Goal: Transaction & Acquisition: Purchase product/service

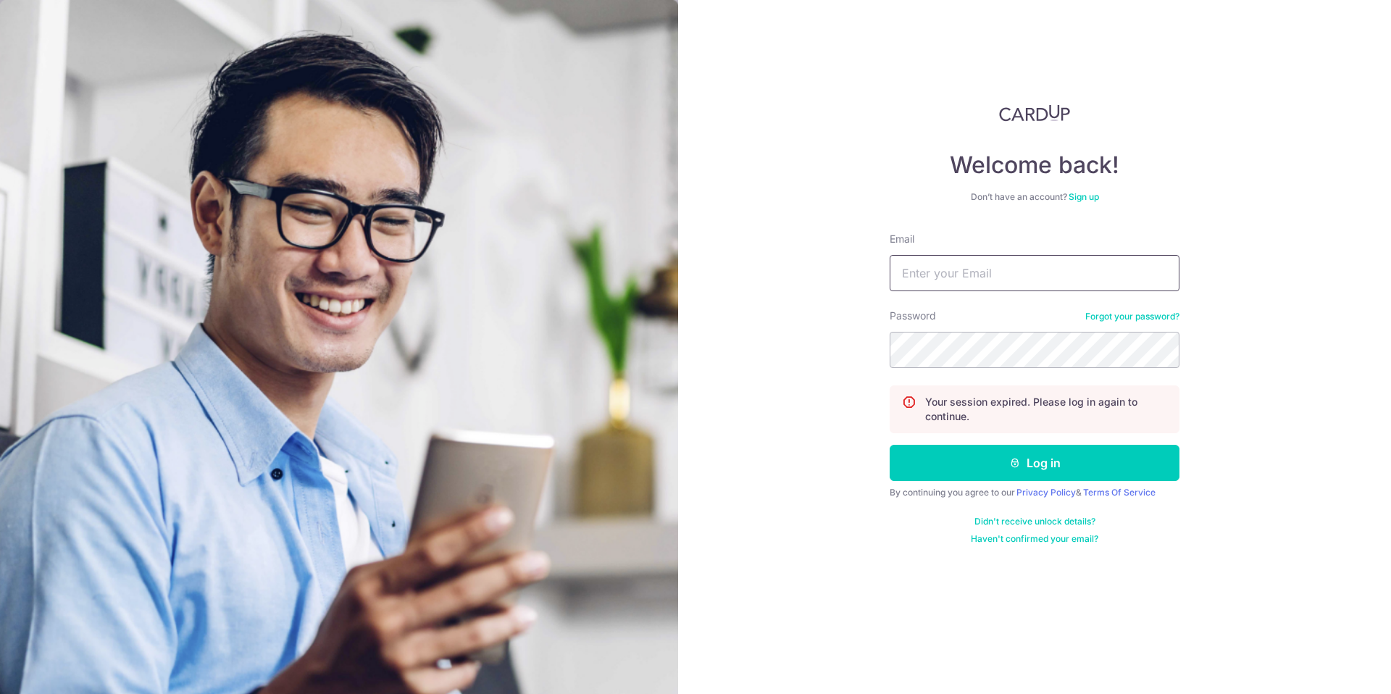
click at [1015, 280] on input "Email" at bounding box center [1035, 273] width 290 height 36
type input "yaphx@hotmail.com"
click at [1067, 461] on button "Log in" at bounding box center [1035, 463] width 290 height 36
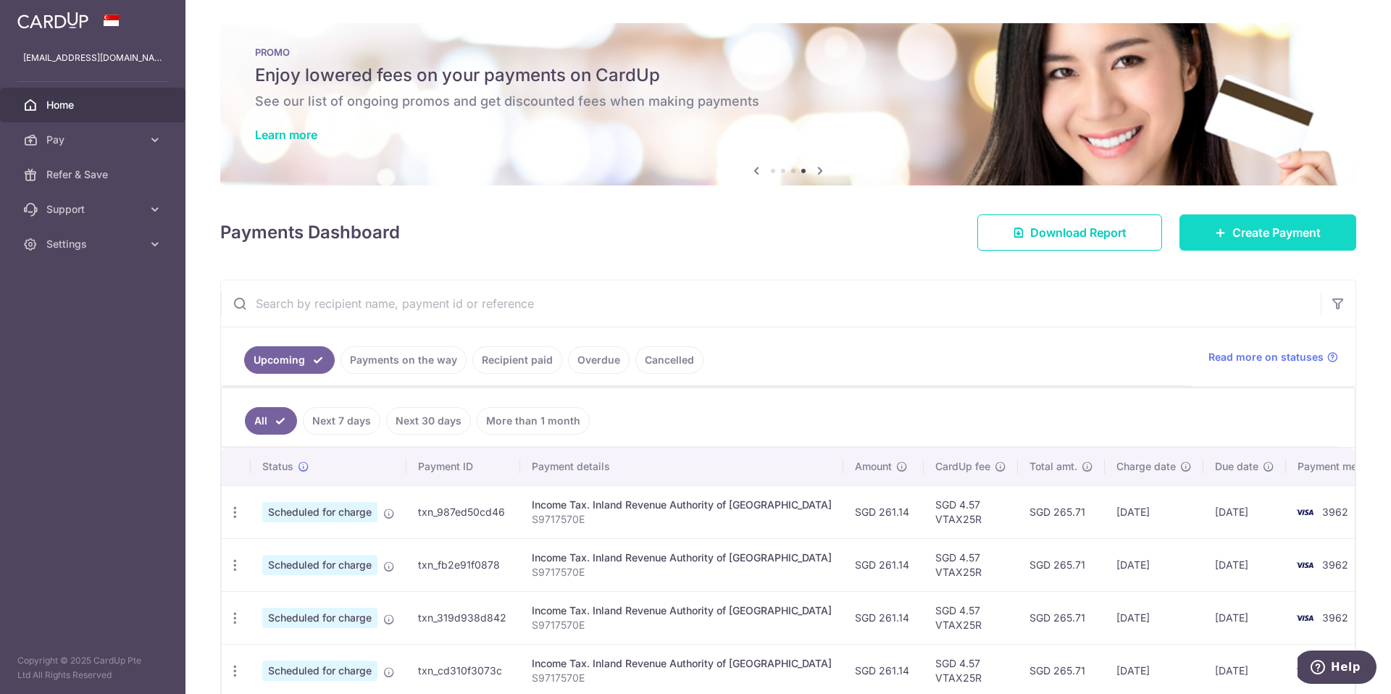
click at [1260, 229] on span "Create Payment" at bounding box center [1277, 232] width 88 height 17
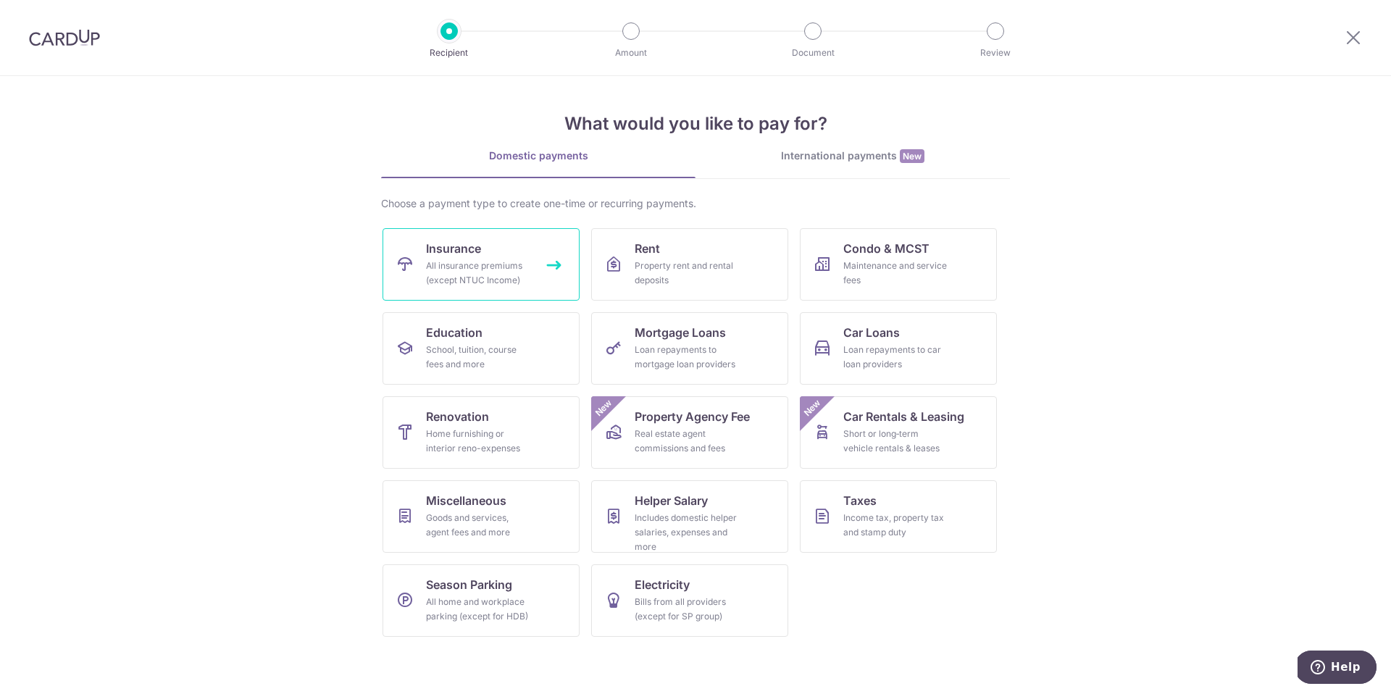
click at [540, 261] on link "Insurance All insurance premiums (except NTUC Income)" at bounding box center [481, 264] width 197 height 72
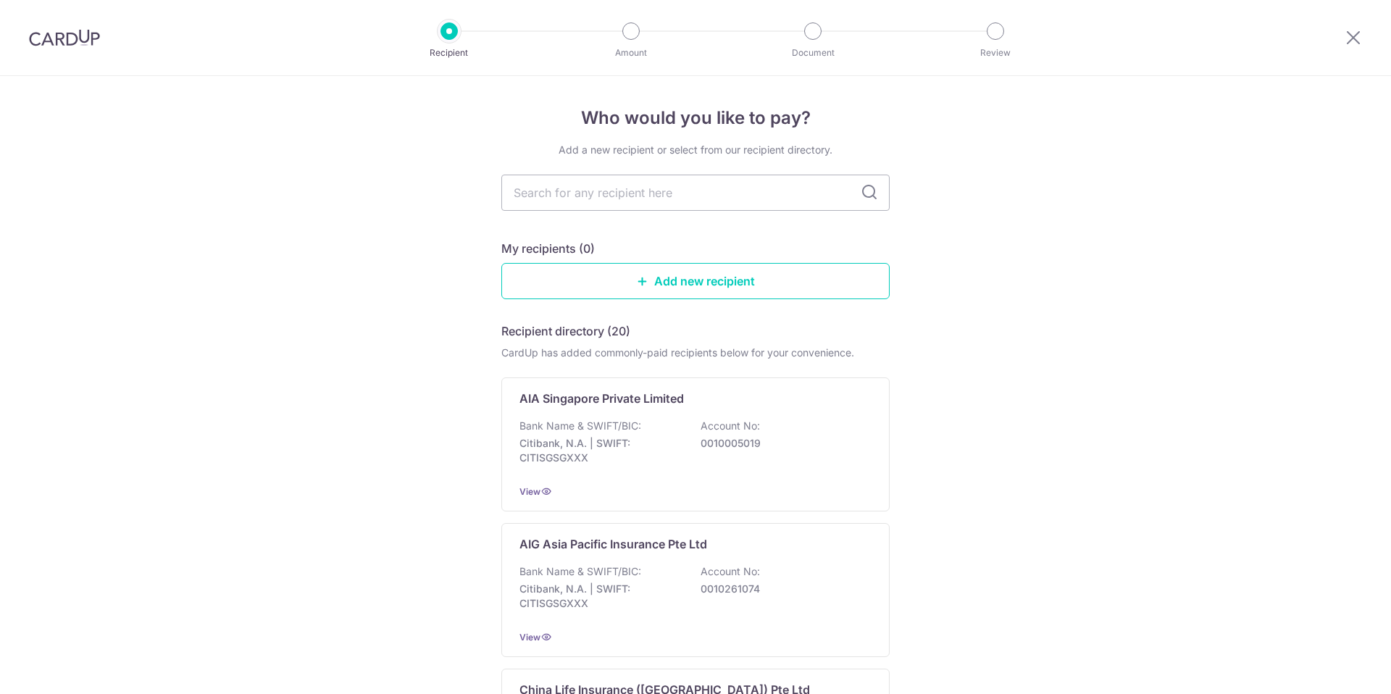
click at [644, 419] on div "Bank Name & SWIFT/BIC: Citibank, N.A. | SWIFT: CITISGSGXXX Account No: 00100050…" at bounding box center [696, 446] width 352 height 54
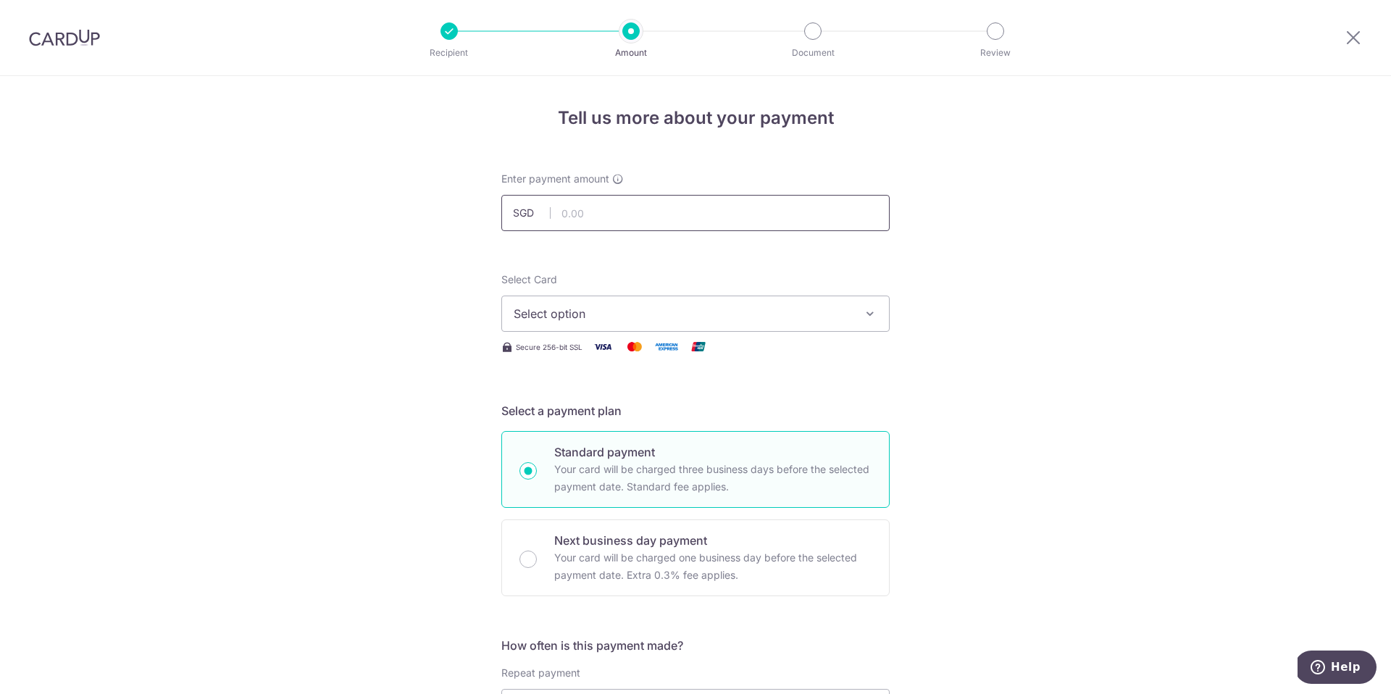
click at [580, 207] on input "text" at bounding box center [695, 213] width 388 height 36
type input "1,168.43"
click at [712, 308] on span "Select option" at bounding box center [683, 313] width 338 height 17
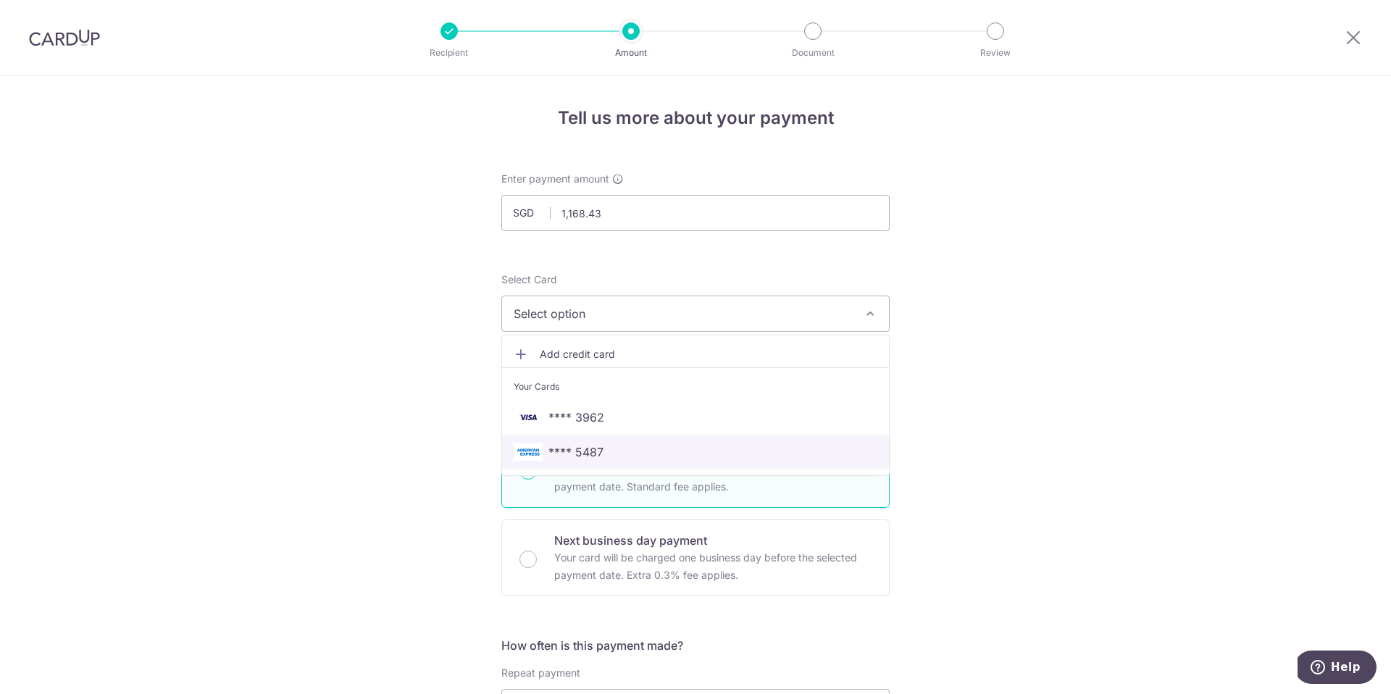
click at [588, 447] on span "**** 5487" at bounding box center [576, 452] width 55 height 17
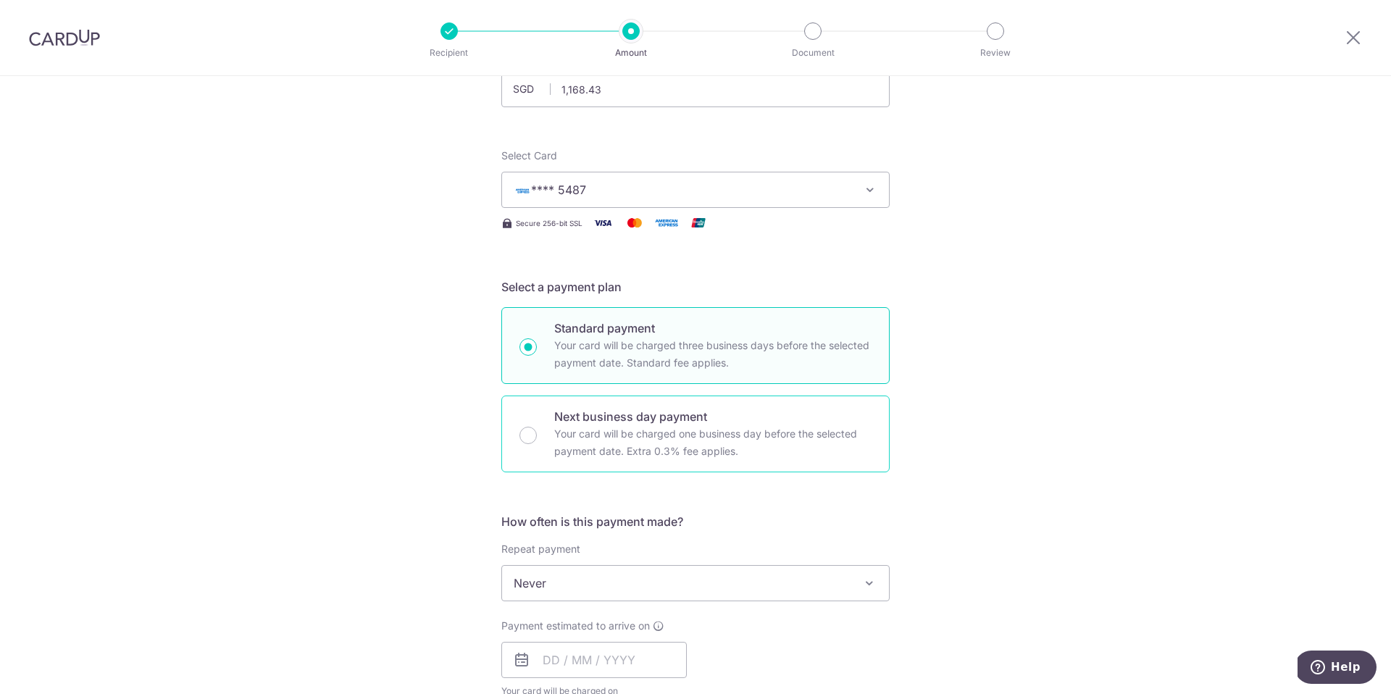
scroll to position [242, 0]
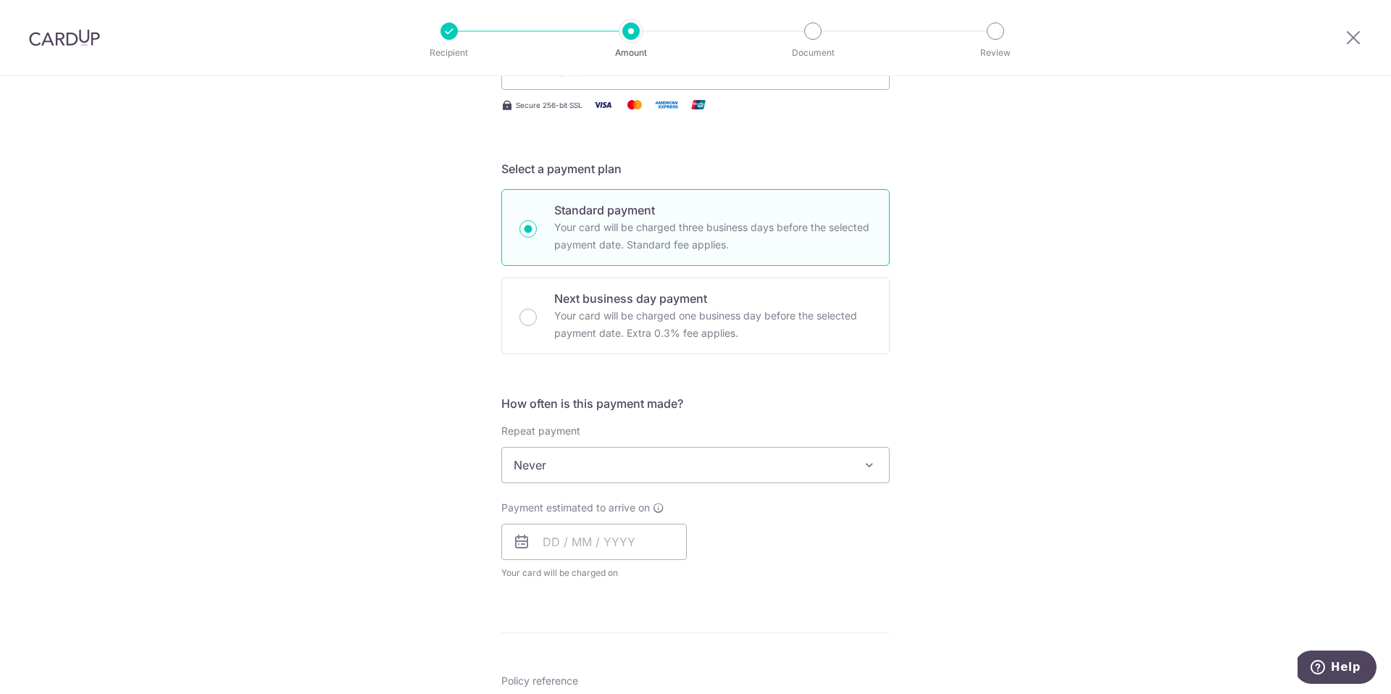
click at [785, 468] on span "Never" at bounding box center [695, 465] width 387 height 35
click at [559, 549] on input "text" at bounding box center [594, 542] width 186 height 36
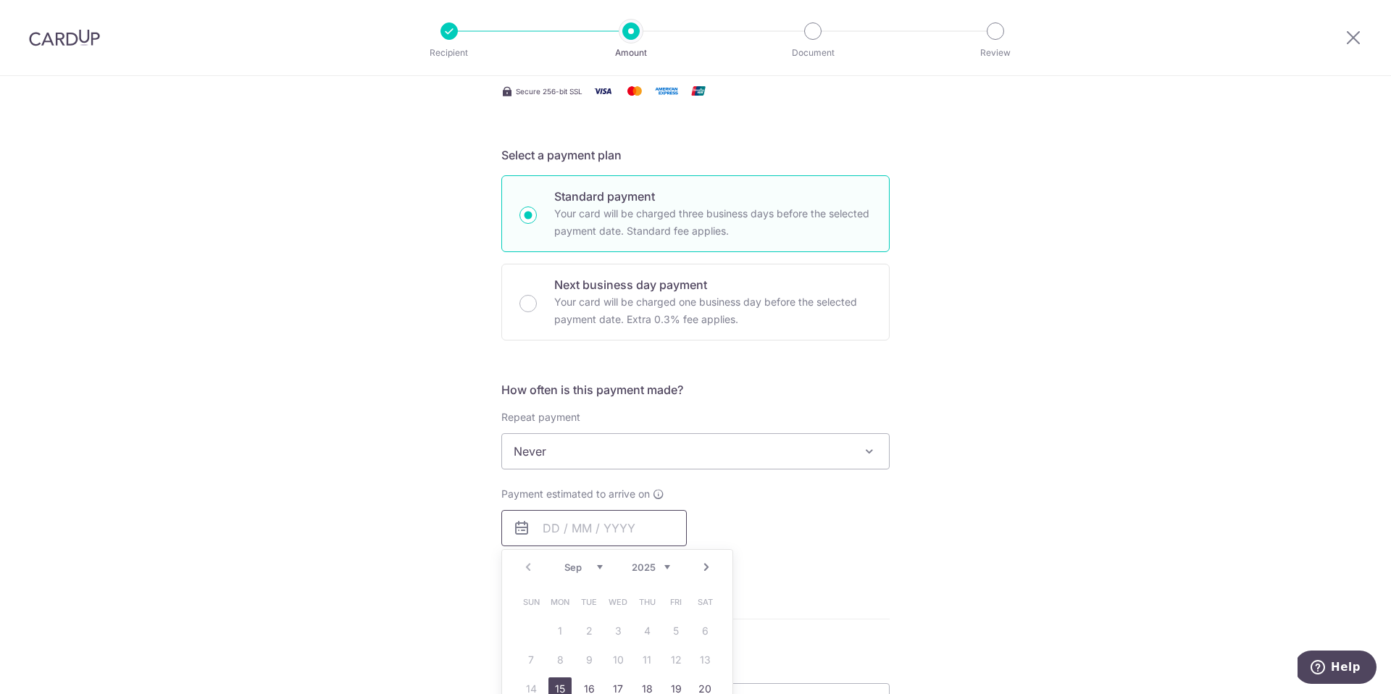
scroll to position [317, 0]
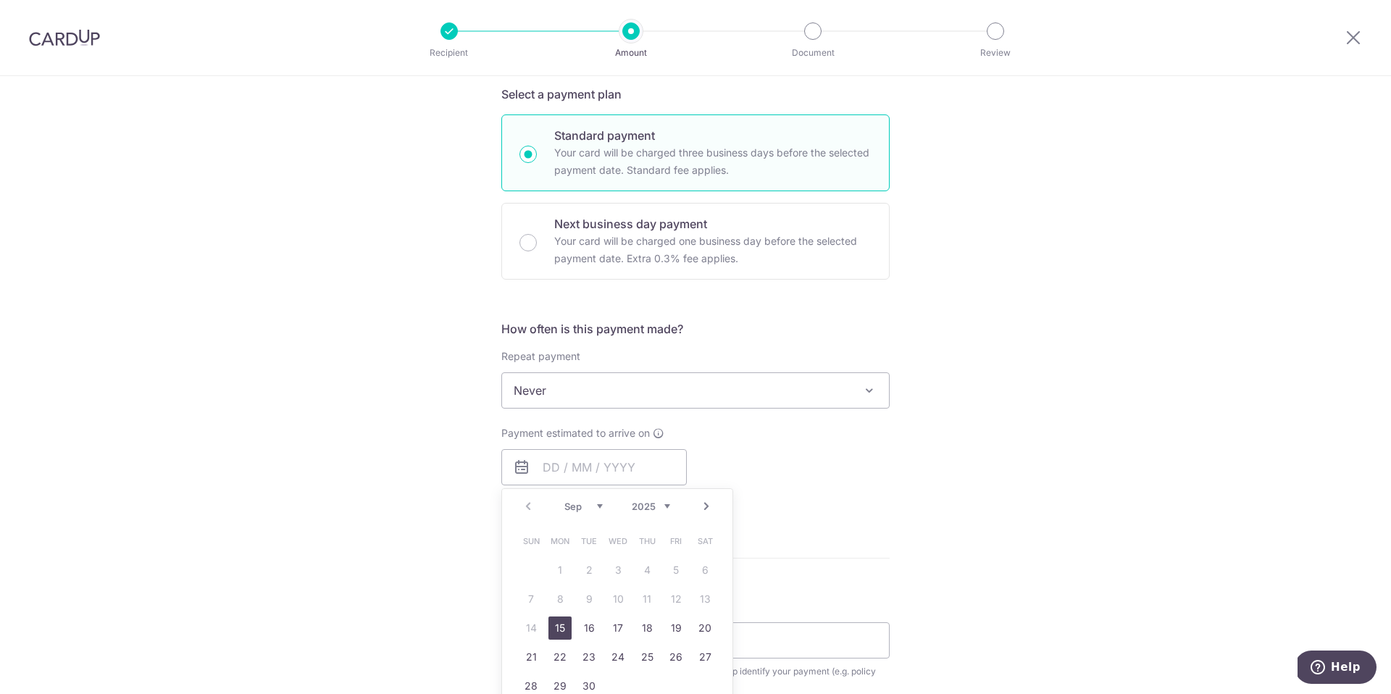
click at [557, 628] on link "15" at bounding box center [560, 628] width 23 height 23
type input "[DATE]"
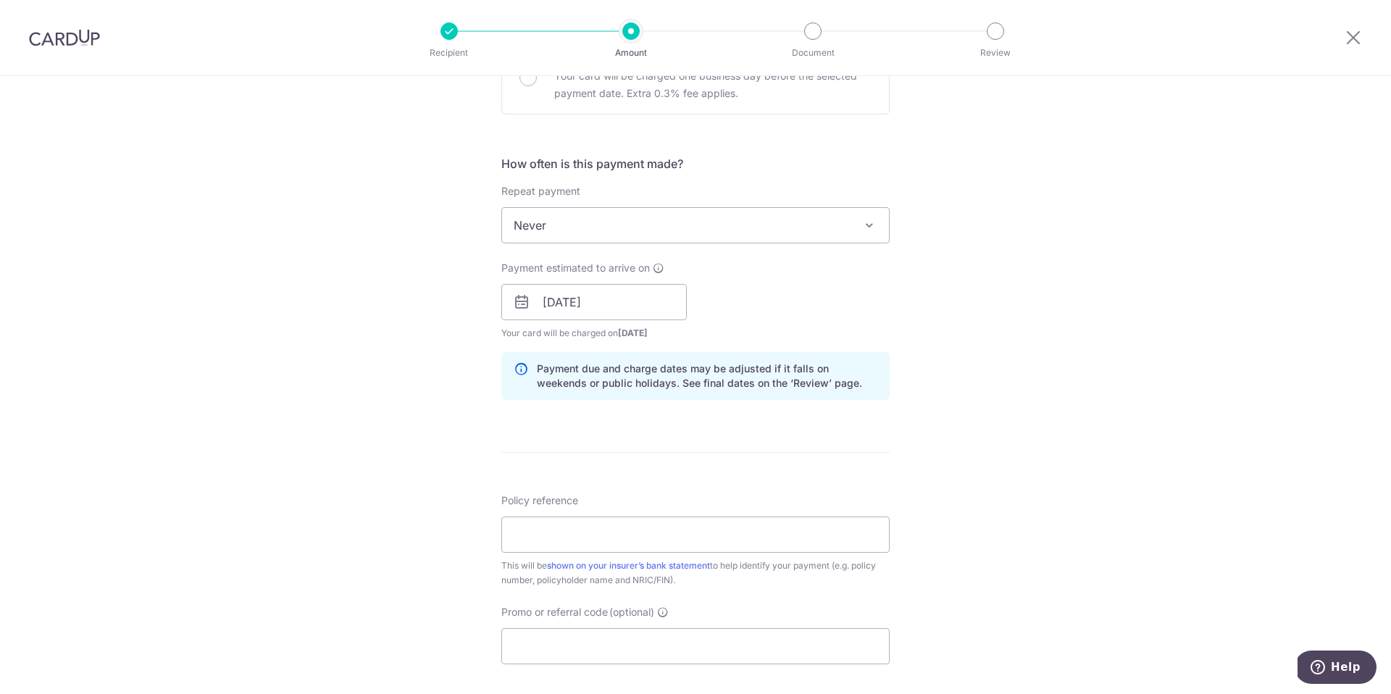
scroll to position [499, 0]
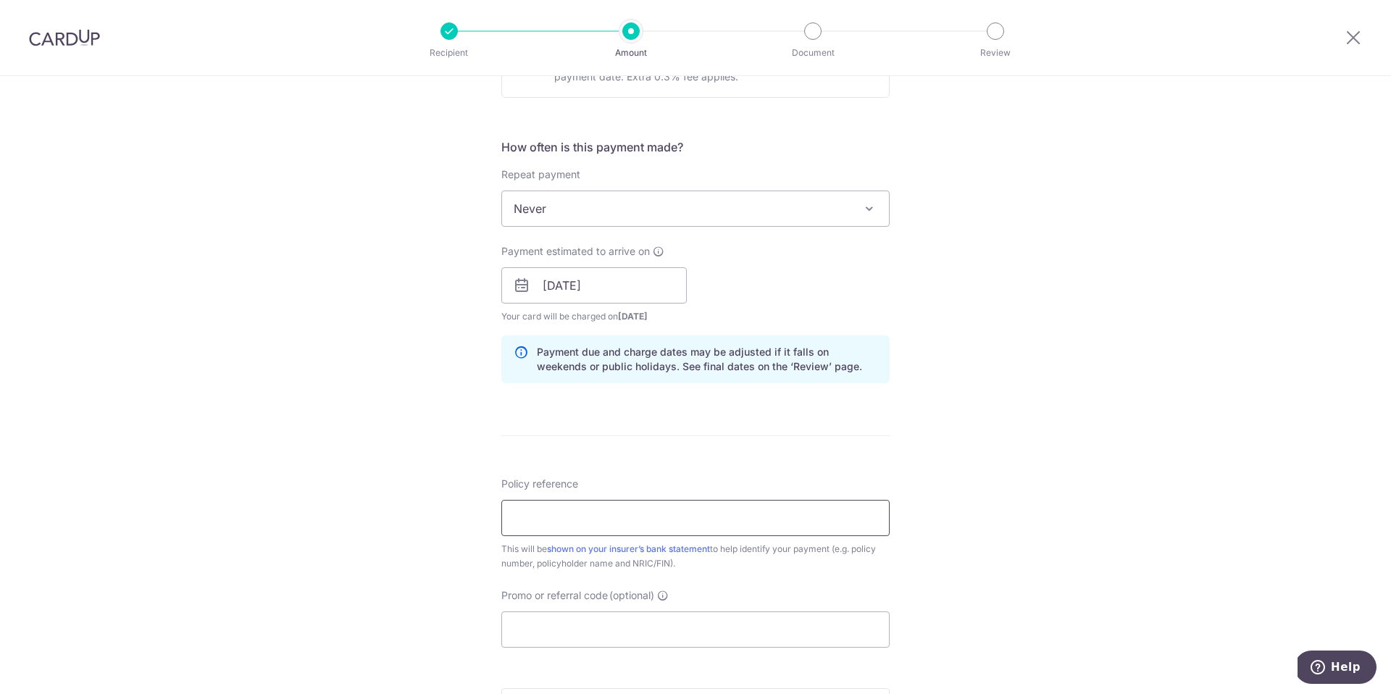
click at [686, 520] on input "Policy reference" at bounding box center [695, 518] width 388 height 36
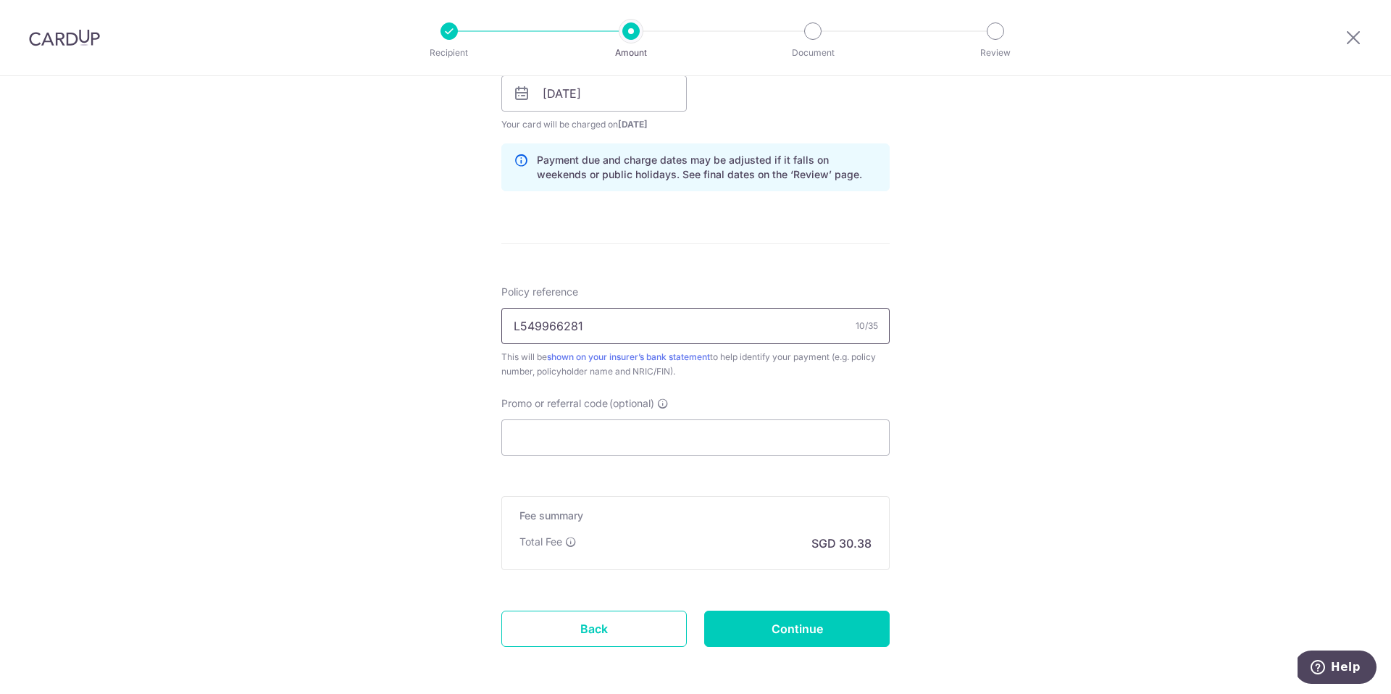
scroll to position [752, 0]
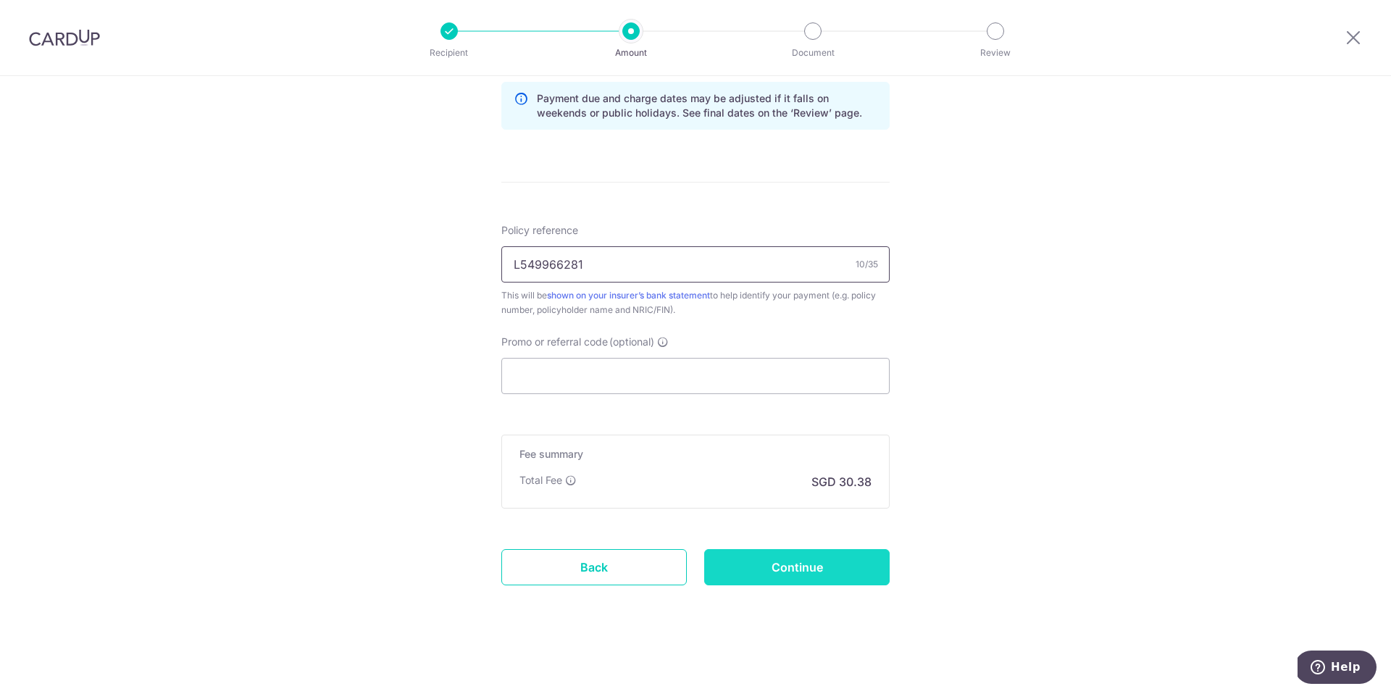
type input "L549966281"
click at [809, 571] on input "Continue" at bounding box center [797, 567] width 186 height 36
type input "Create Schedule"
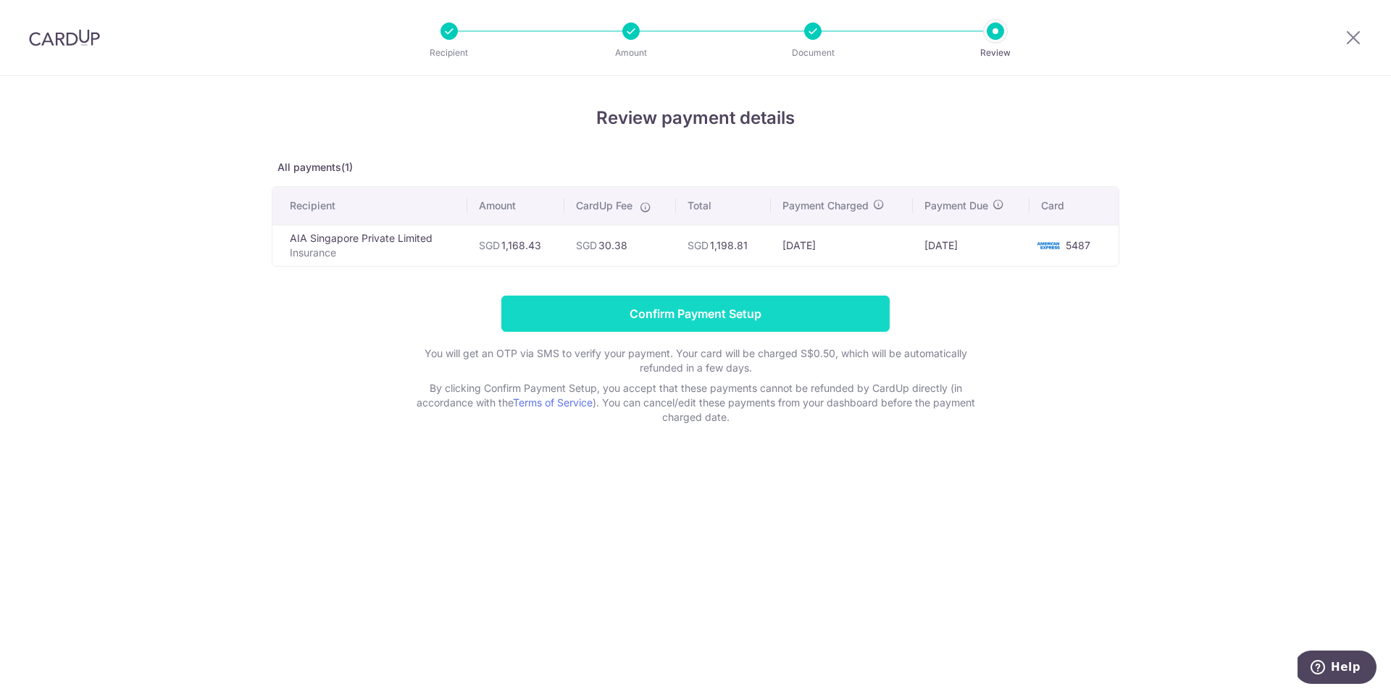
click at [733, 317] on input "Confirm Payment Setup" at bounding box center [695, 314] width 388 height 36
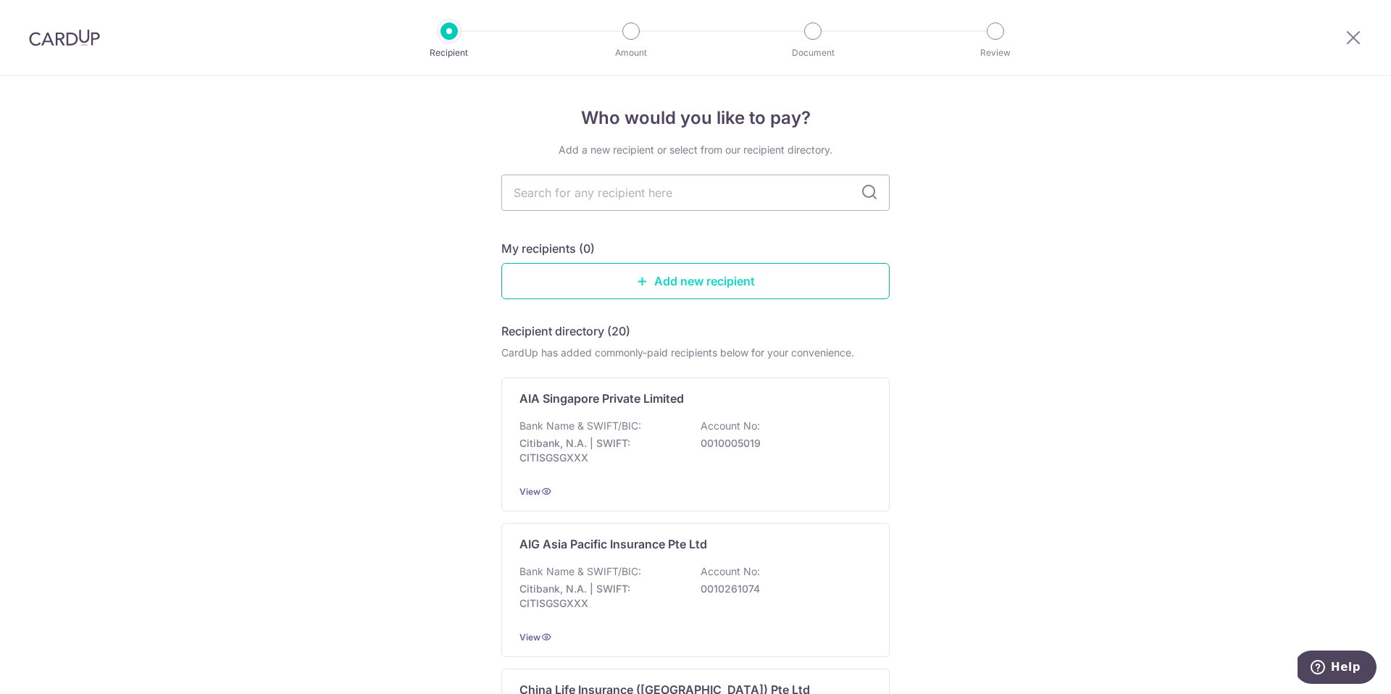
click at [744, 280] on link "Add new recipient" at bounding box center [695, 281] width 388 height 36
click at [667, 462] on p "Citibank, N.A. | SWIFT: CITISGSGXXX" at bounding box center [601, 450] width 162 height 29
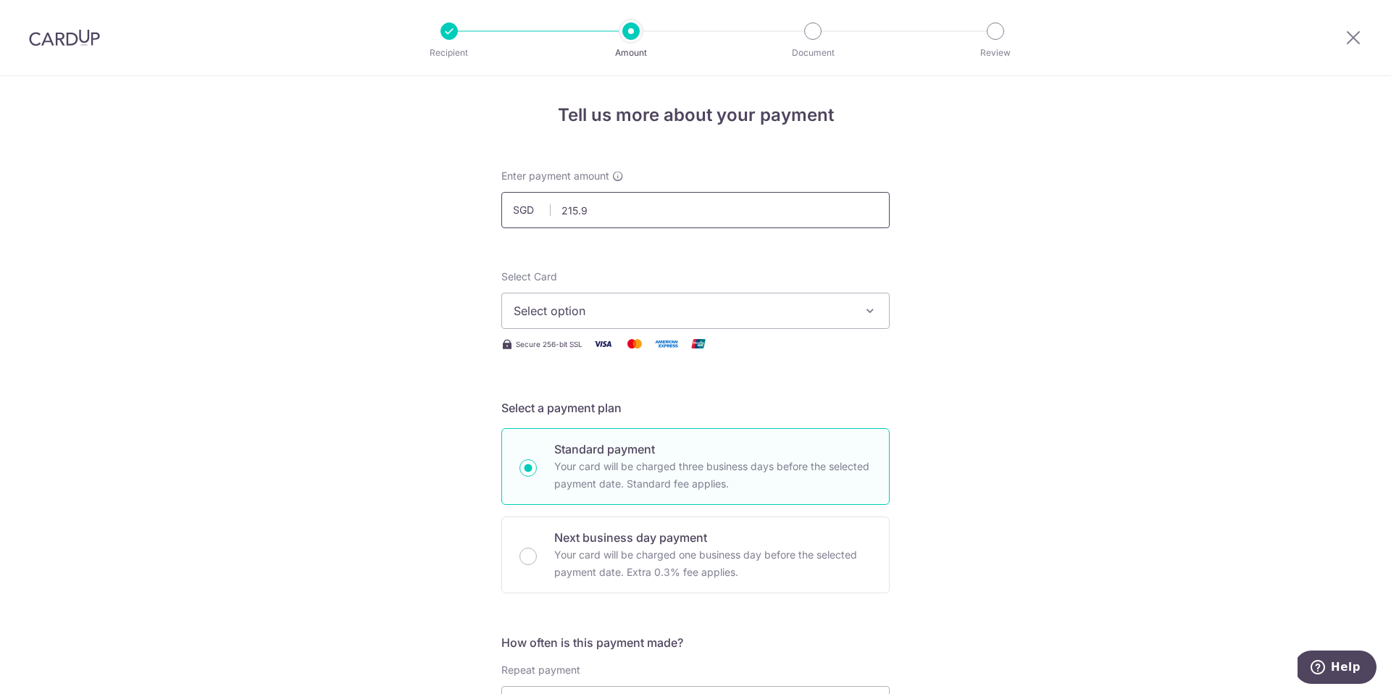
type input "215.96"
click at [565, 302] on span "Select option" at bounding box center [683, 310] width 338 height 17
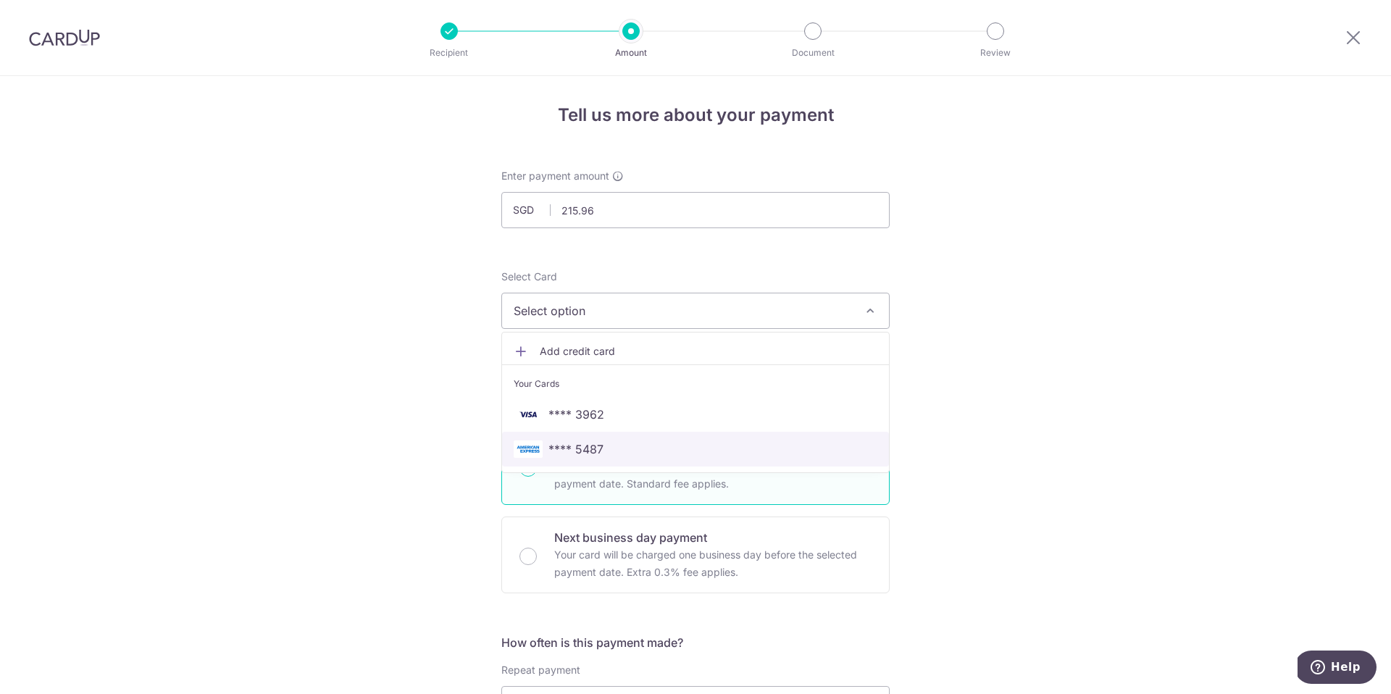
click at [612, 446] on span "**** 5487" at bounding box center [696, 449] width 364 height 17
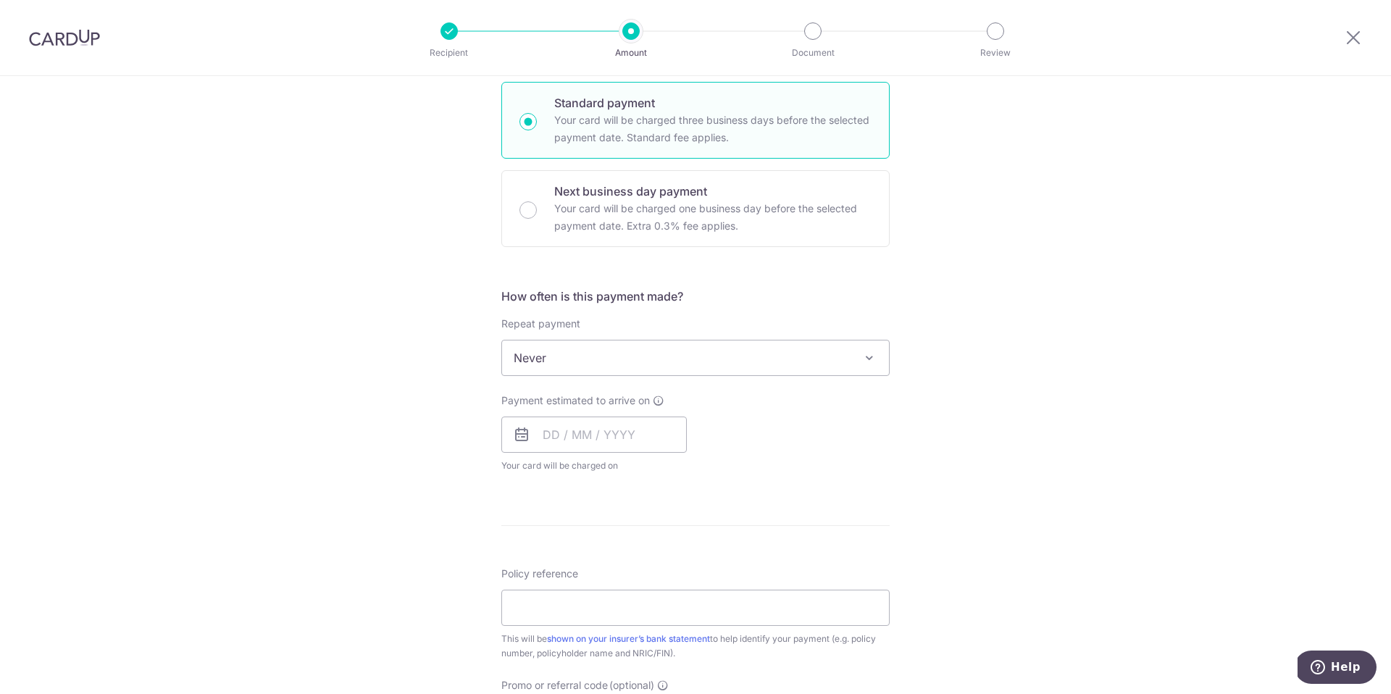
scroll to position [362, 0]
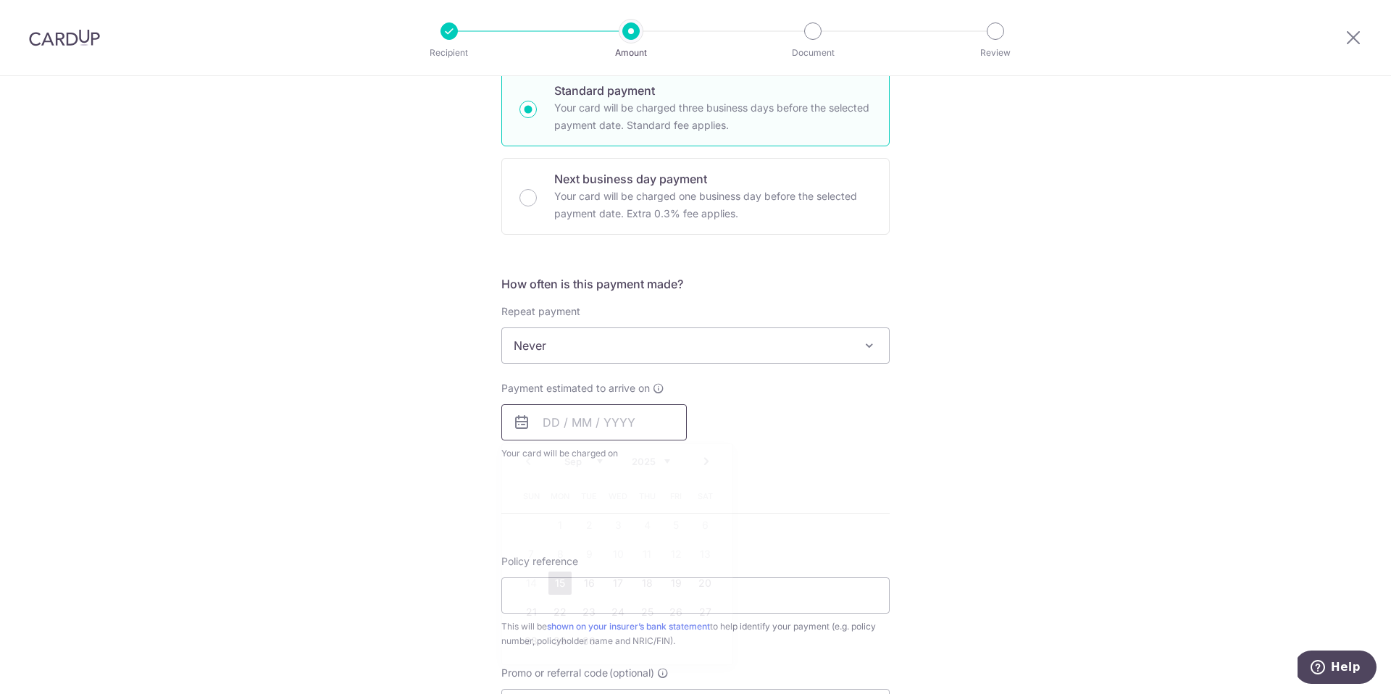
click at [617, 409] on input "text" at bounding box center [594, 422] width 186 height 36
click at [563, 582] on link "15" at bounding box center [560, 583] width 23 height 23
type input "[DATE]"
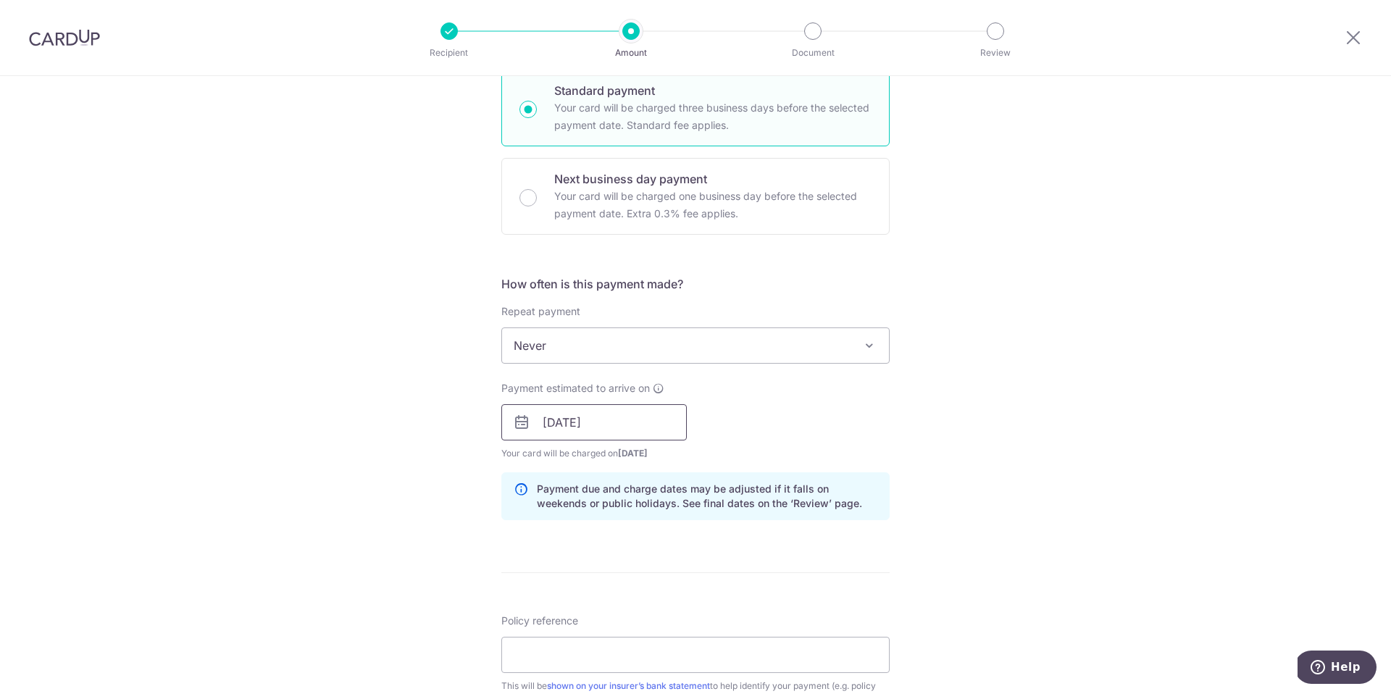
click at [580, 430] on input "[DATE]" at bounding box center [594, 422] width 186 height 36
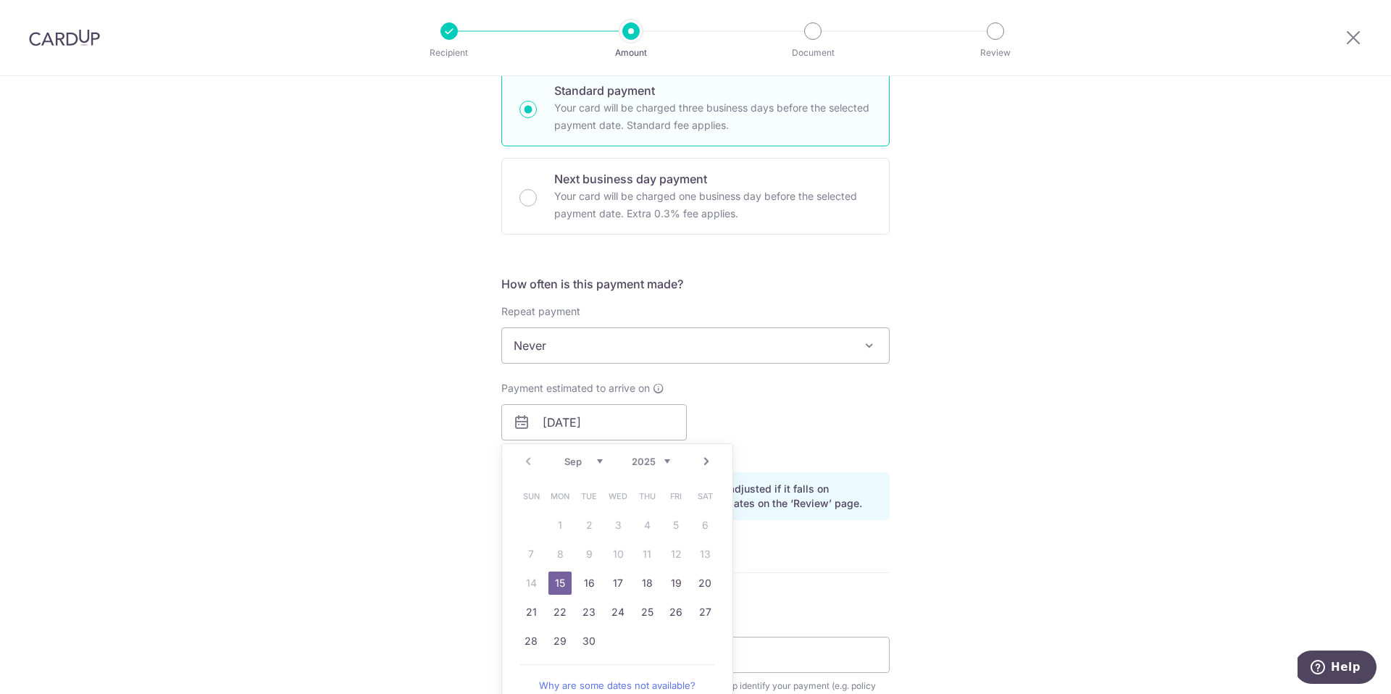
click at [887, 573] on div "Tell us more about your payment Enter payment amount SGD 215.96 215.96 Select C…" at bounding box center [695, 399] width 1391 height 1370
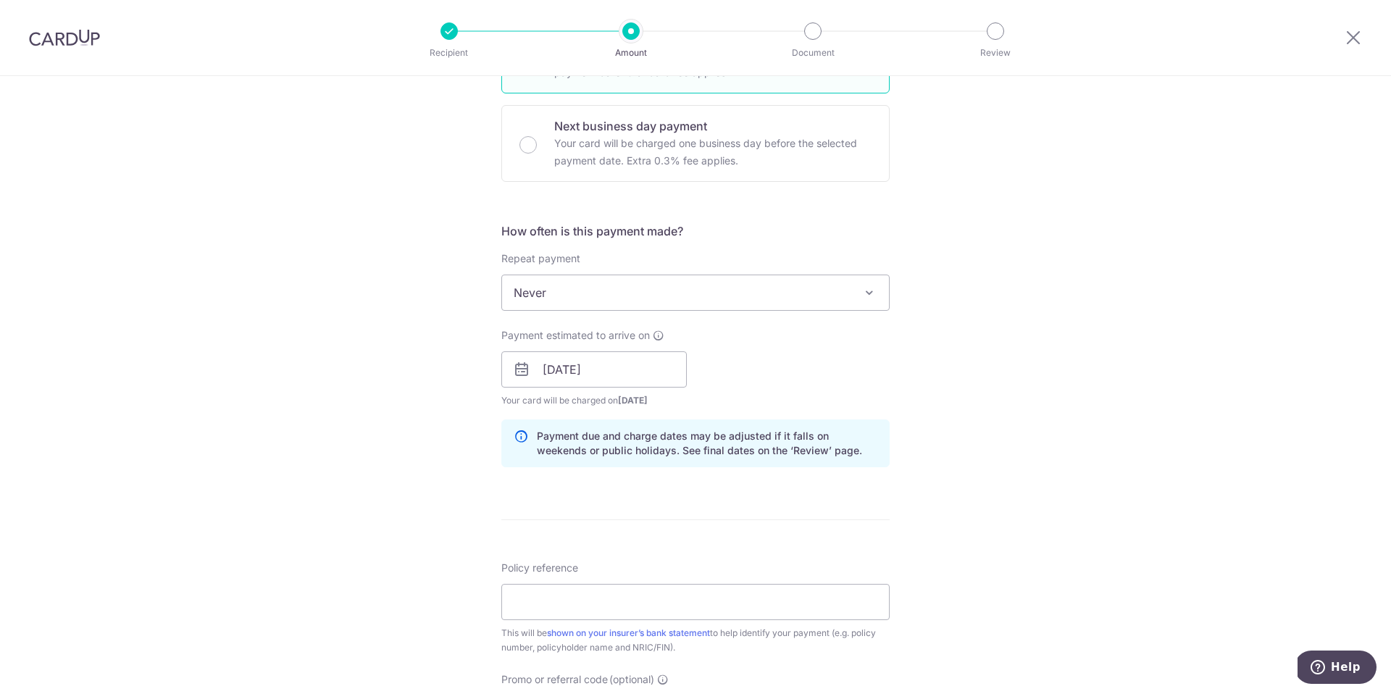
scroll to position [507, 0]
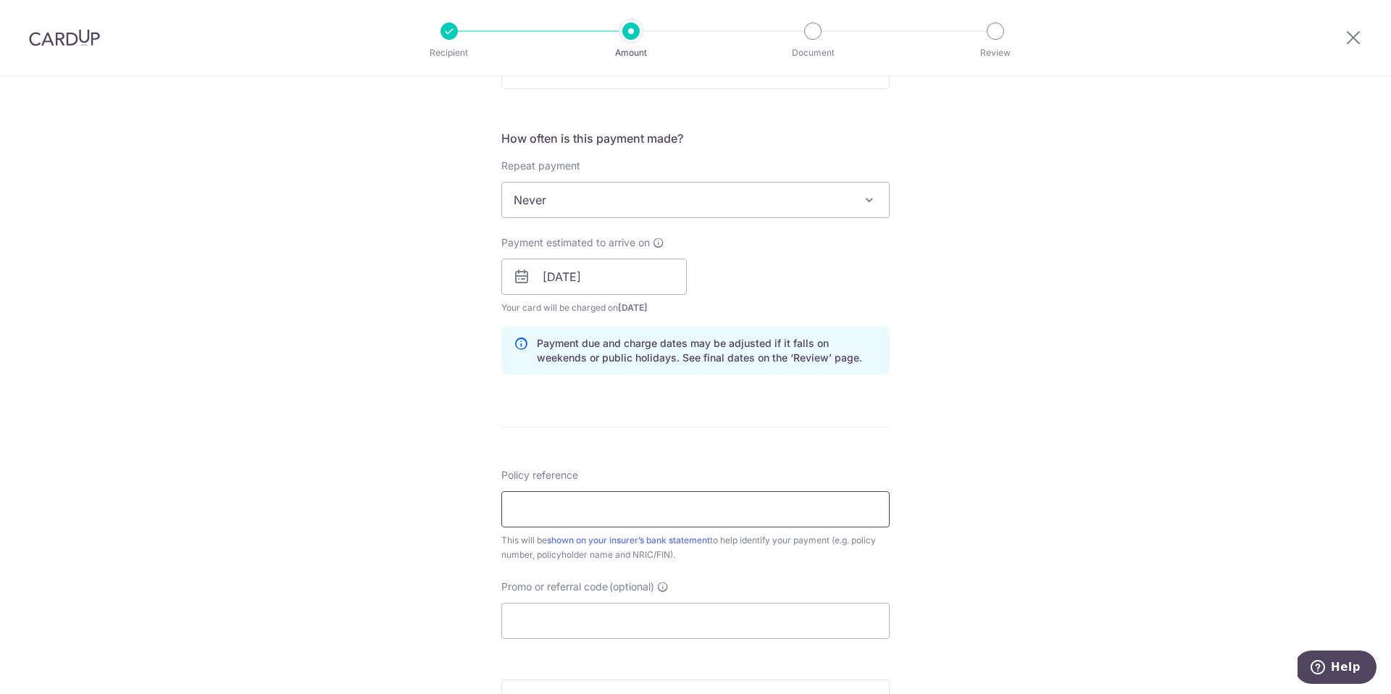
click at [717, 512] on input "Policy reference" at bounding box center [695, 509] width 388 height 36
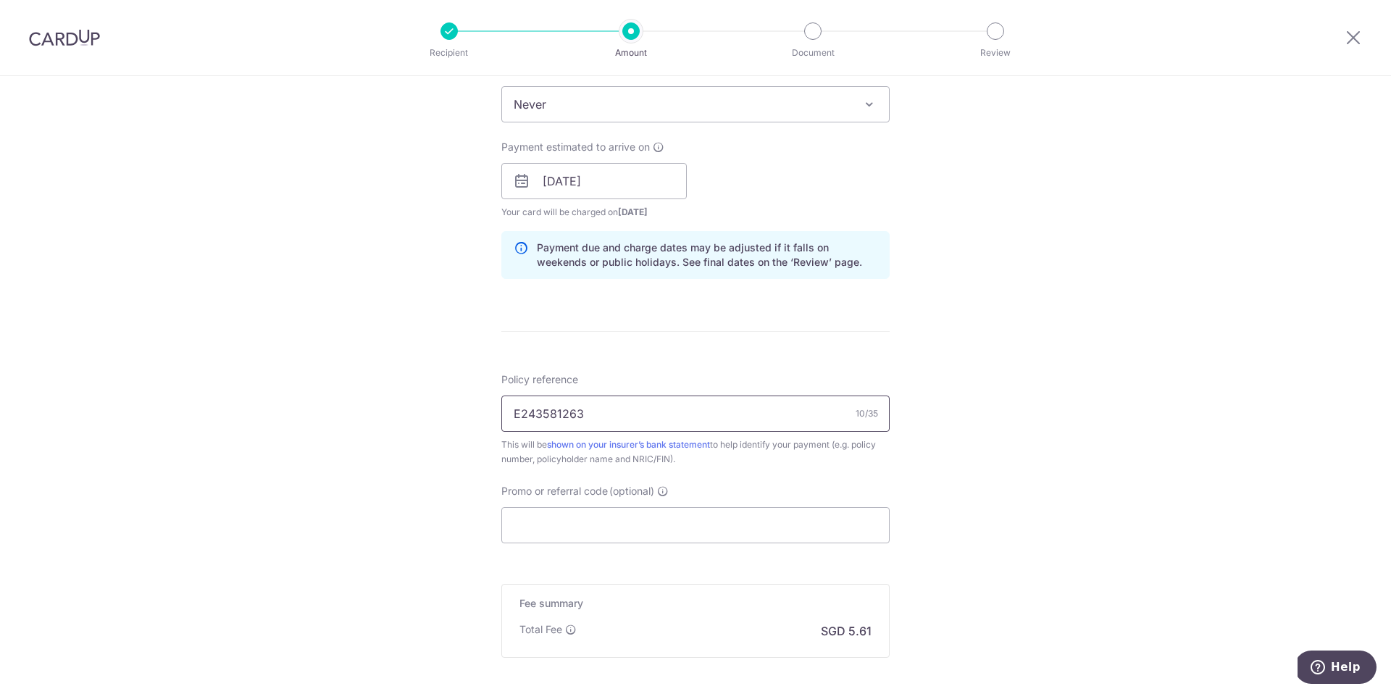
scroll to position [680, 0]
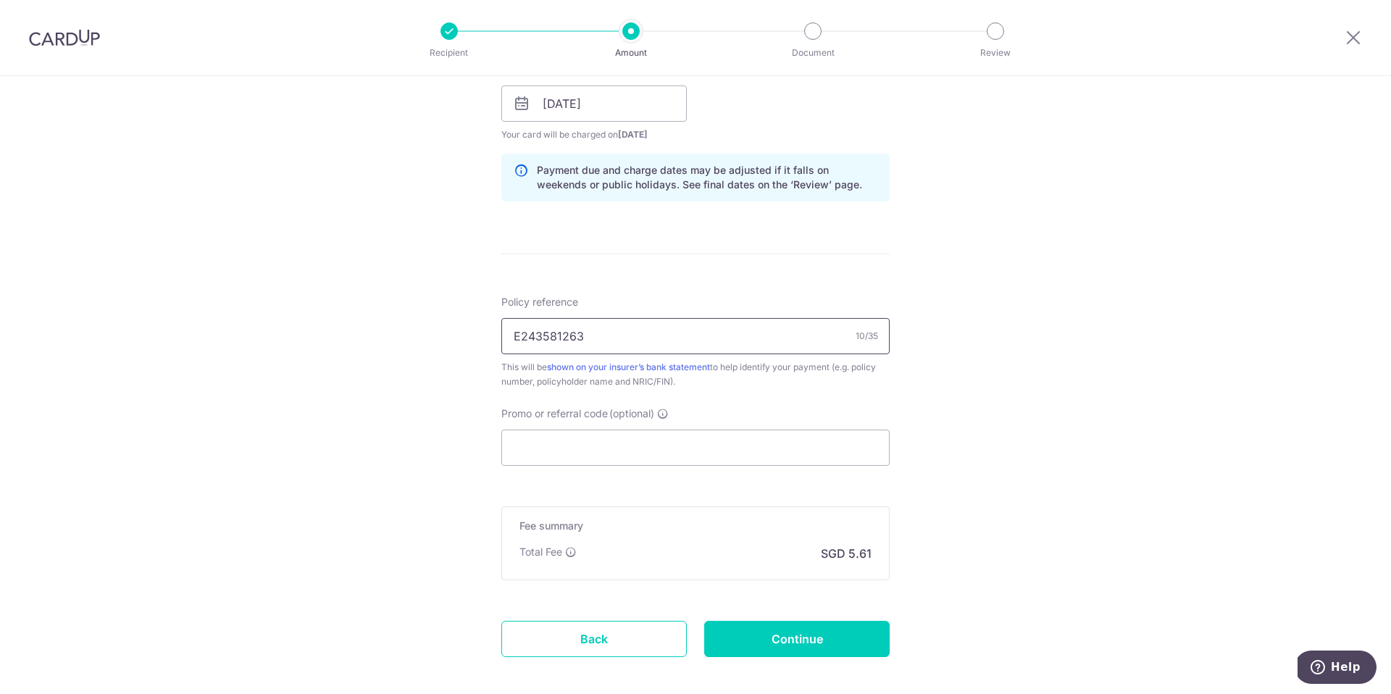
type input "E243581263"
click at [812, 659] on form "Enter payment amount SGD 215.96 215.96 Select Card **** 5487 Add credit card Yo…" at bounding box center [695, 94] width 388 height 1207
click at [815, 649] on input "Continue" at bounding box center [797, 639] width 186 height 36
type input "Create Schedule"
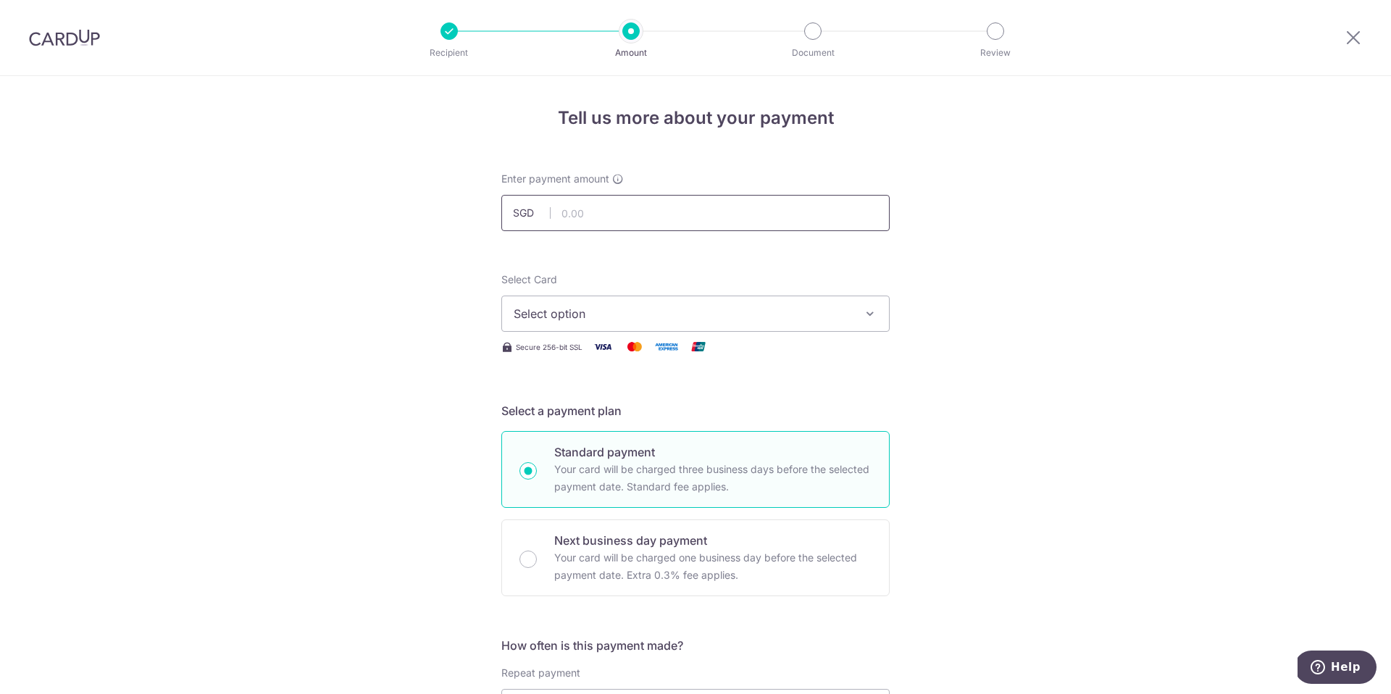
click at [599, 222] on input "text" at bounding box center [695, 213] width 388 height 36
type input "290.00"
click at [530, 310] on span "Select option" at bounding box center [683, 313] width 338 height 17
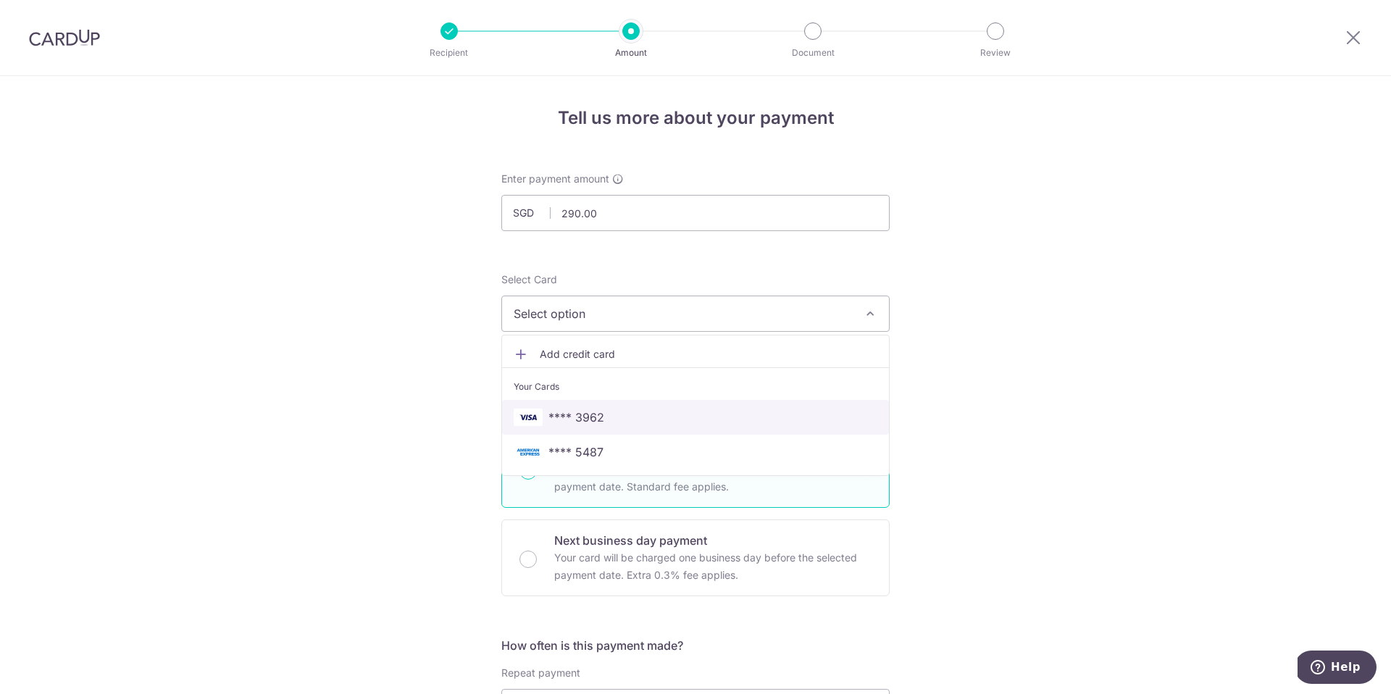
click at [565, 420] on span "**** 3962" at bounding box center [577, 417] width 56 height 17
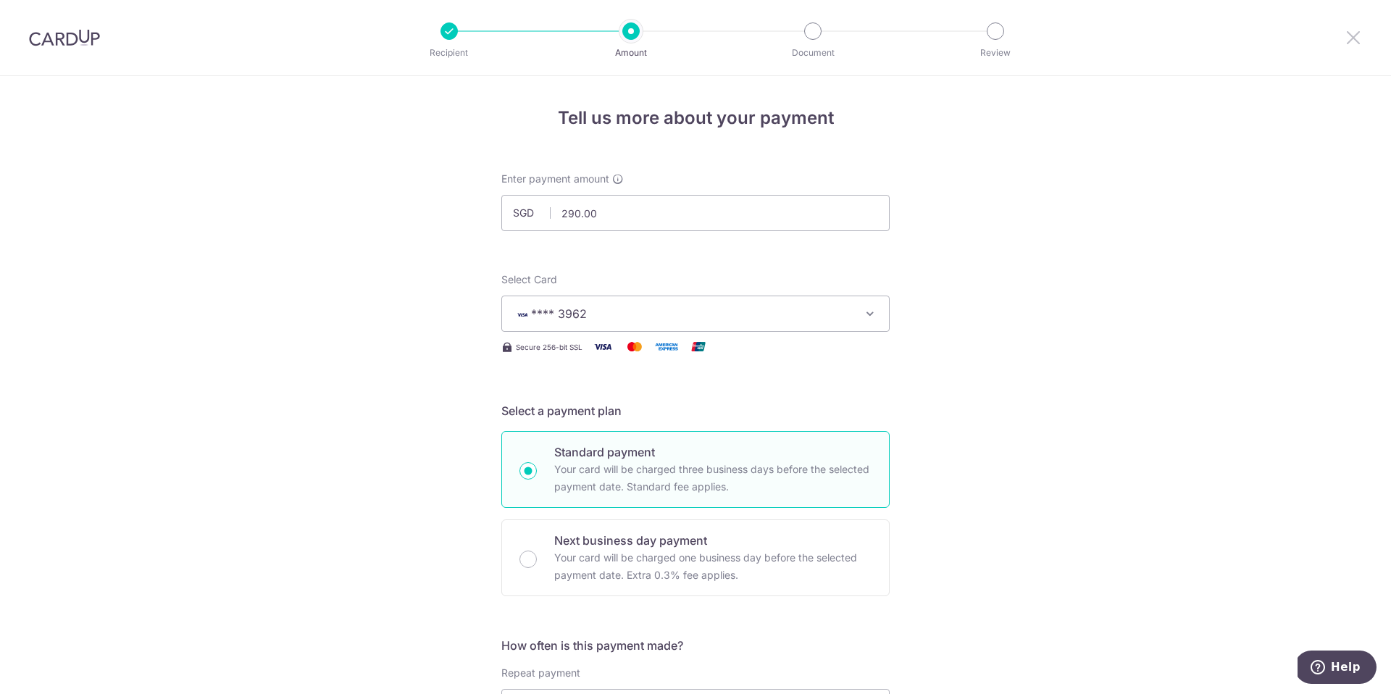
click at [1350, 37] on icon at bounding box center [1353, 37] width 17 height 18
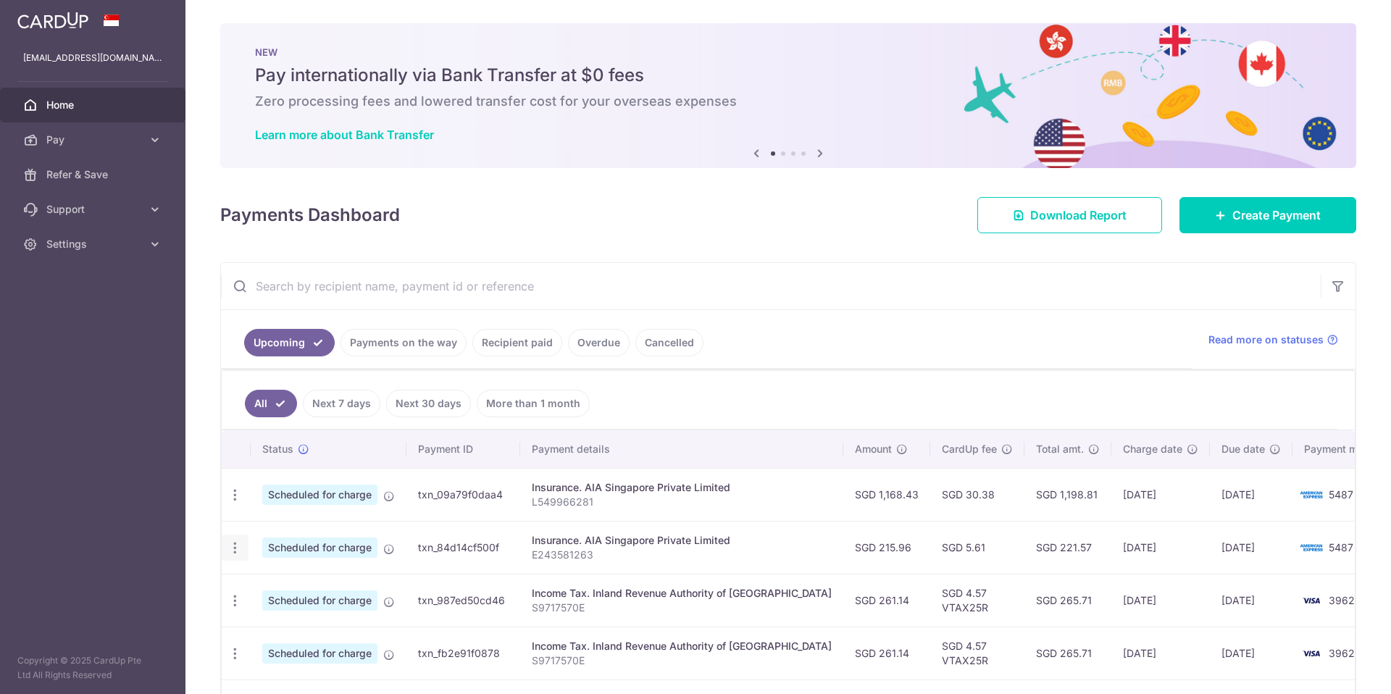
click at [244, 552] on div "Update payment Cancel payment" at bounding box center [235, 548] width 27 height 27
click at [240, 551] on icon "button" at bounding box center [235, 548] width 15 height 15
click at [294, 593] on span "Update payment" at bounding box center [312, 587] width 99 height 17
radio input "true"
type input "215.96"
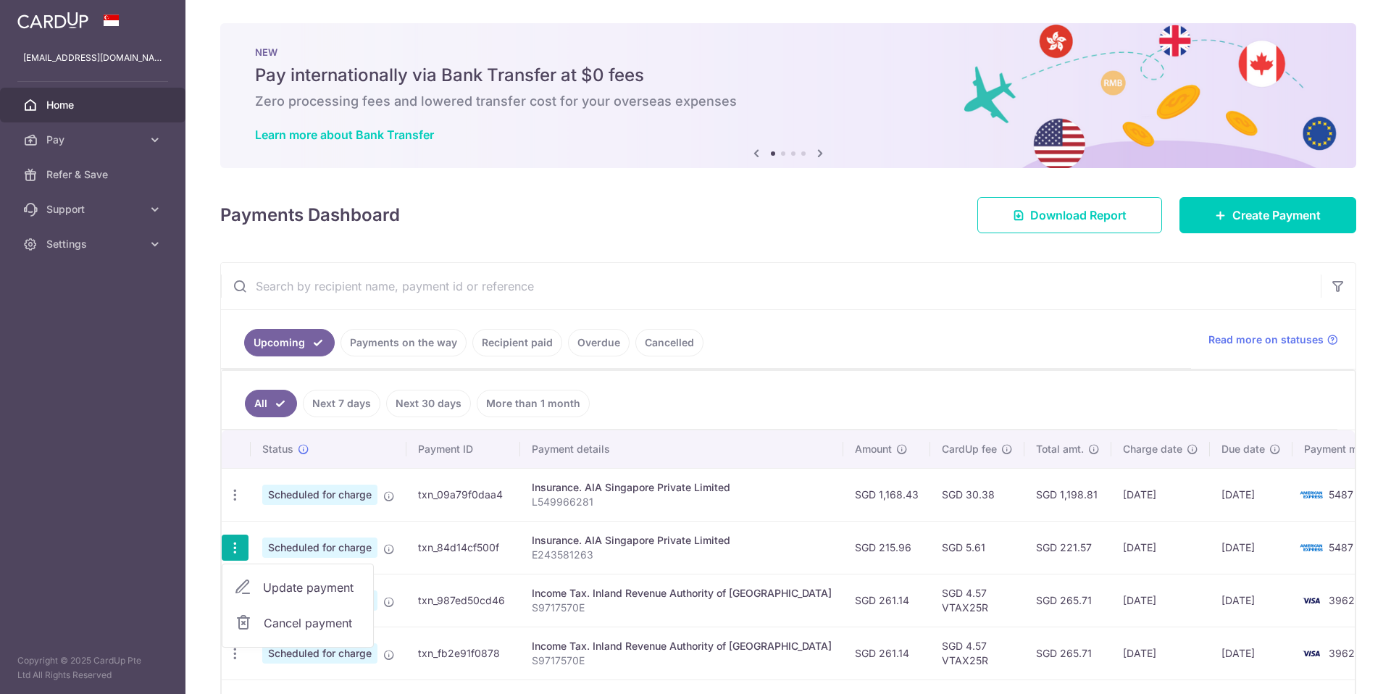
type input "[DATE]"
type input "E243581263"
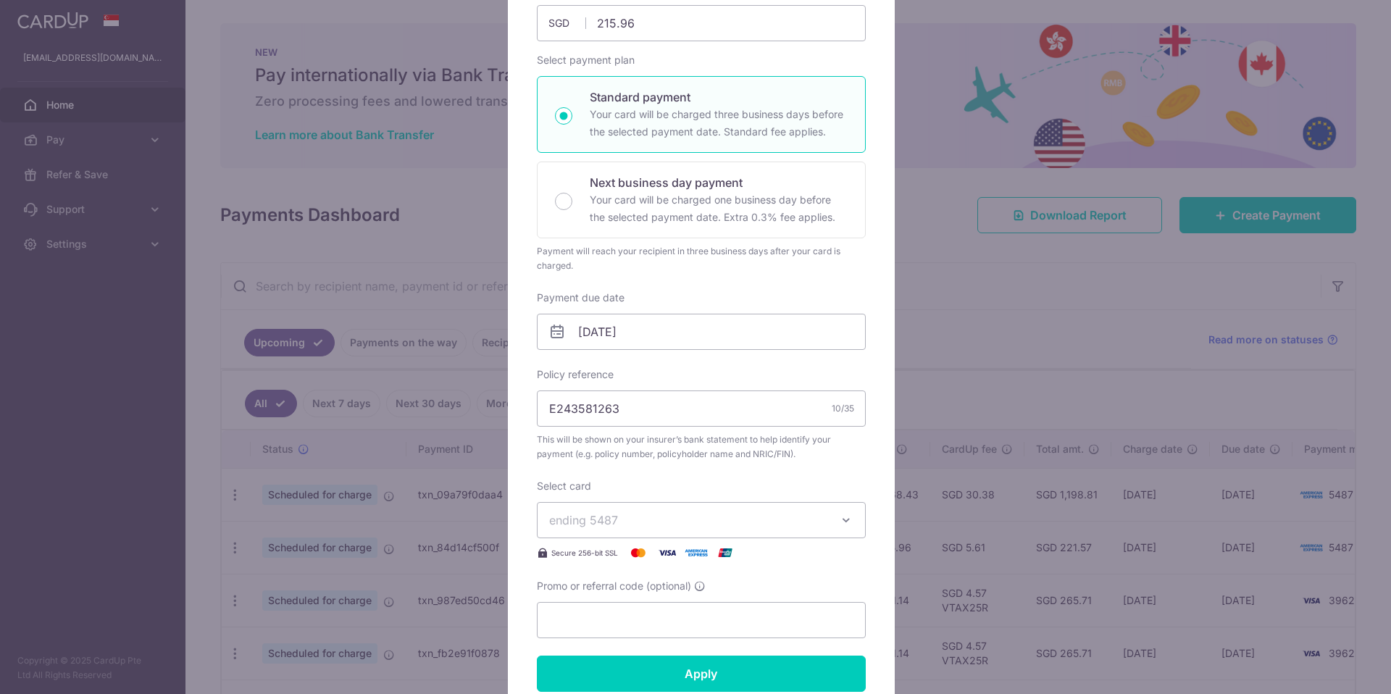
scroll to position [183, 0]
click at [840, 523] on icon "button" at bounding box center [846, 519] width 14 height 14
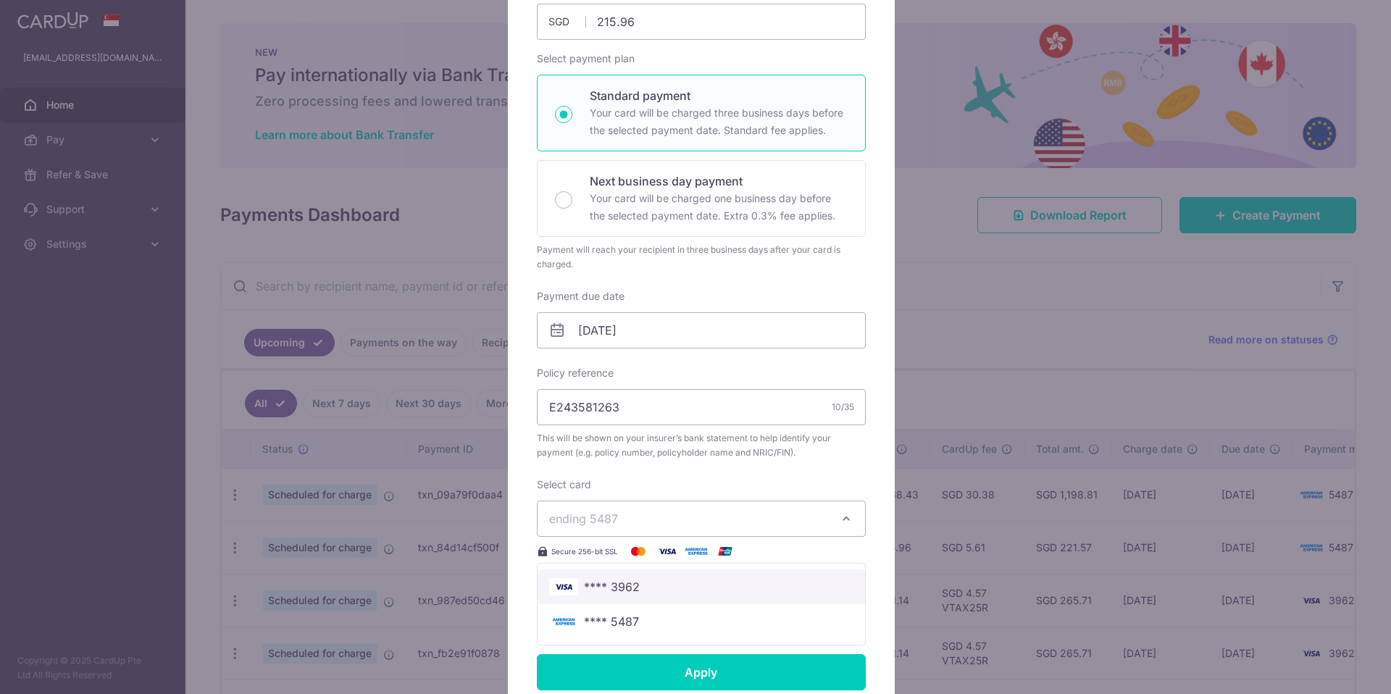
click at [652, 586] on span "**** 3962" at bounding box center [701, 586] width 304 height 17
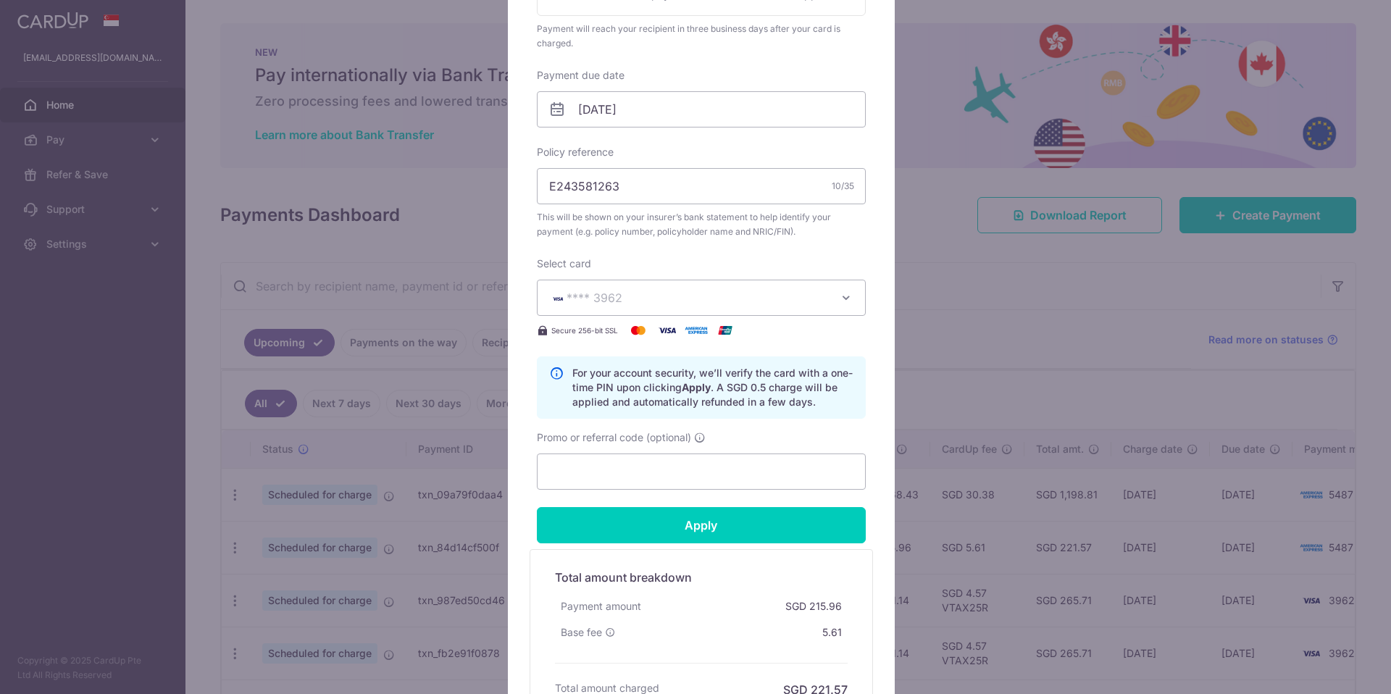
scroll to position [554, 0]
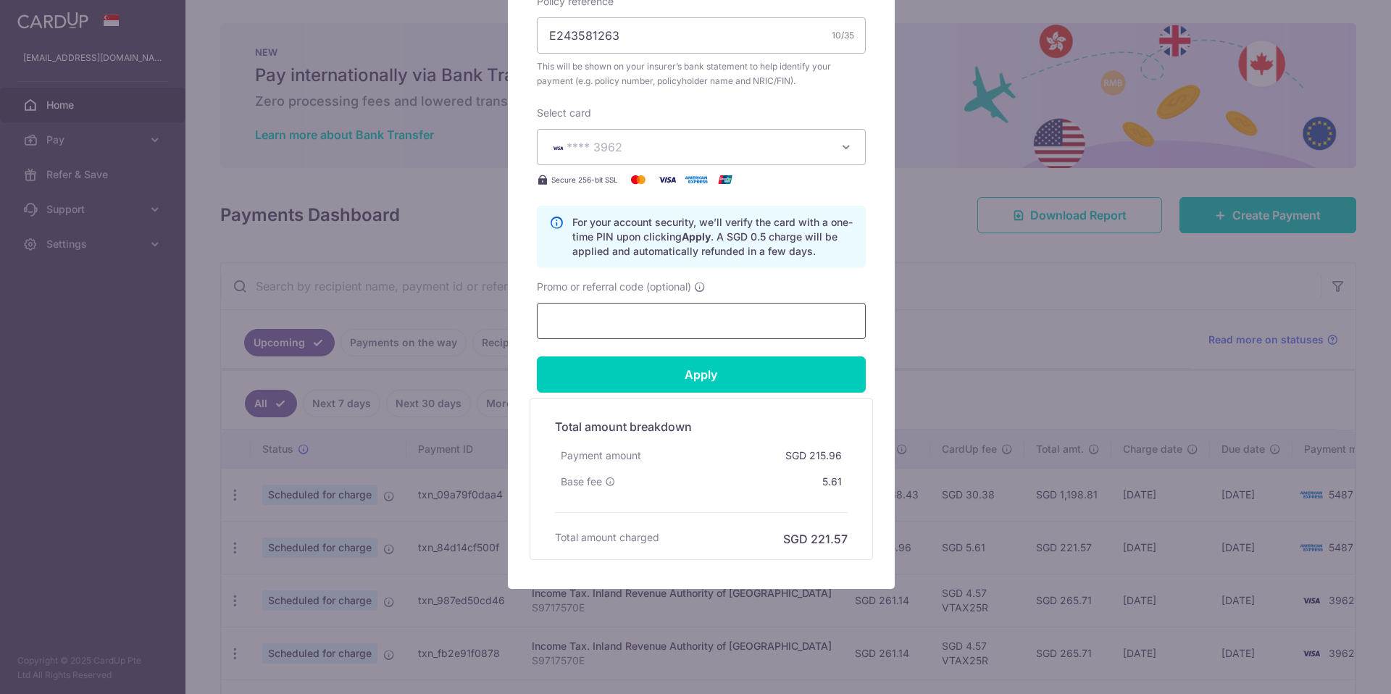
click at [659, 327] on input "Promo or referral code (optional)" at bounding box center [701, 321] width 329 height 36
paste input "VTAX25R"
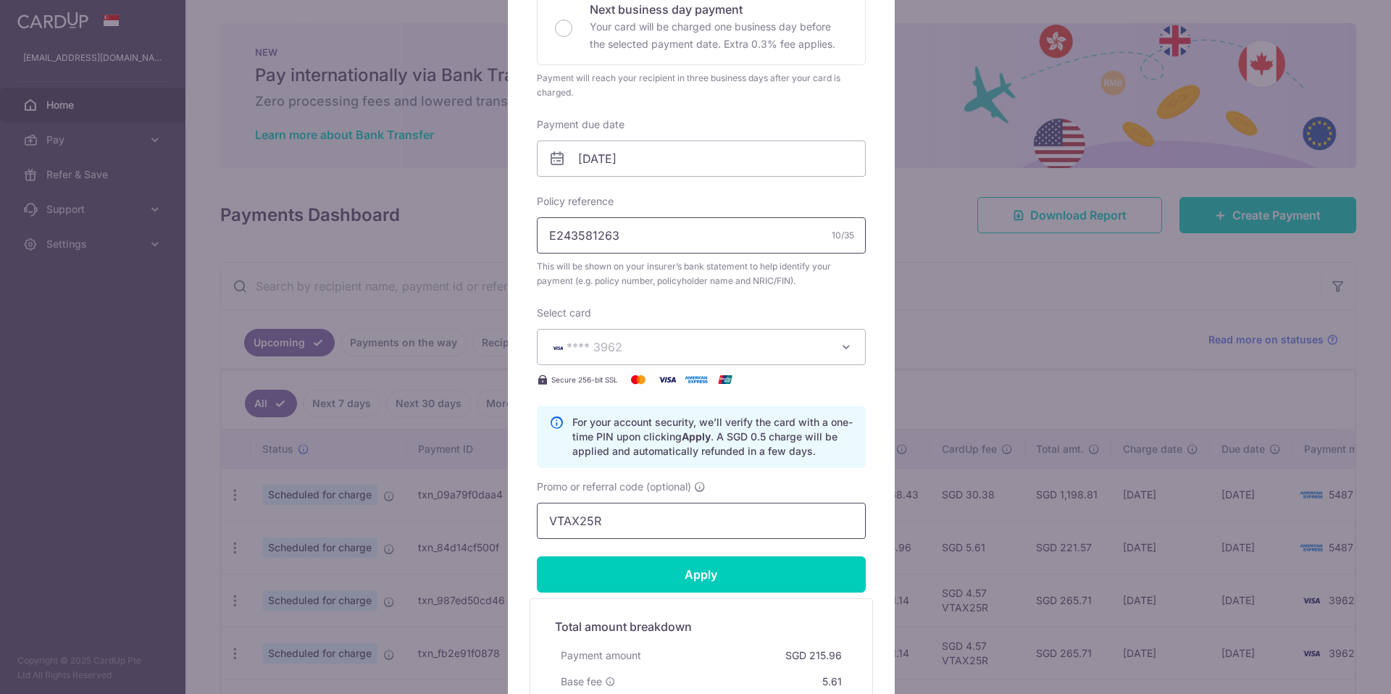
scroll to position [352, 0]
type input "VTAX25R"
click at [679, 167] on input "[DATE]" at bounding box center [701, 161] width 329 height 36
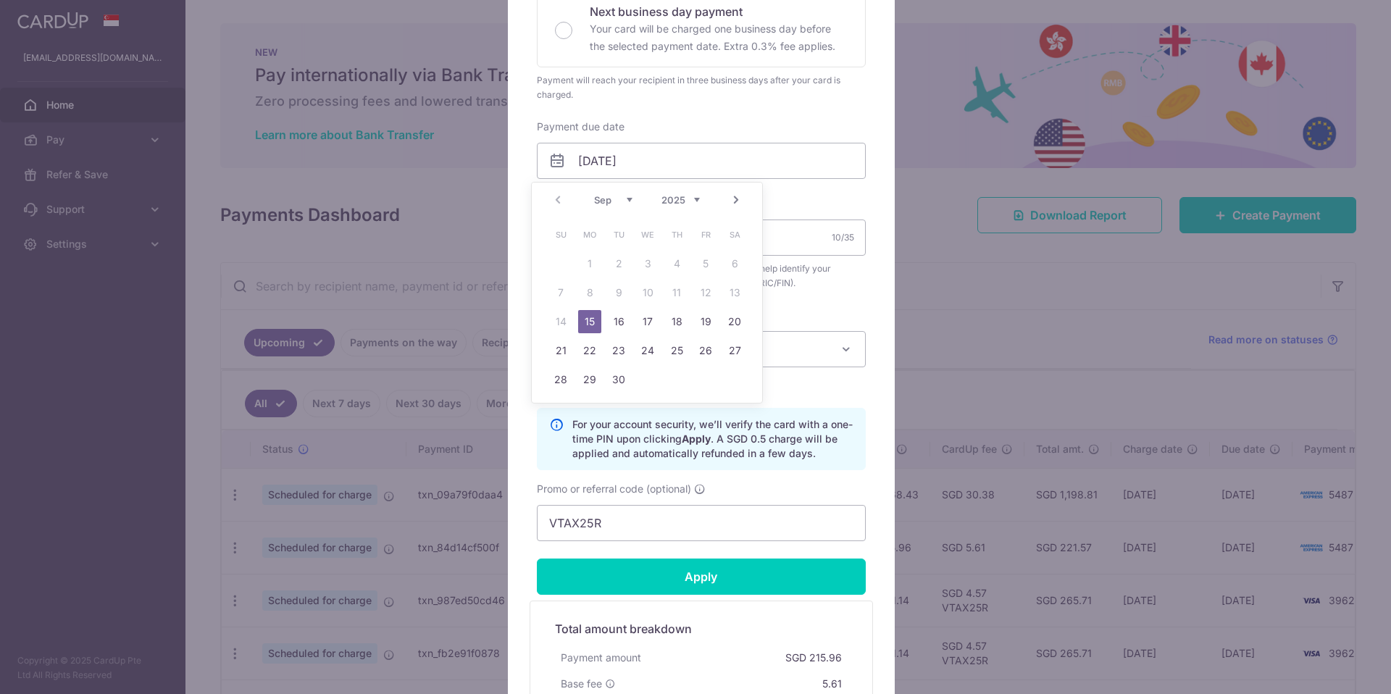
click at [847, 109] on div "Enter payment amount 215.96 215.96 SGD To change the payment amount, please can…" at bounding box center [701, 176] width 329 height 731
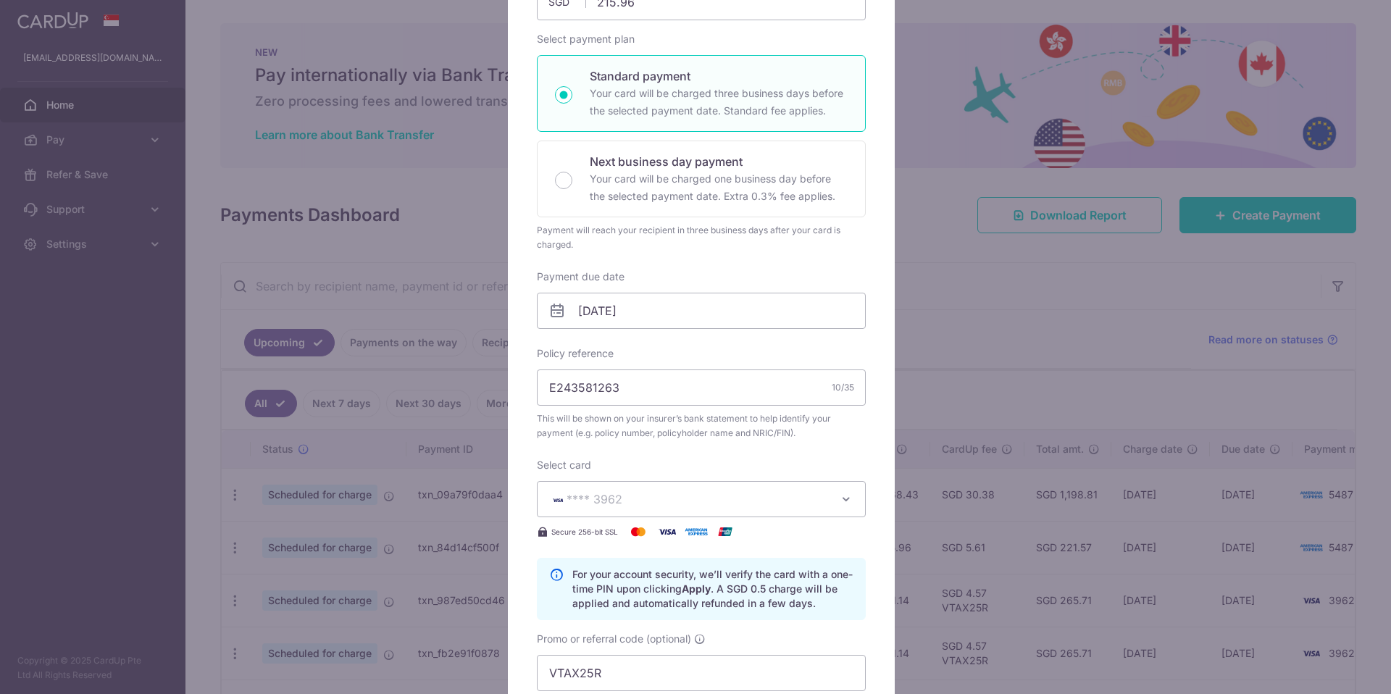
scroll to position [0, 0]
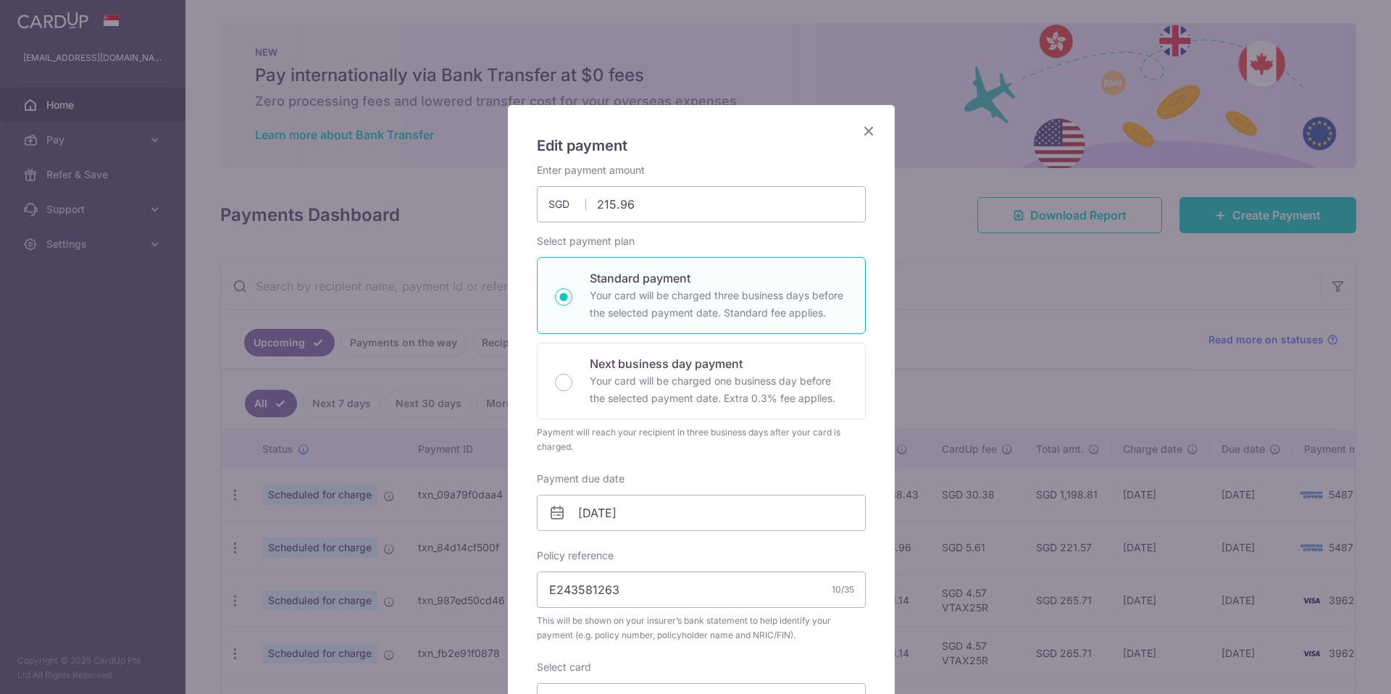
click at [863, 134] on icon "Close" at bounding box center [868, 131] width 17 height 18
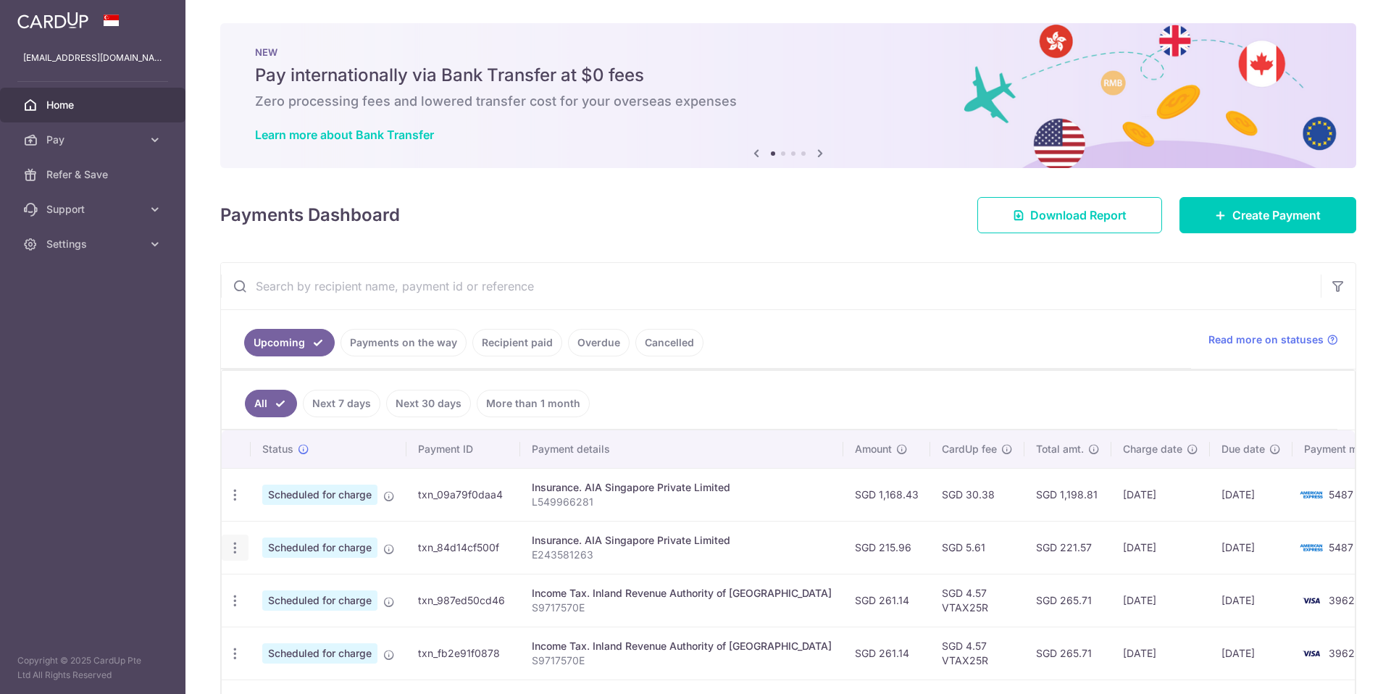
click at [237, 546] on icon "button" at bounding box center [235, 548] width 15 height 15
click at [283, 624] on span "Cancel payment" at bounding box center [312, 623] width 97 height 17
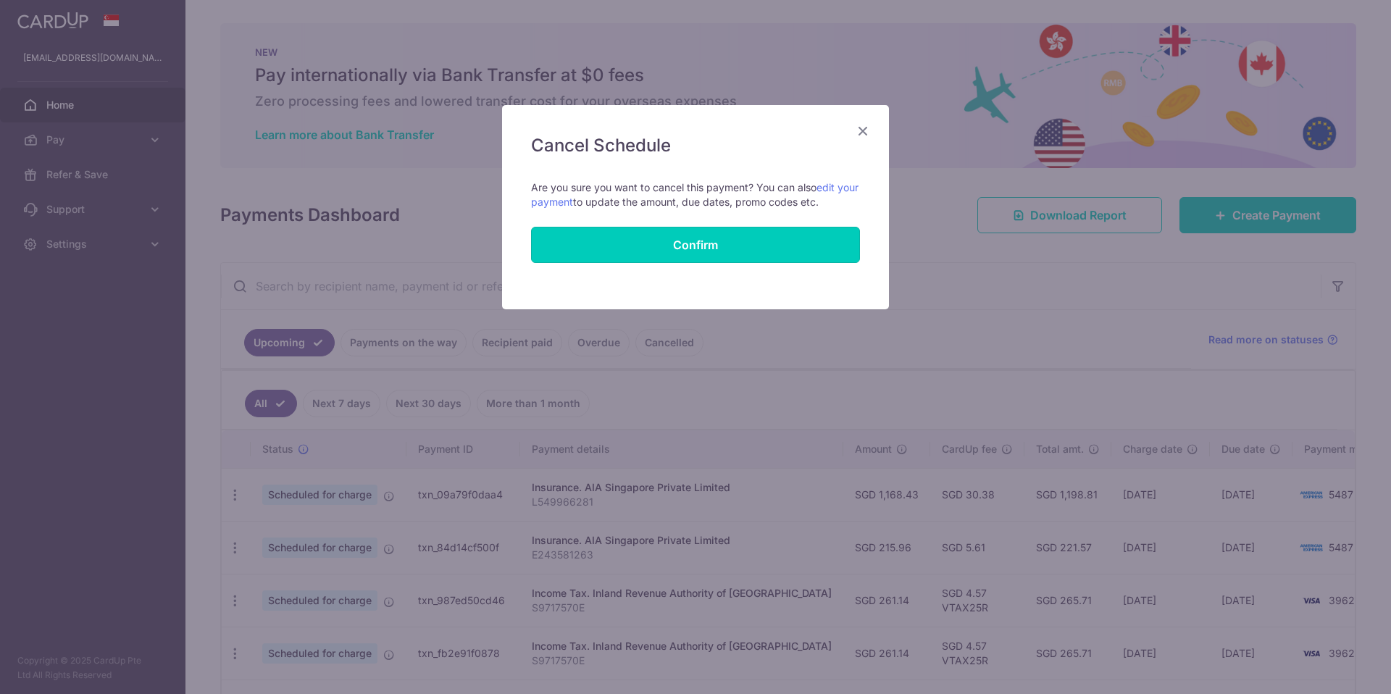
click at [680, 246] on button "Confirm" at bounding box center [695, 245] width 329 height 36
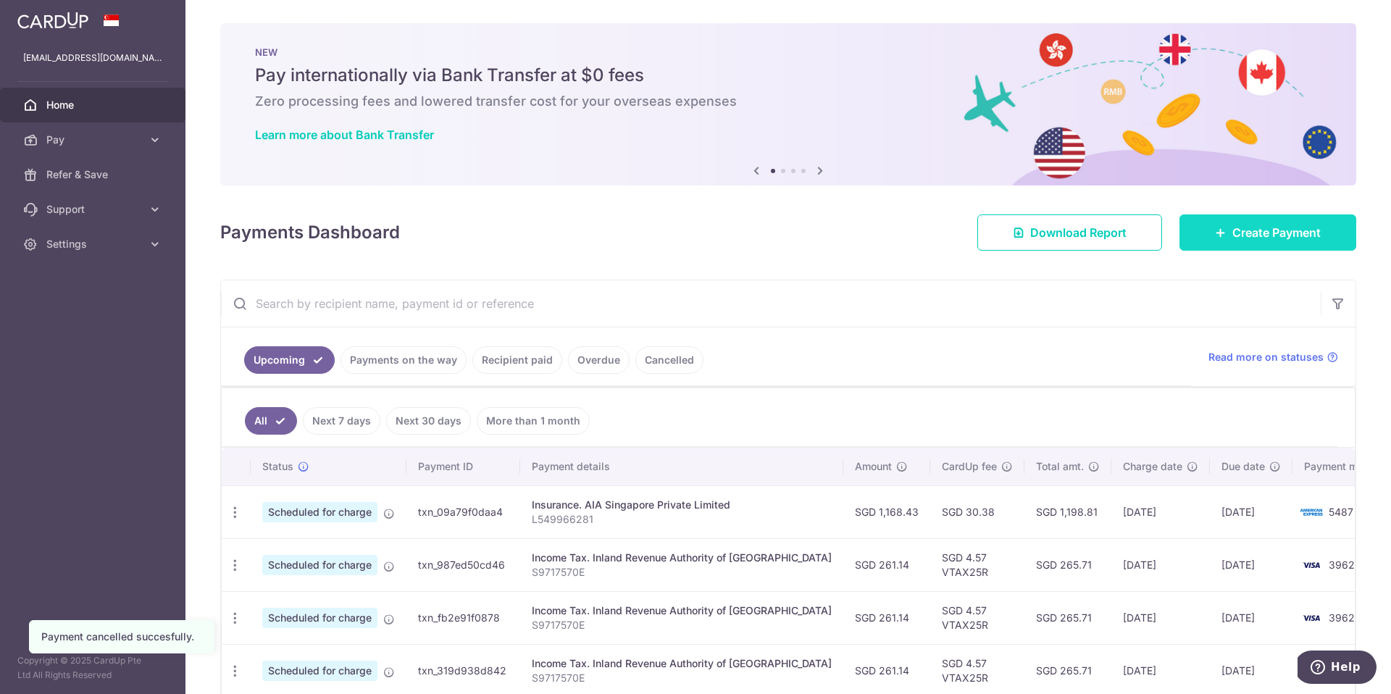
click at [1268, 230] on span "Create Payment" at bounding box center [1277, 232] width 88 height 17
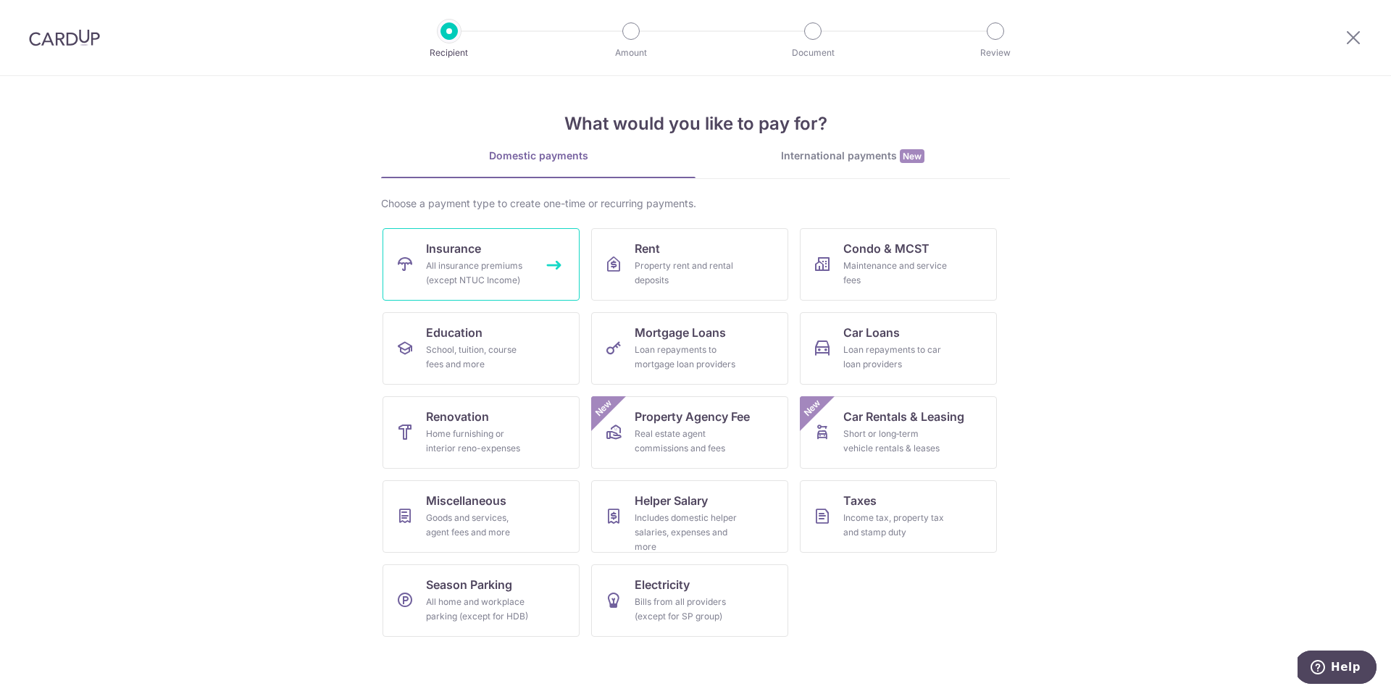
click at [553, 281] on link "Insurance All insurance premiums (except NTUC Income)" at bounding box center [481, 264] width 197 height 72
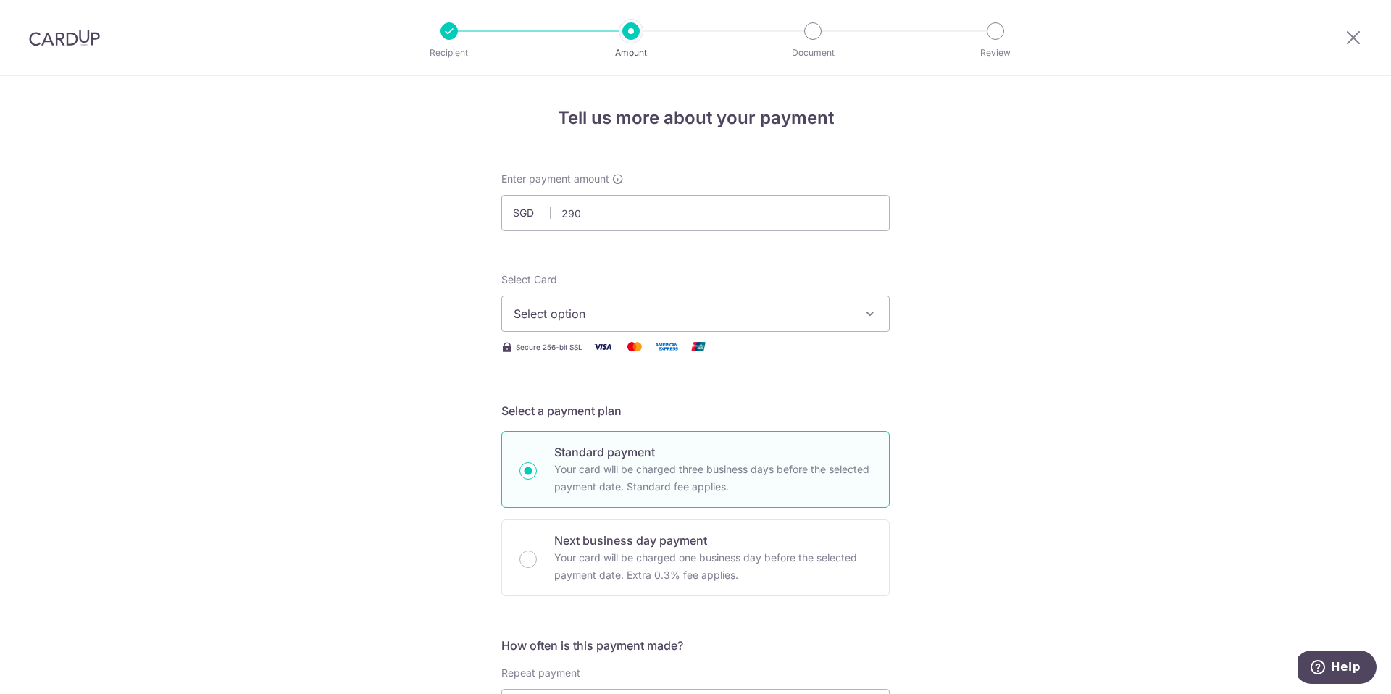
click at [857, 324] on button "Select option" at bounding box center [695, 314] width 388 height 36
type input "290.00"
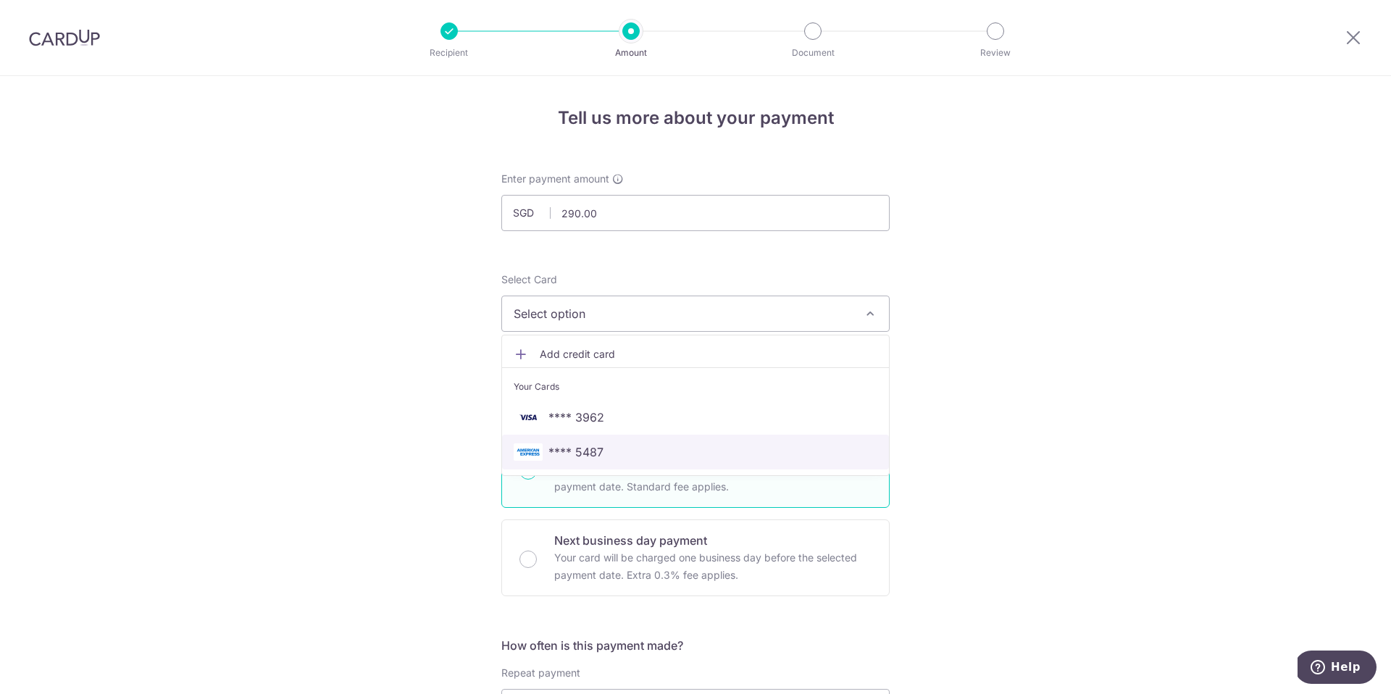
click at [586, 454] on span "**** 5487" at bounding box center [576, 452] width 55 height 17
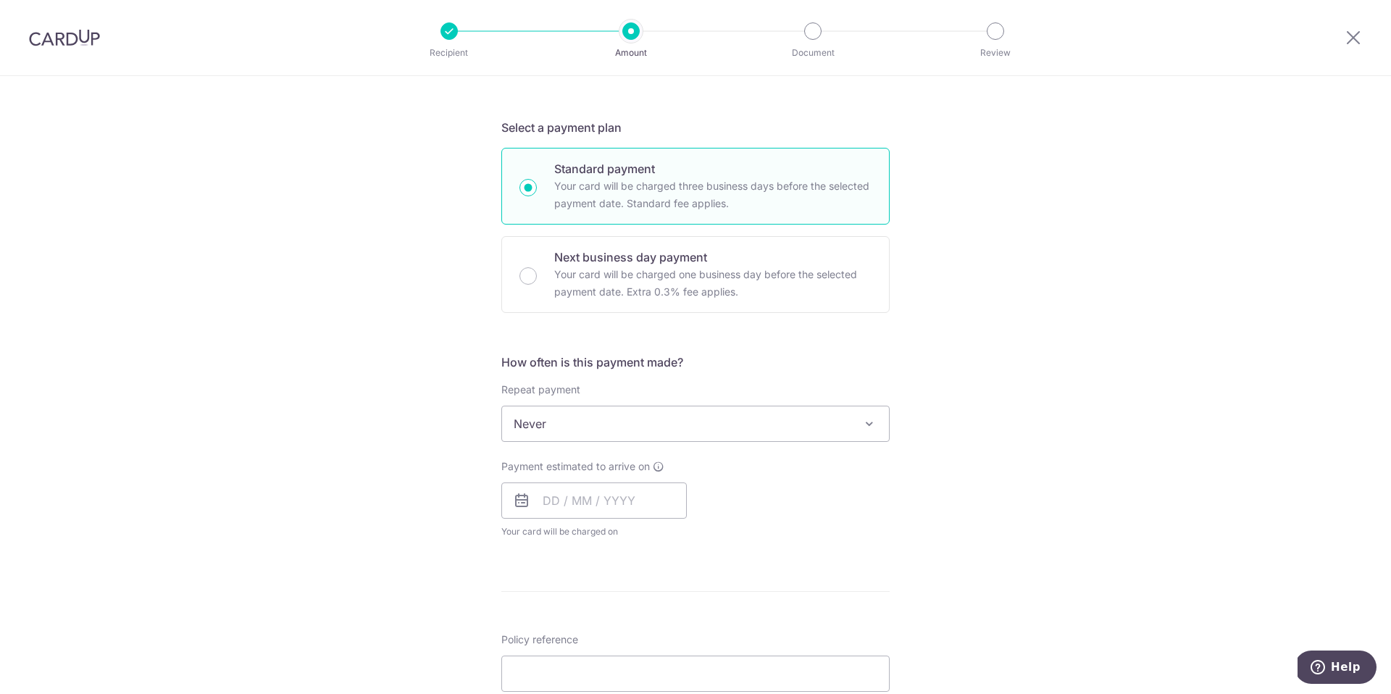
scroll to position [344, 0]
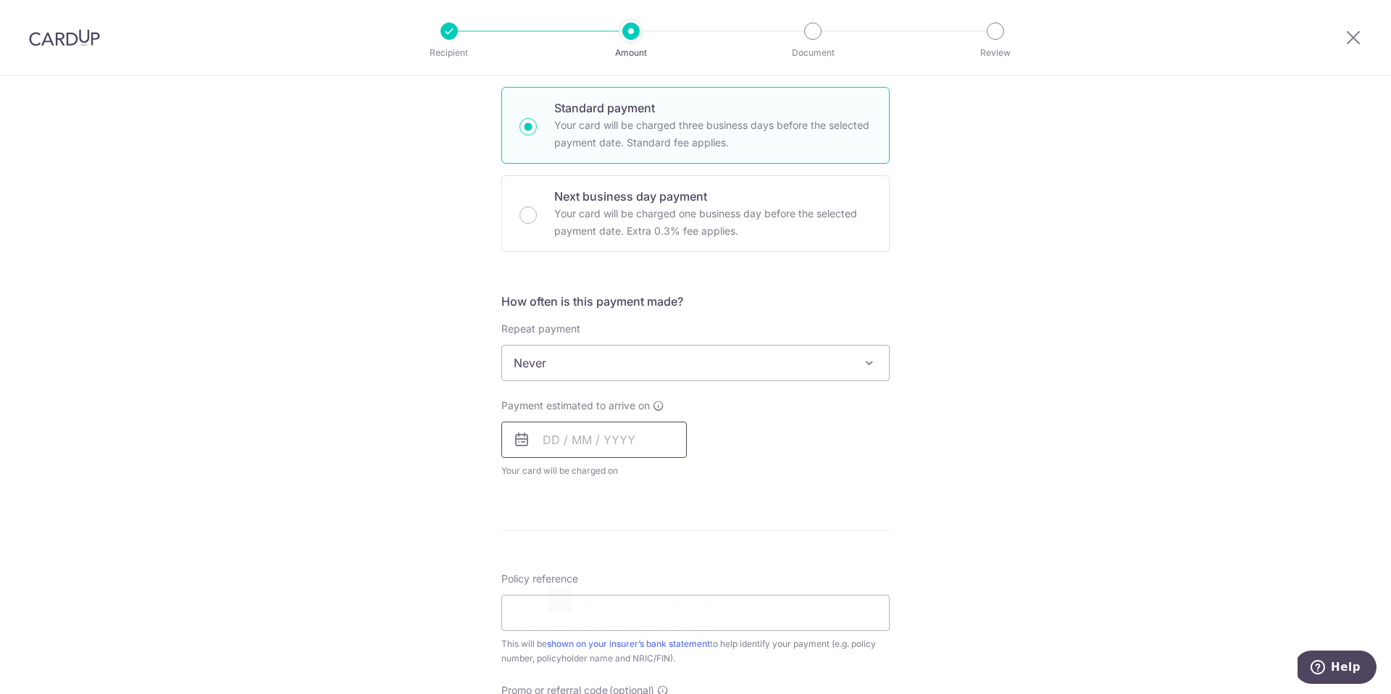
click at [586, 433] on input "text" at bounding box center [594, 440] width 186 height 36
click at [554, 603] on link "15" at bounding box center [560, 600] width 23 height 23
type input "[DATE]"
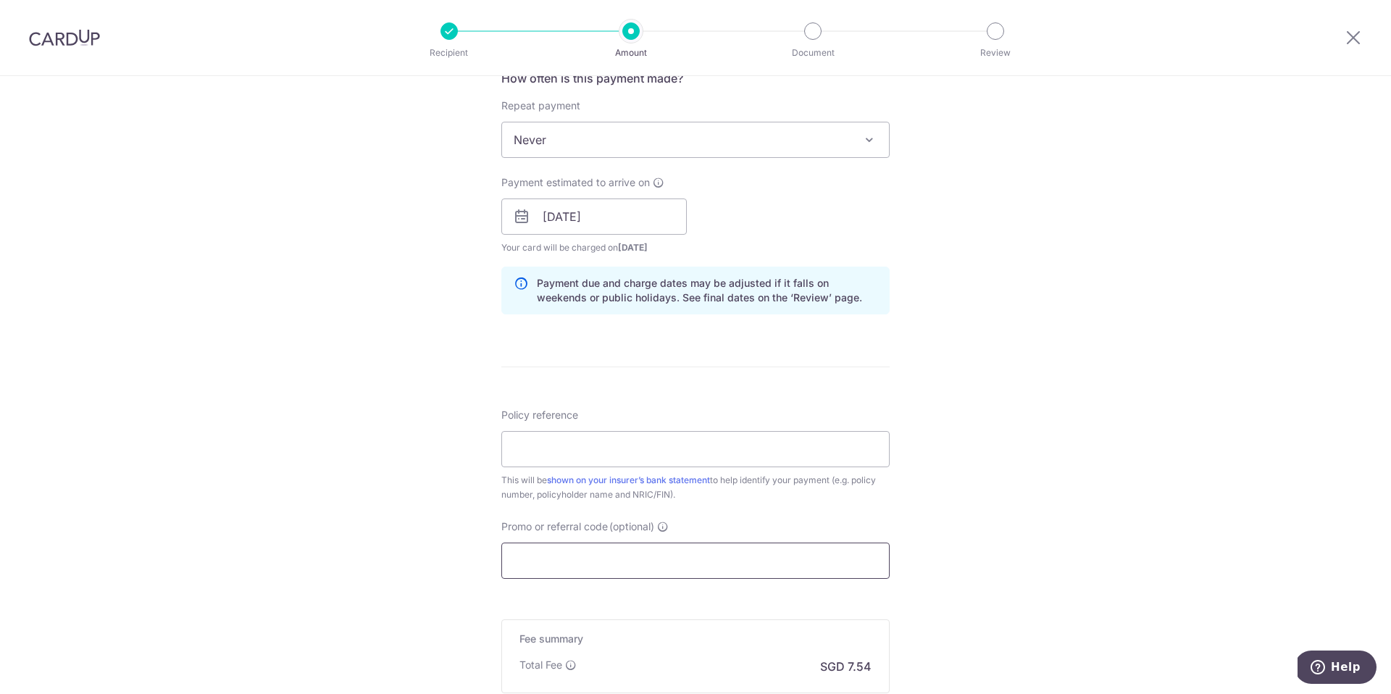
scroll to position [570, 0]
click at [625, 452] on input "Policy reference" at bounding box center [695, 447] width 388 height 36
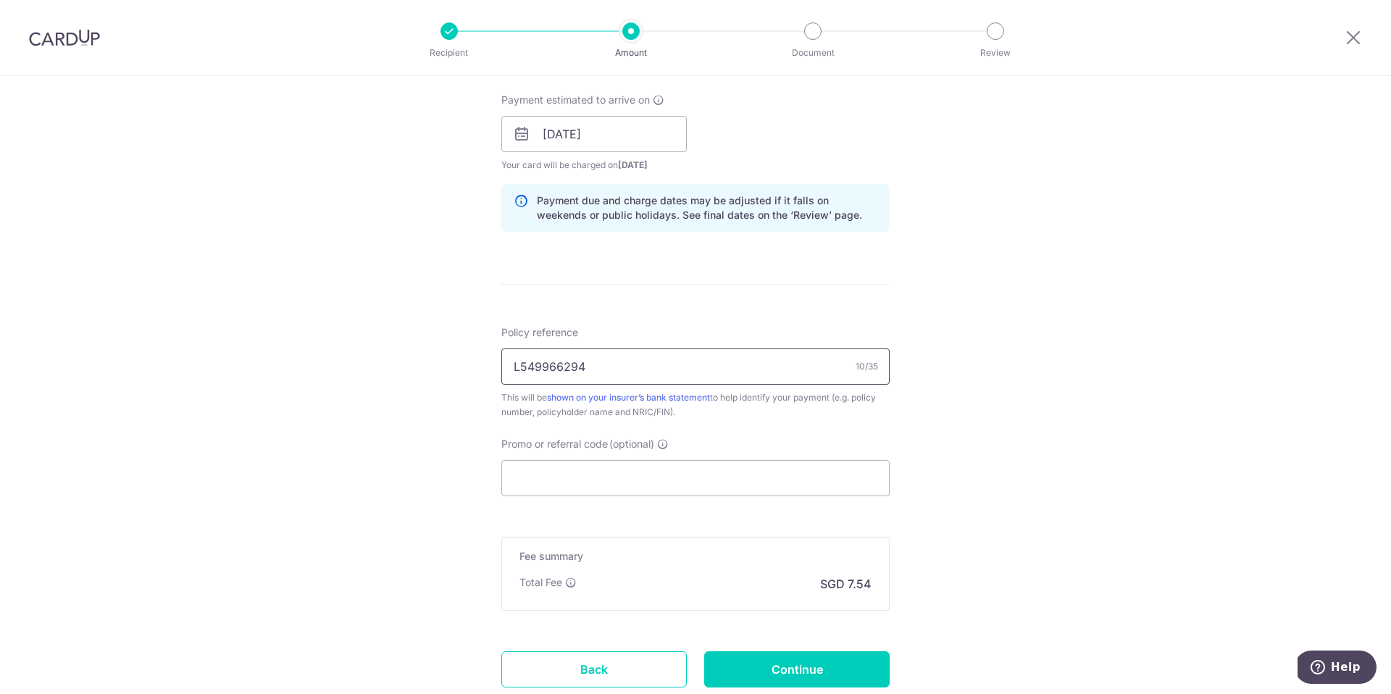
scroll to position [752, 0]
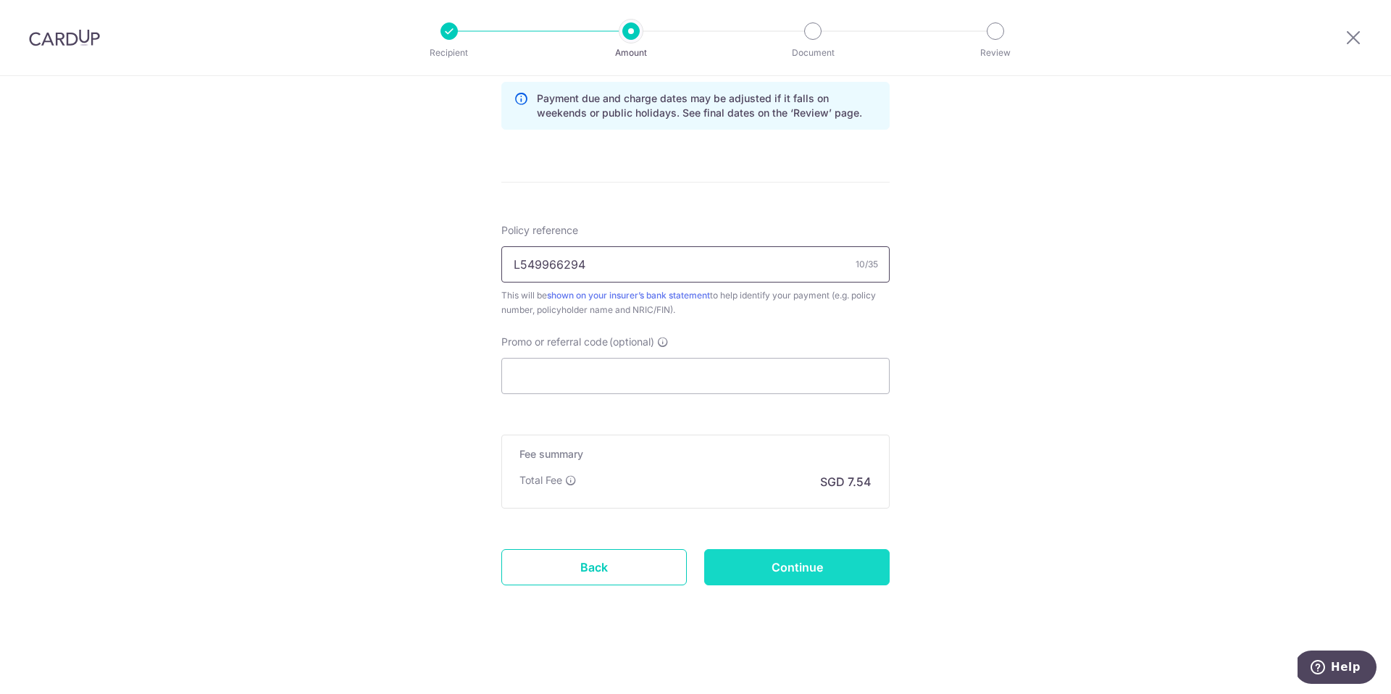
type input "L549966294"
click at [802, 568] on input "Continue" at bounding box center [797, 567] width 186 height 36
type input "Create Schedule"
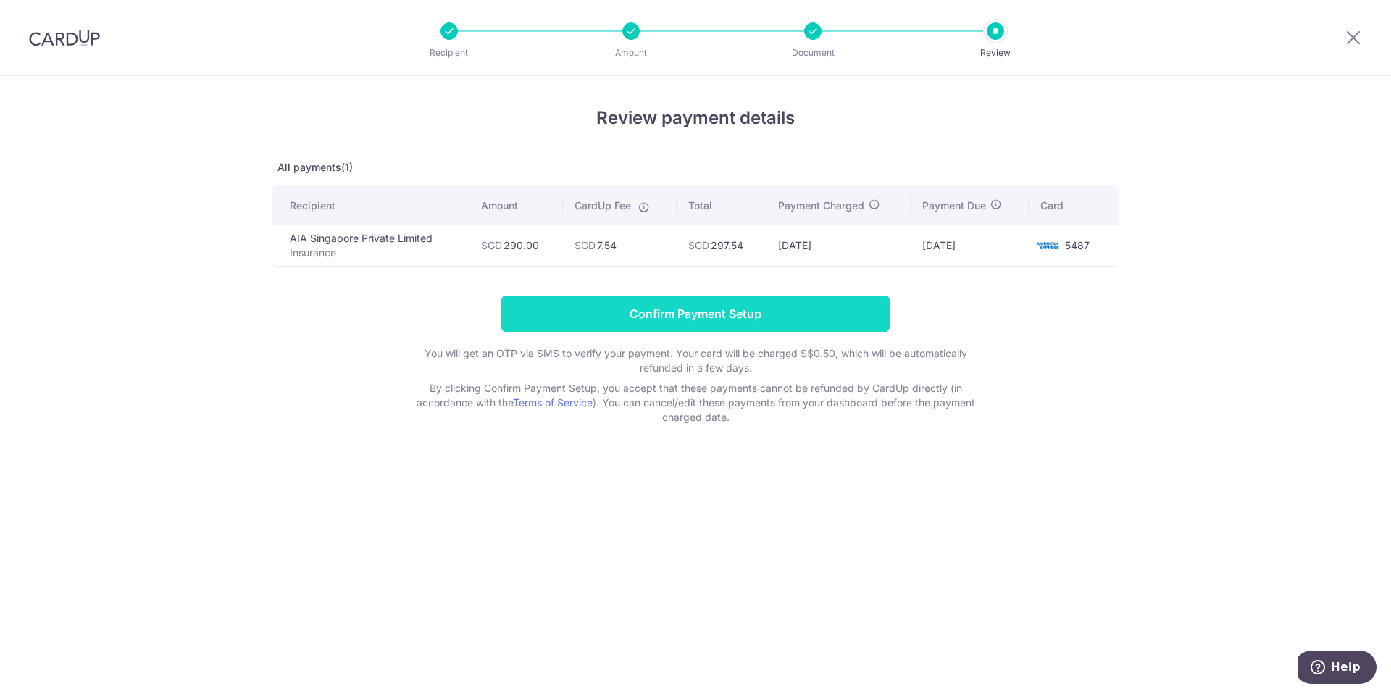
click at [845, 321] on input "Confirm Payment Setup" at bounding box center [695, 314] width 388 height 36
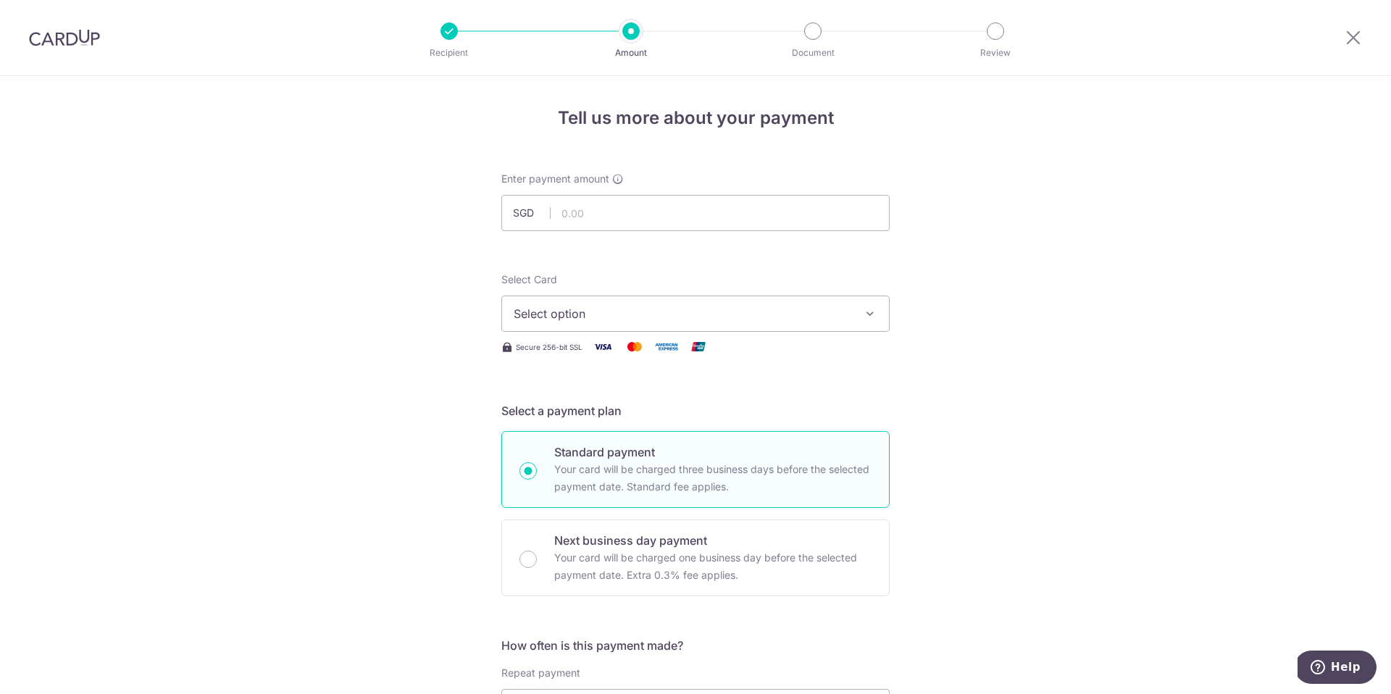
type input "215.96"
click at [591, 312] on span "Select option" at bounding box center [683, 313] width 338 height 17
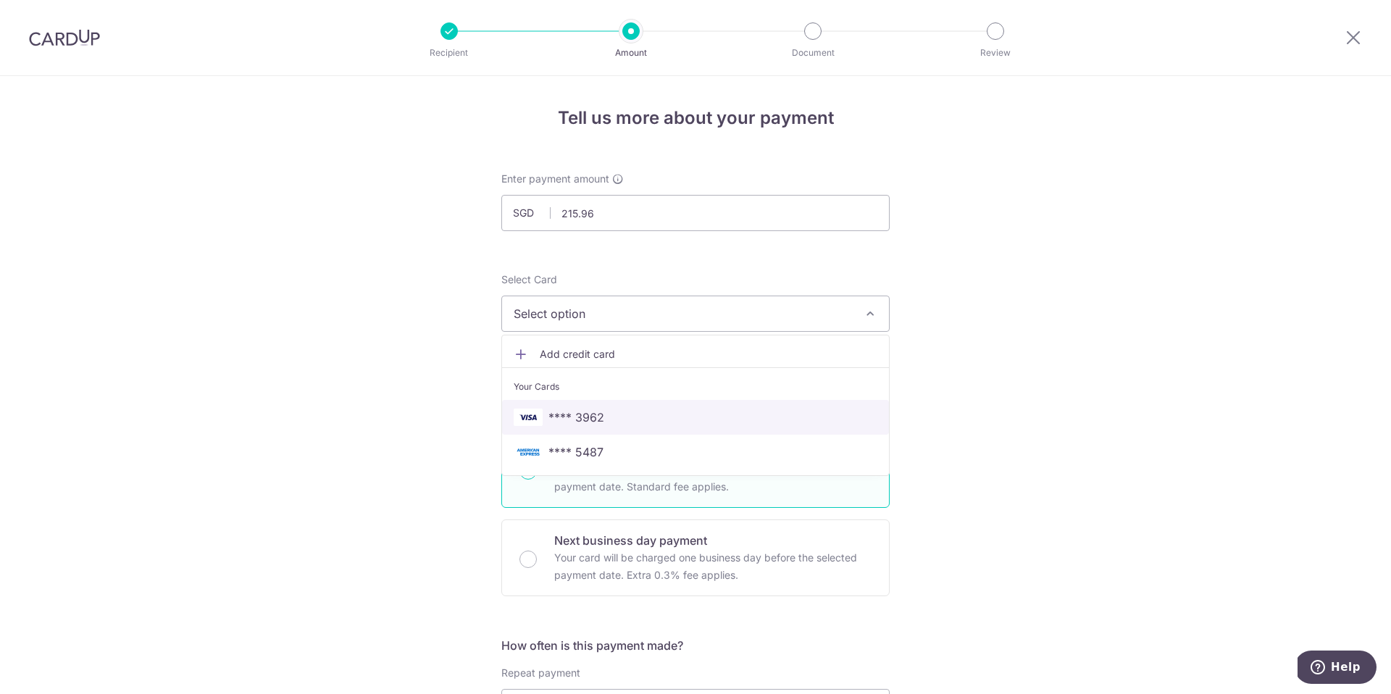
click at [598, 420] on span "**** 3962" at bounding box center [577, 417] width 56 height 17
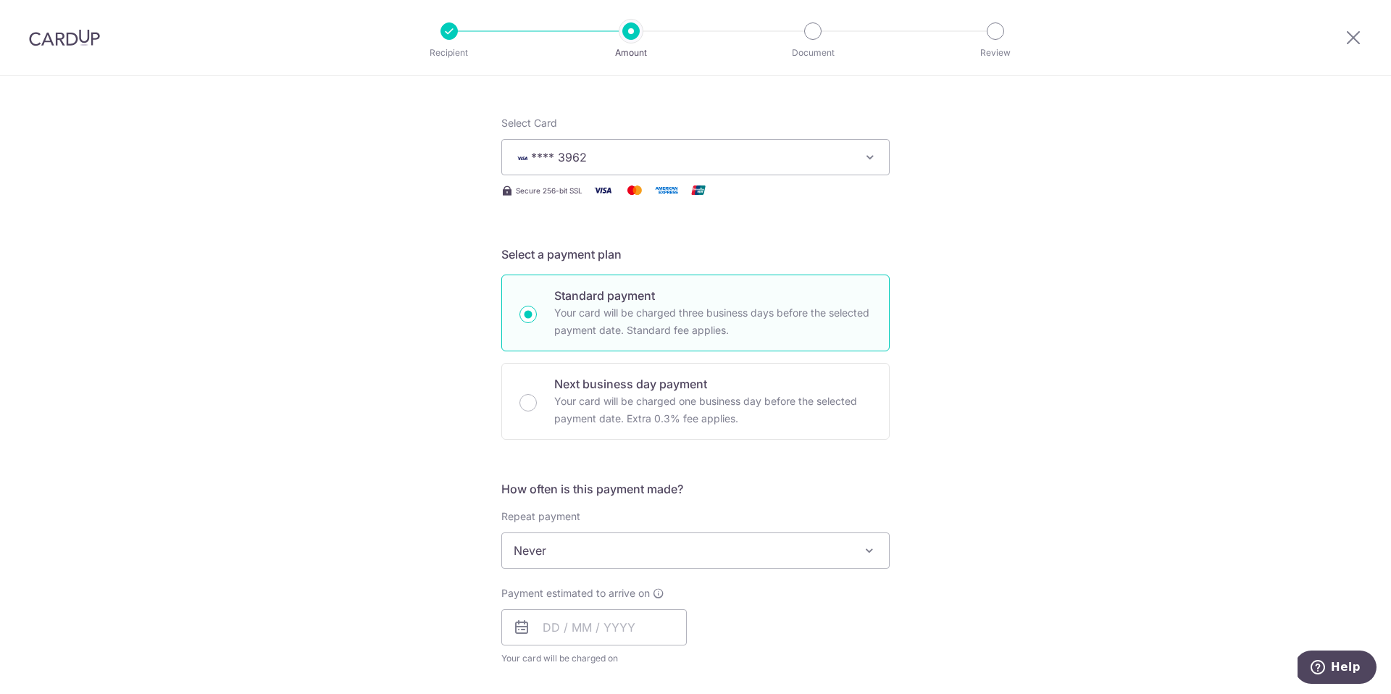
scroll to position [172, 0]
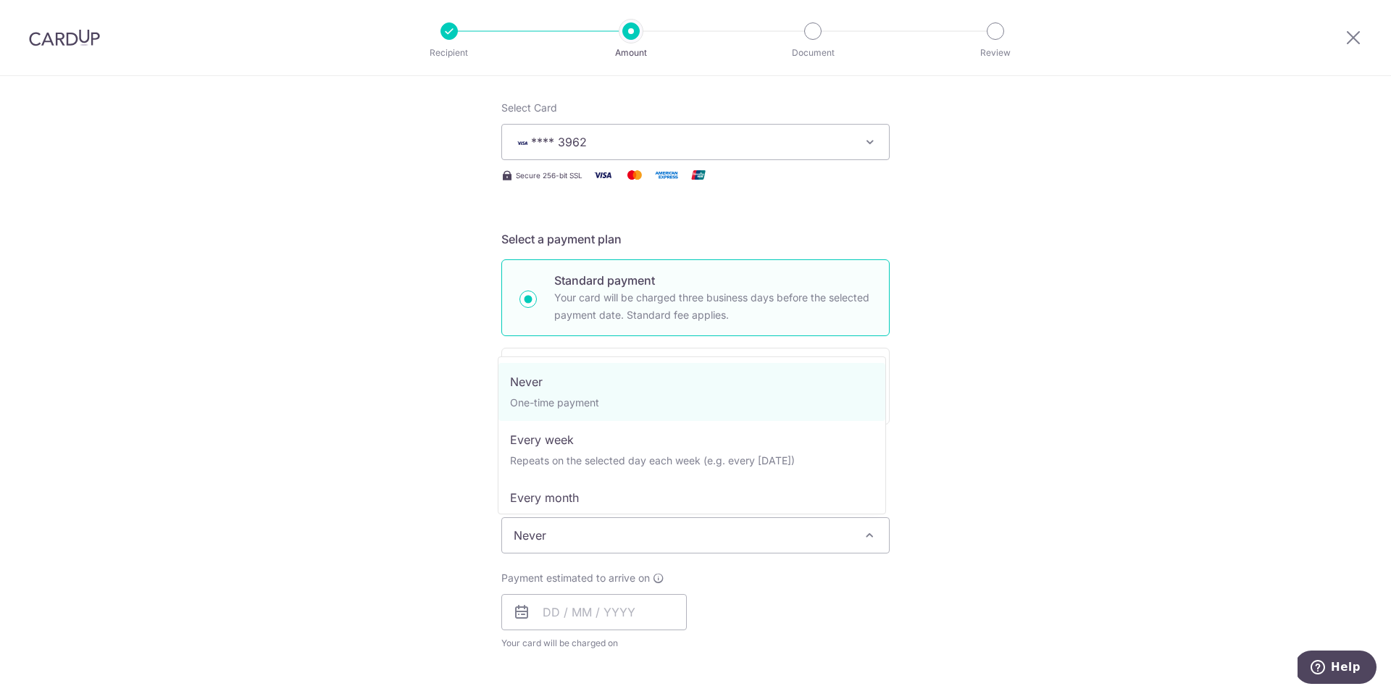
click at [620, 551] on span "Never" at bounding box center [695, 535] width 387 height 35
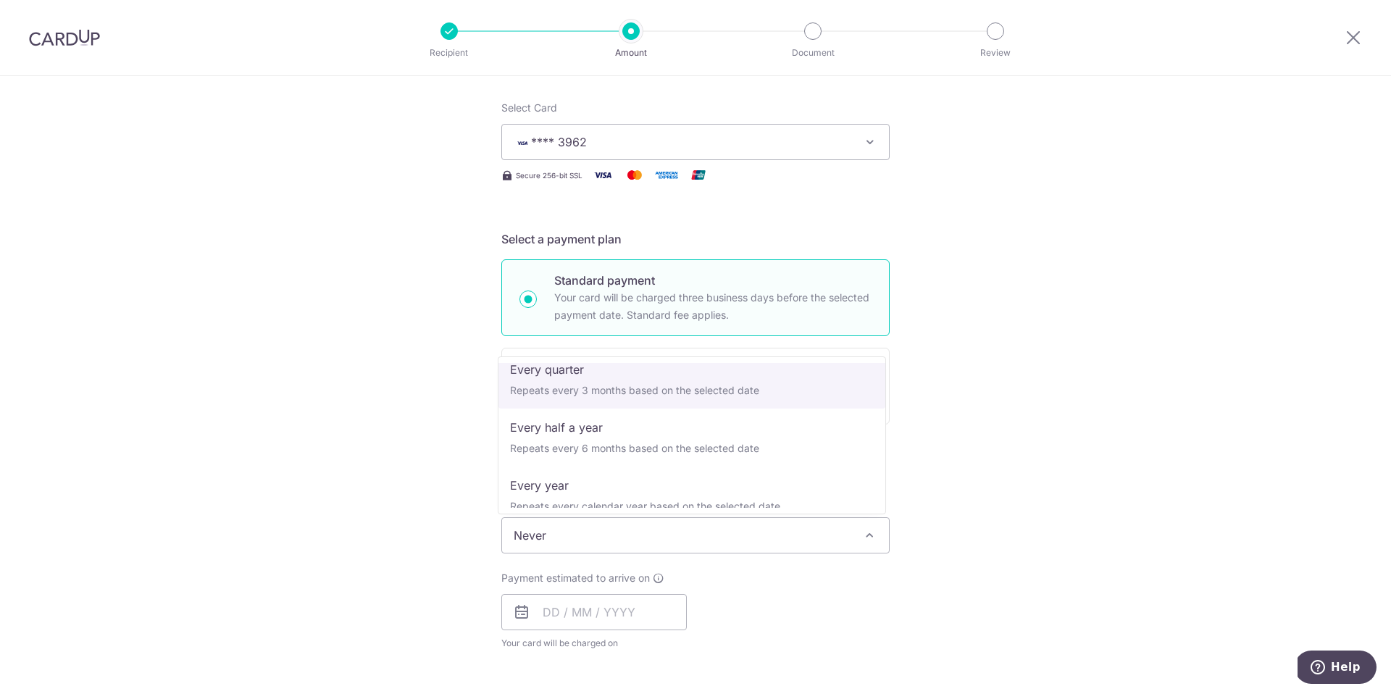
scroll to position [203, 0]
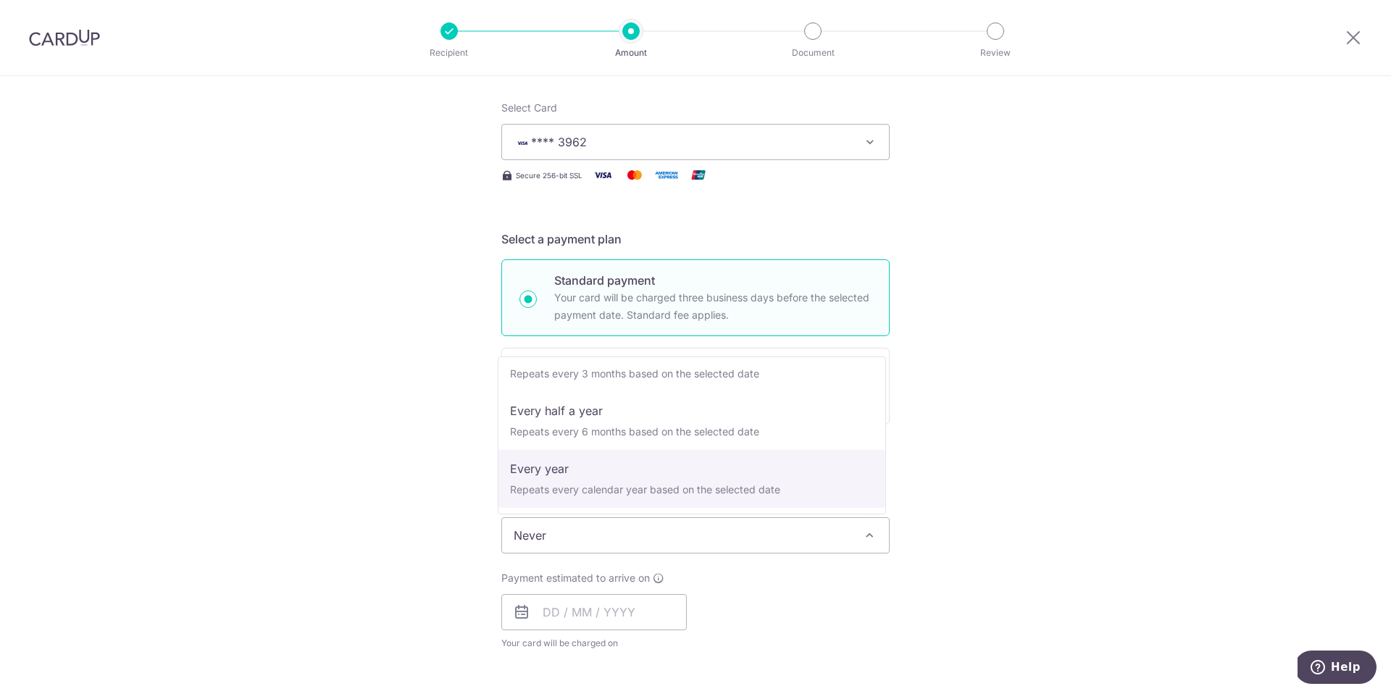
select select "6"
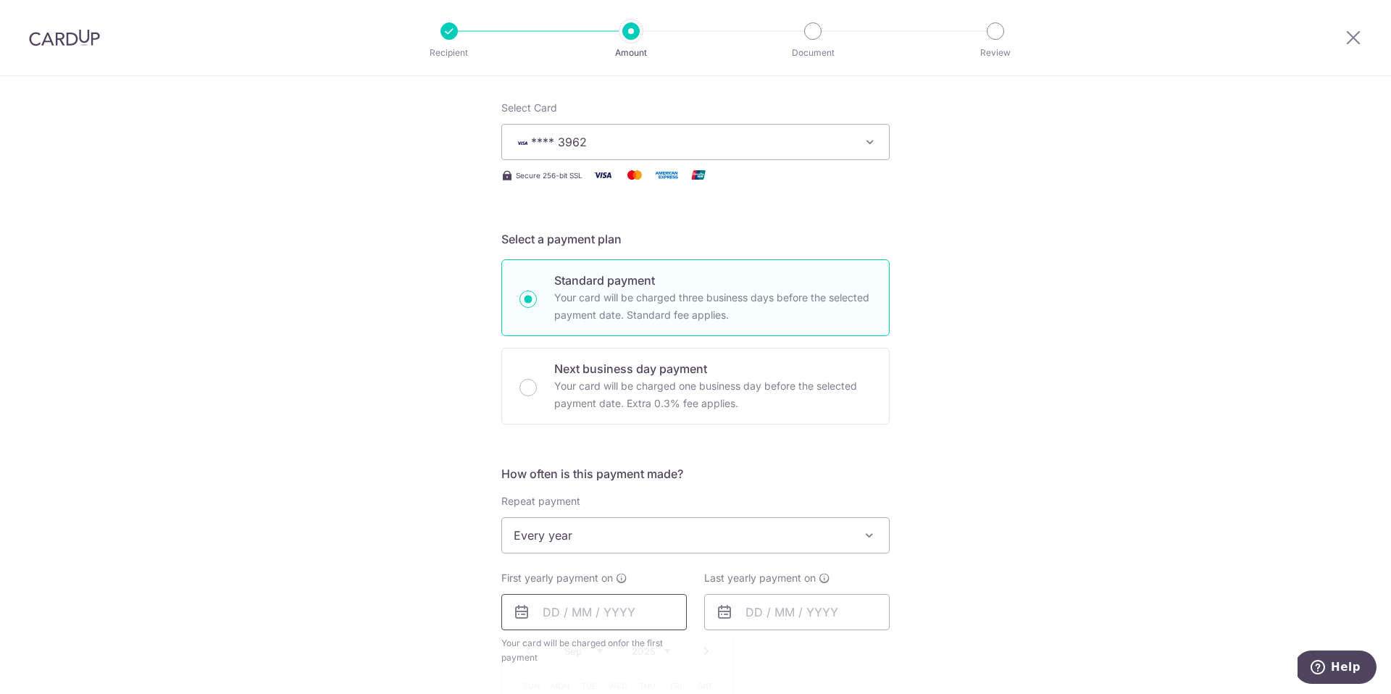
click at [563, 618] on input "text" at bounding box center [594, 612] width 186 height 36
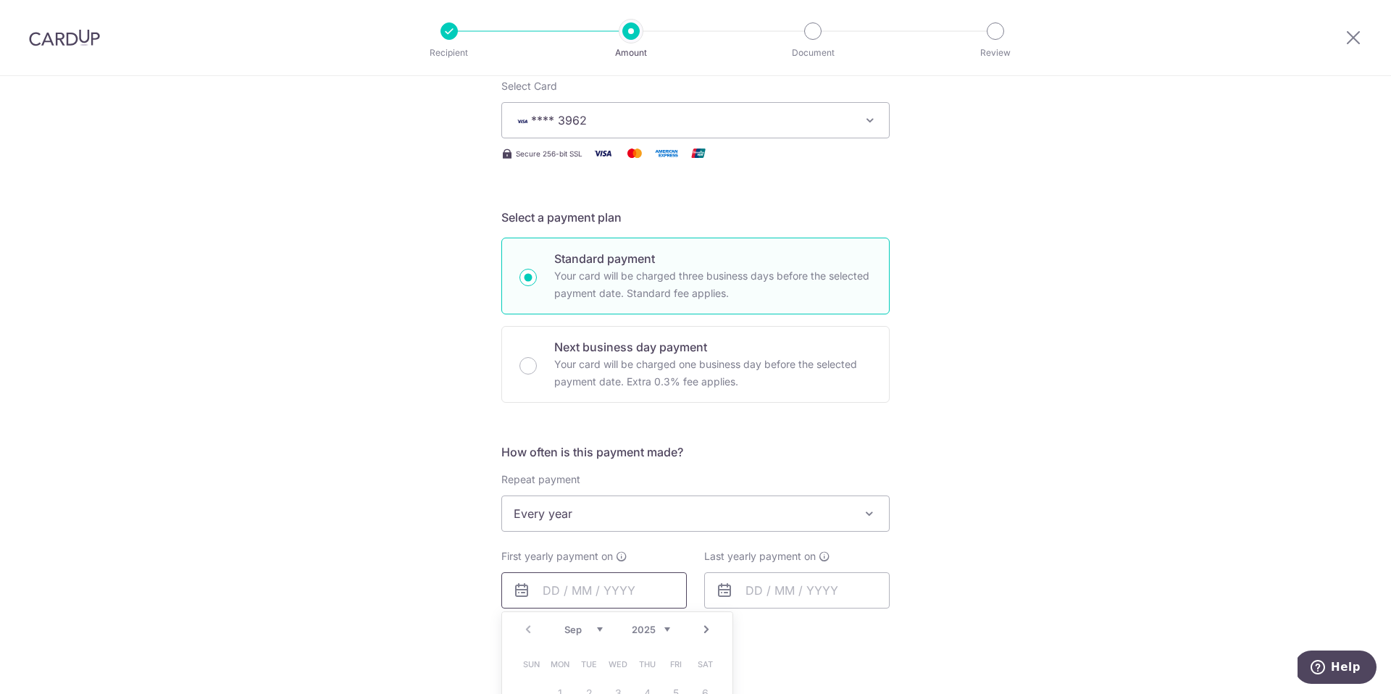
scroll to position [330, 0]
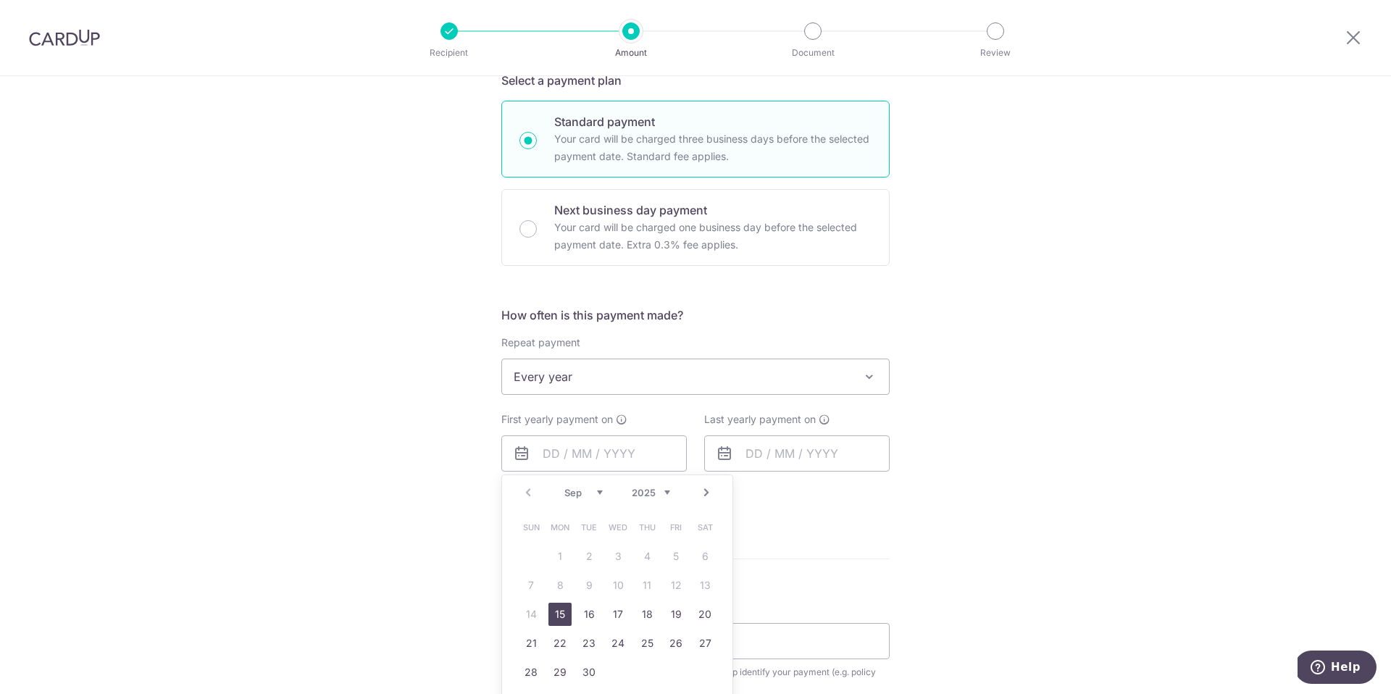
click at [549, 620] on link "15" at bounding box center [560, 614] width 23 height 23
type input "[DATE]"
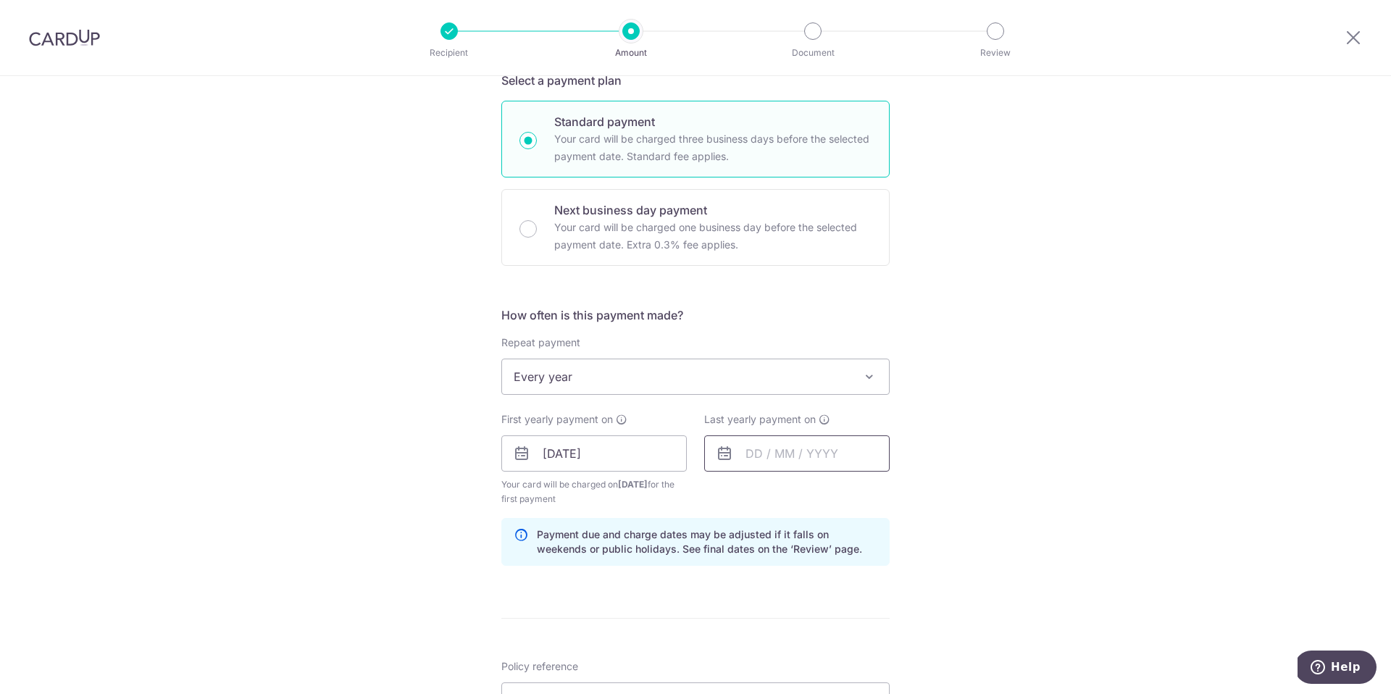
click at [767, 457] on input "text" at bounding box center [797, 454] width 186 height 36
click at [859, 494] on select "2025 2026 2027 2028 2029 2030 2031 2032 2033 2034 2035" at bounding box center [854, 493] width 38 height 12
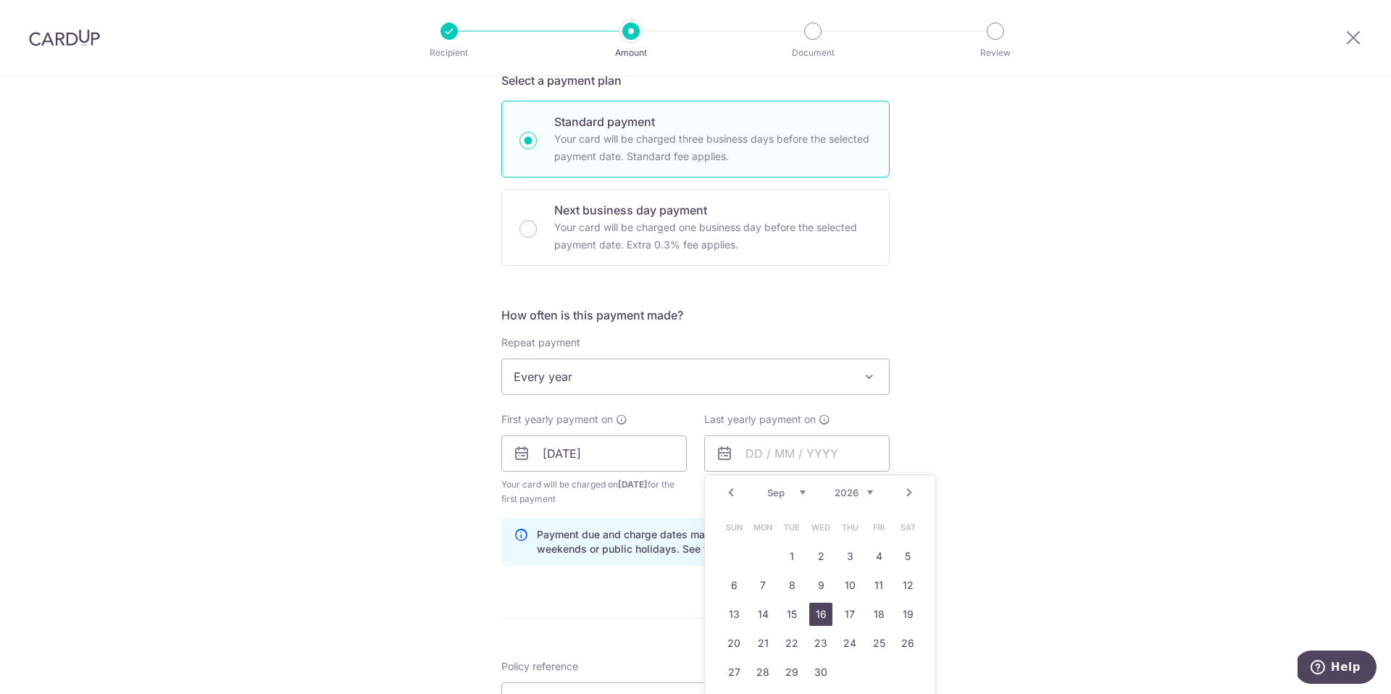
click at [820, 619] on link "16" at bounding box center [820, 614] width 23 height 23
type input "16/09/2026"
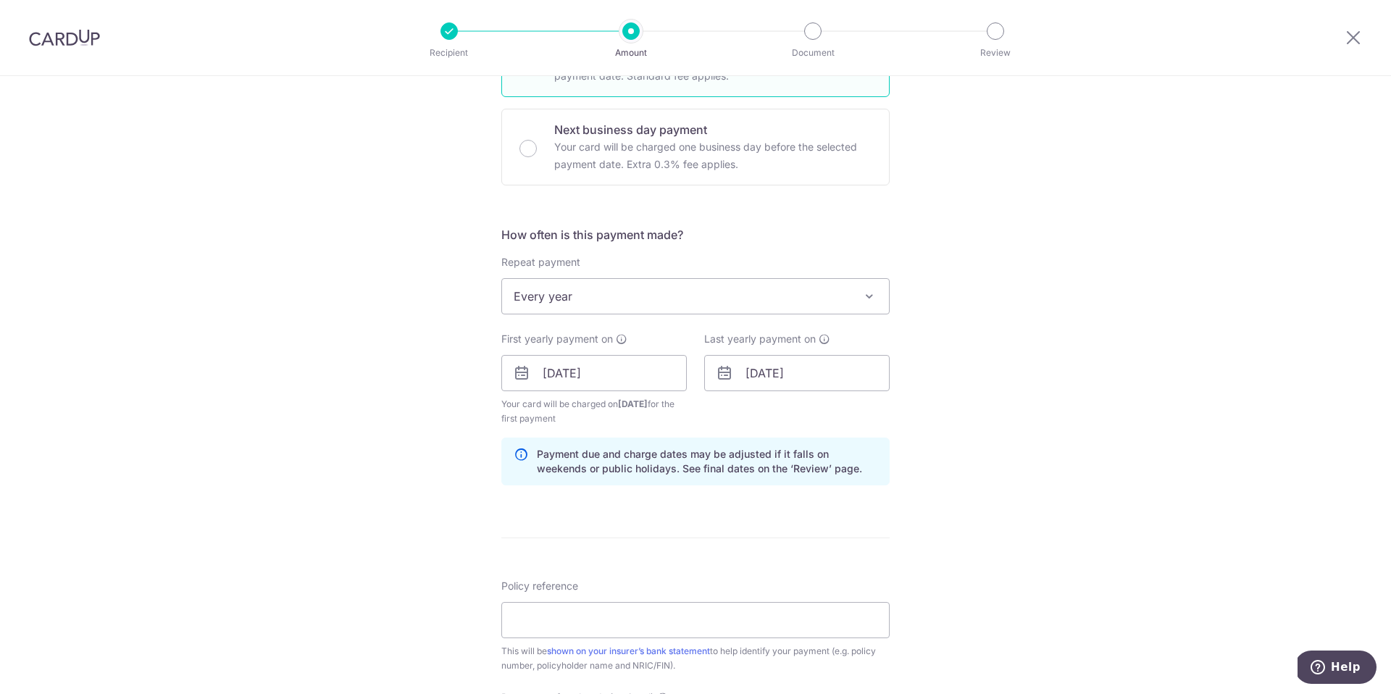
scroll to position [481, 0]
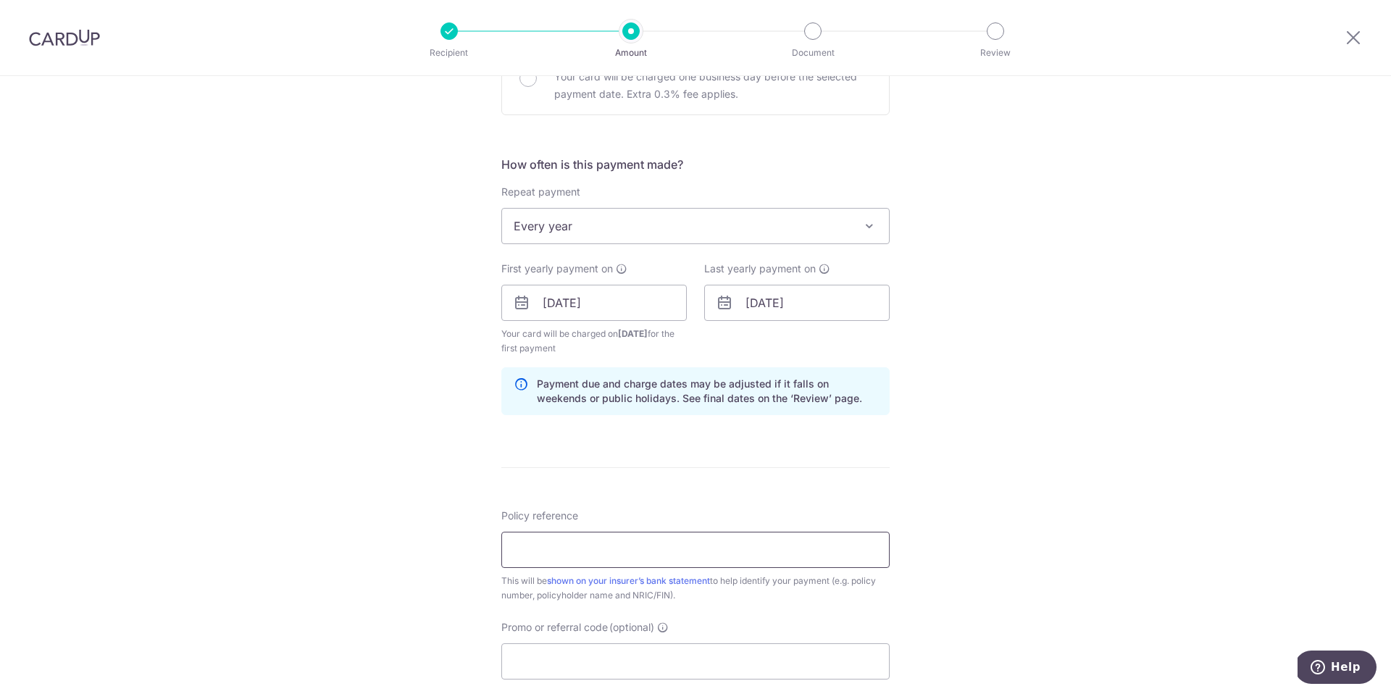
click at [597, 559] on input "Policy reference" at bounding box center [695, 550] width 388 height 36
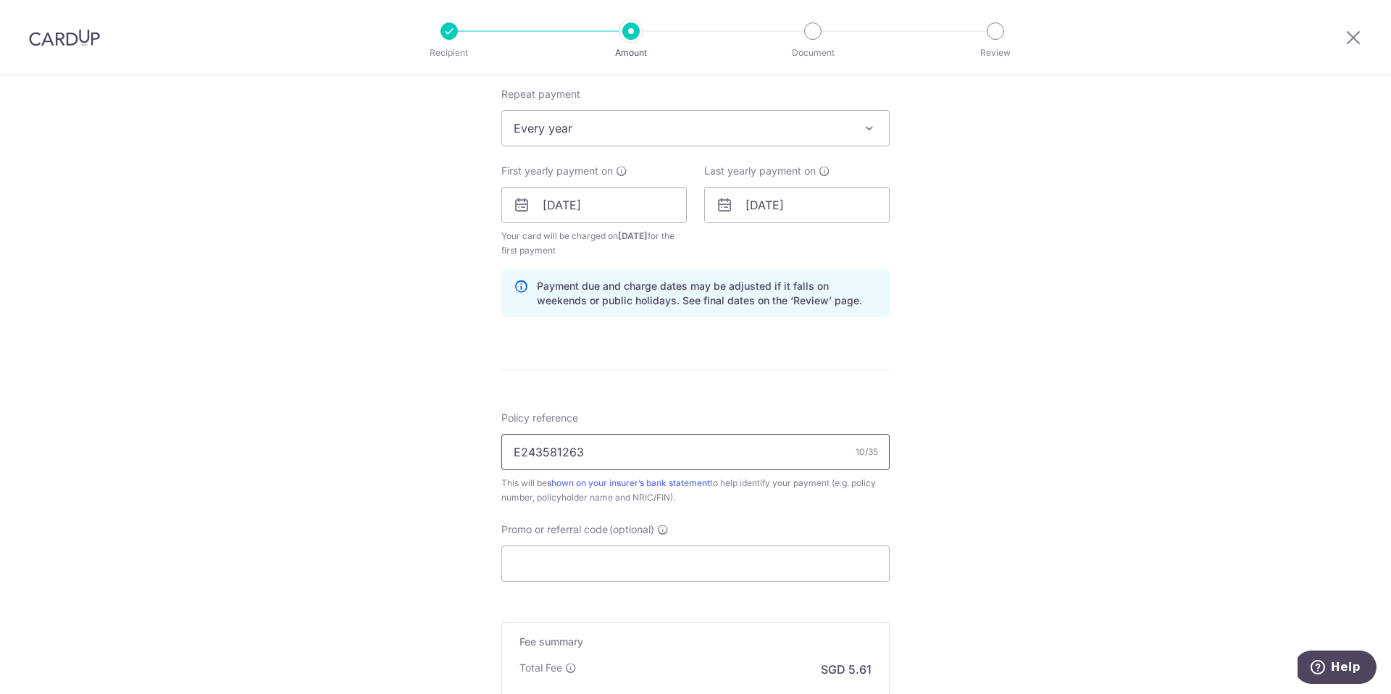
scroll to position [767, 0]
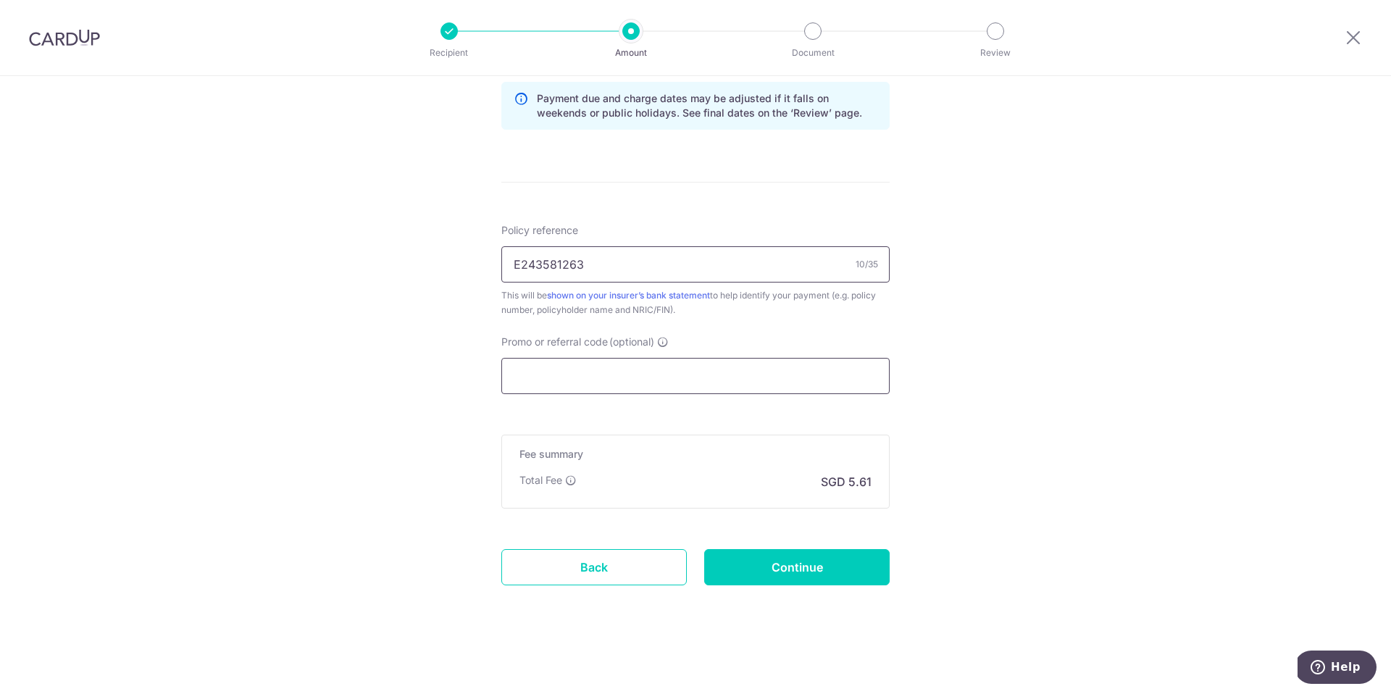
type input "E243581263"
click at [669, 378] on input "Promo or referral code (optional)" at bounding box center [695, 376] width 388 height 36
paste input "VTAX25R"
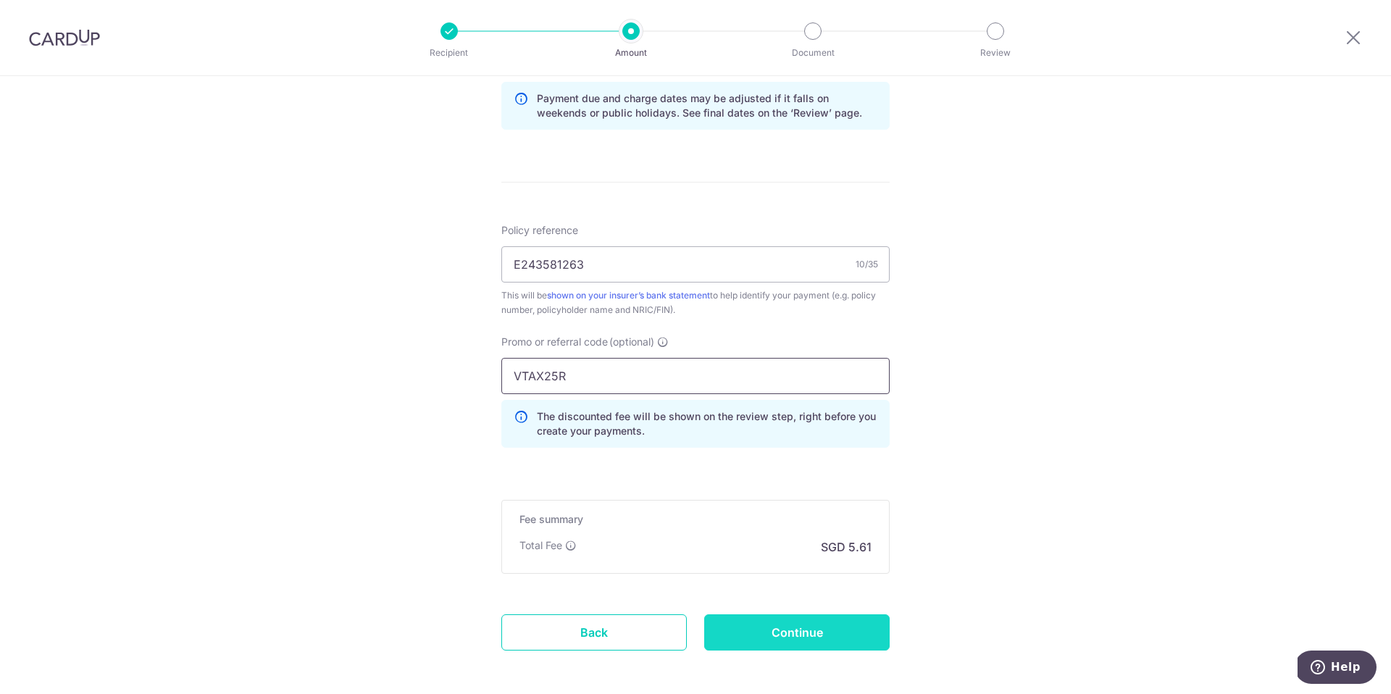
type input "VTAX25R"
click at [780, 645] on input "Continue" at bounding box center [797, 633] width 186 height 36
type input "Create Schedule"
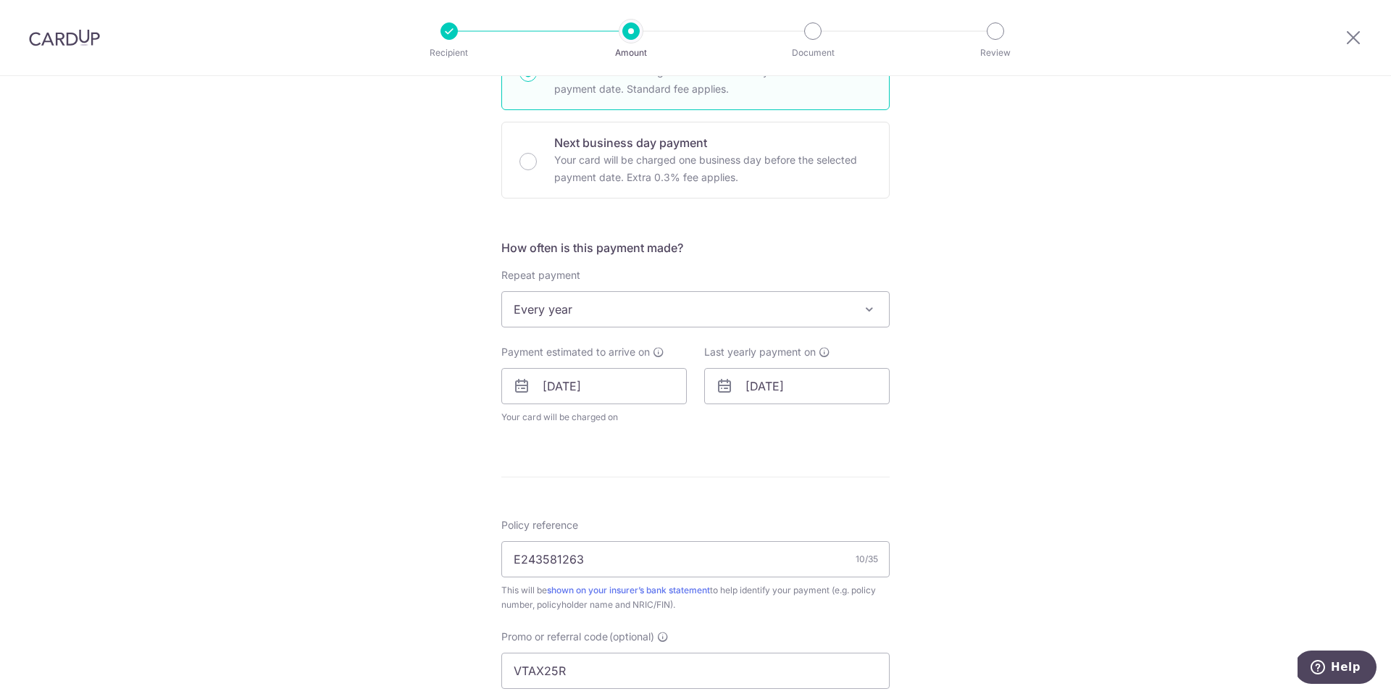
scroll to position [778, 0]
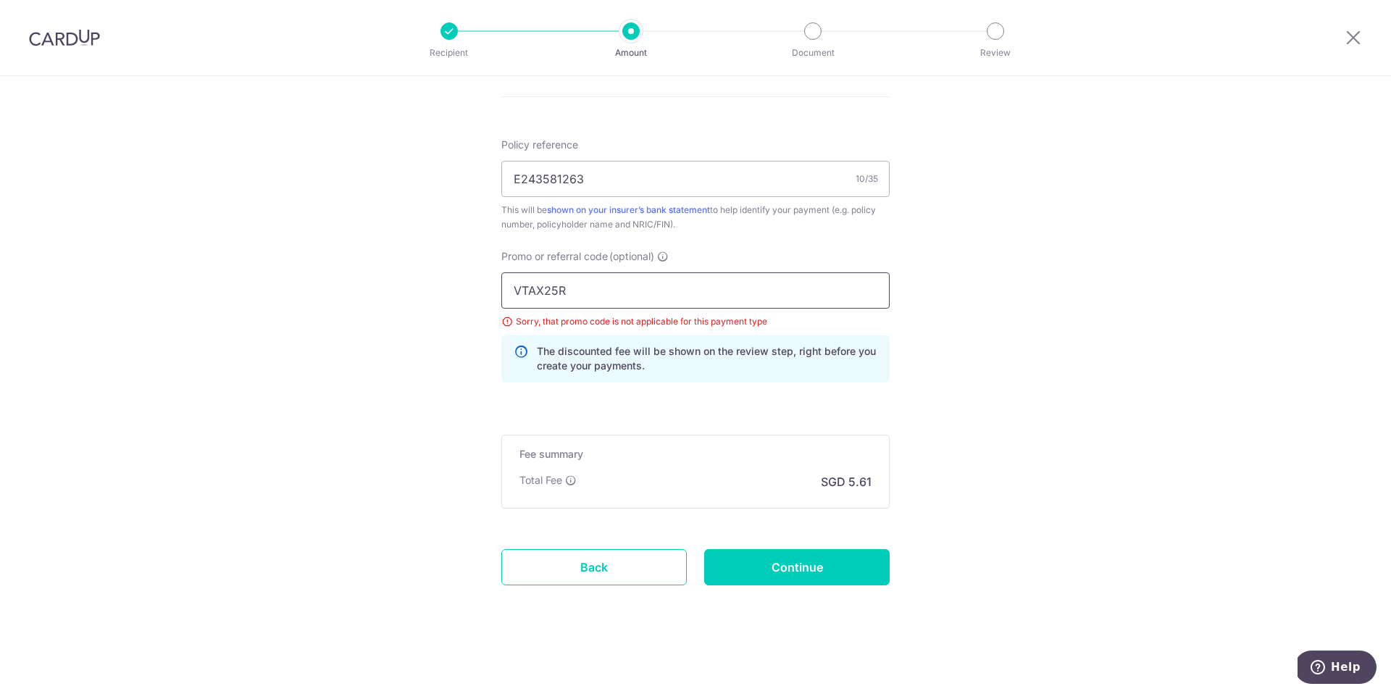
drag, startPoint x: 610, startPoint y: 292, endPoint x: 494, endPoint y: 294, distance: 116.7
click at [494, 294] on div "Promo or referral code (optional) VTAX25R Sorry, that promo code is not applica…" at bounding box center [696, 321] width 406 height 145
drag, startPoint x: 602, startPoint y: 290, endPoint x: 446, endPoint y: 286, distance: 155.9
paste input "REC185"
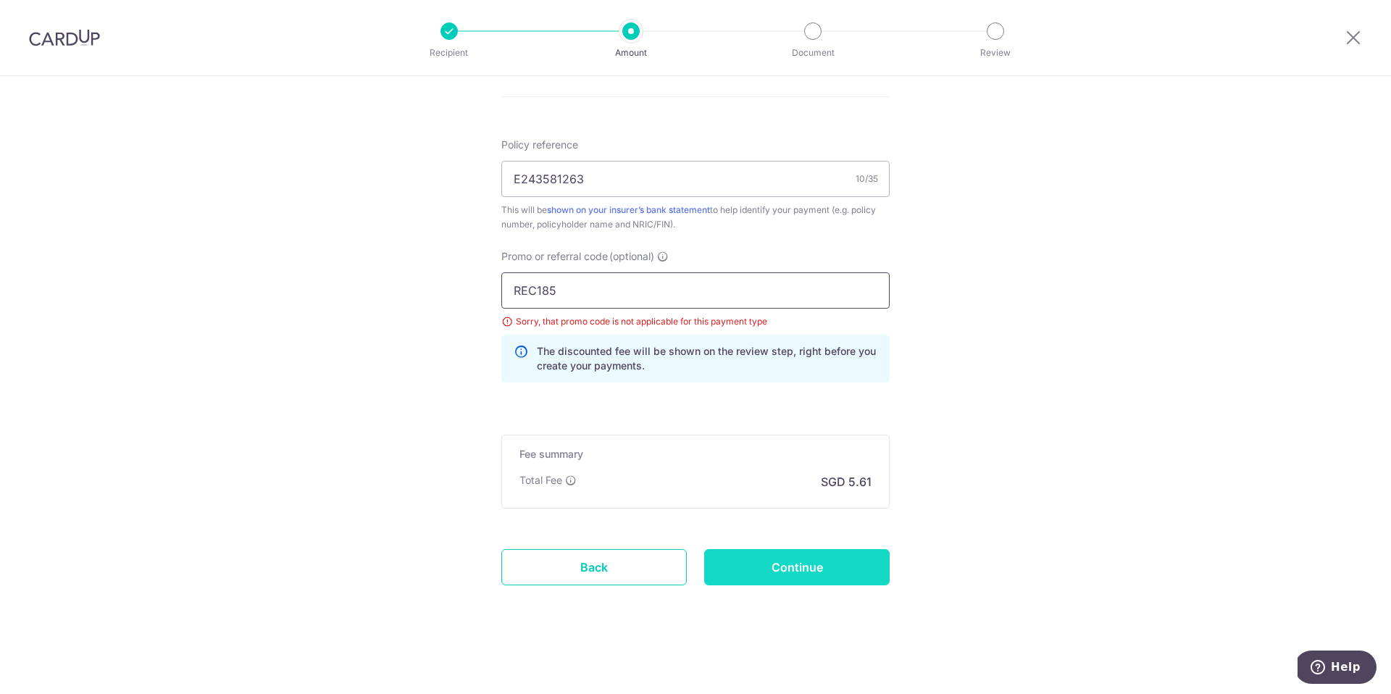
type input "REC185"
drag, startPoint x: 781, startPoint y: 575, endPoint x: 799, endPoint y: 457, distance: 118.8
click at [781, 575] on input "Continue" at bounding box center [797, 567] width 186 height 36
type input "Update Schedule"
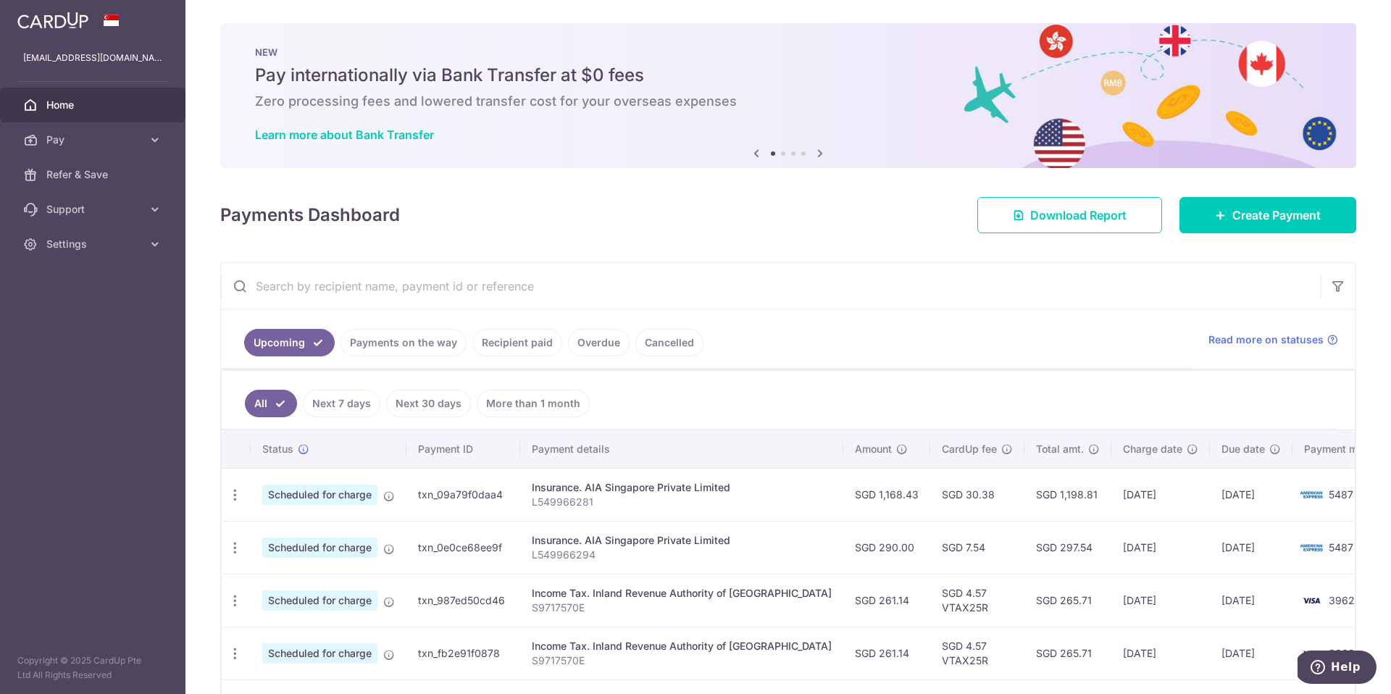
scroll to position [69, 0]
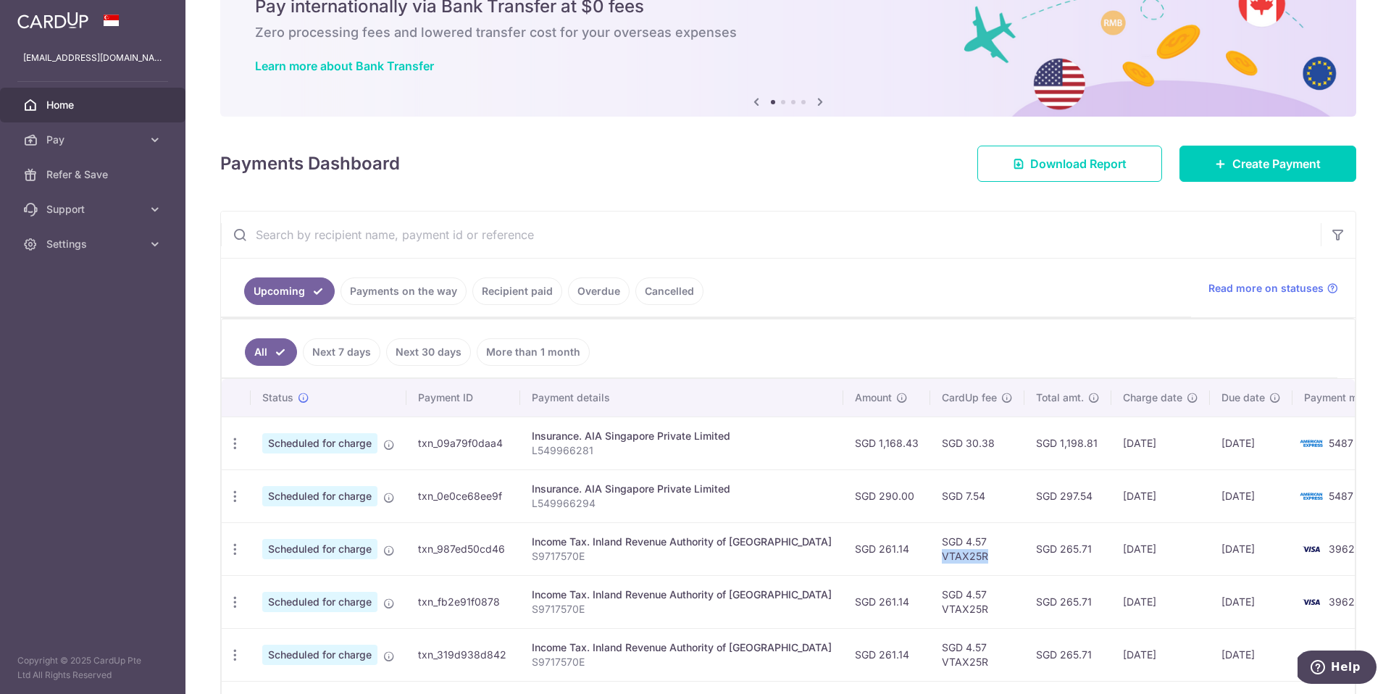
drag, startPoint x: 935, startPoint y: 557, endPoint x: 892, endPoint y: 557, distance: 42.8
click at [931, 557] on td "SGD 4.57 VTAX25R" at bounding box center [978, 549] width 94 height 53
copy td "VTAX25R"
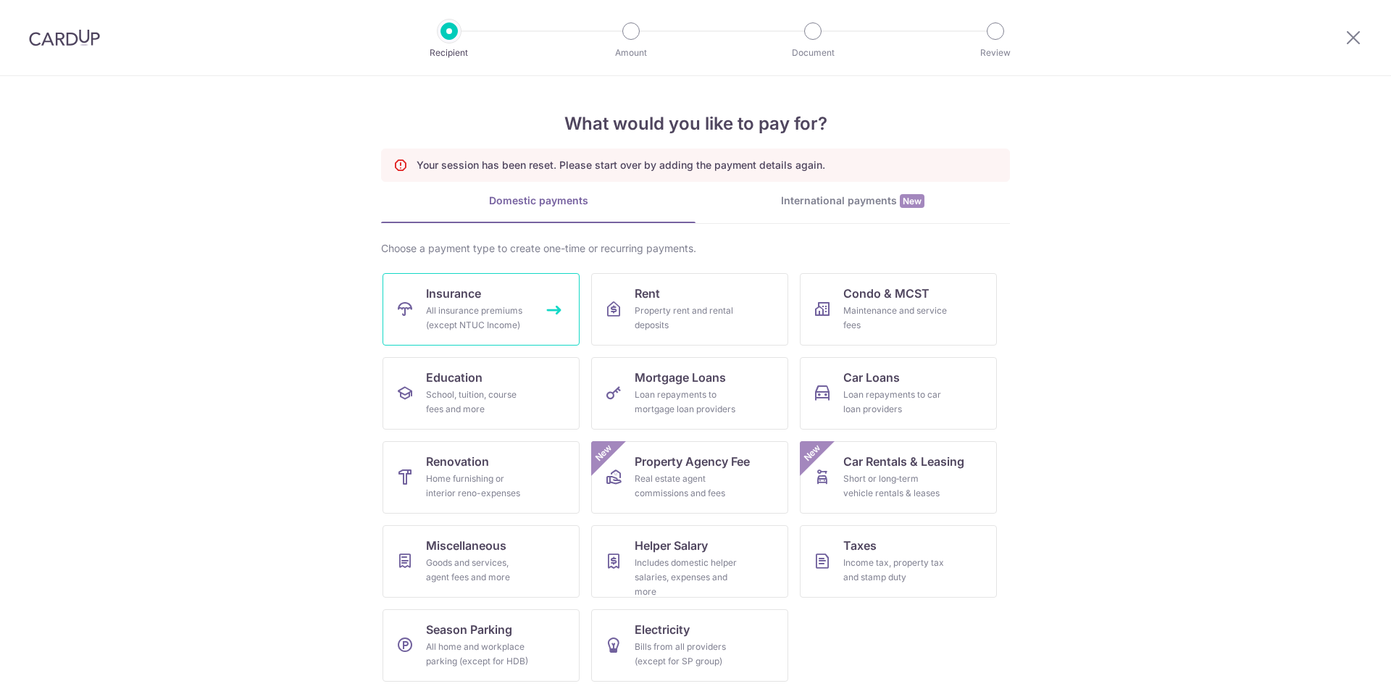
drag, startPoint x: 0, startPoint y: 0, endPoint x: 446, endPoint y: 312, distance: 544.8
click at [444, 316] on div "All insurance premiums (except NTUC Income)" at bounding box center [478, 318] width 104 height 29
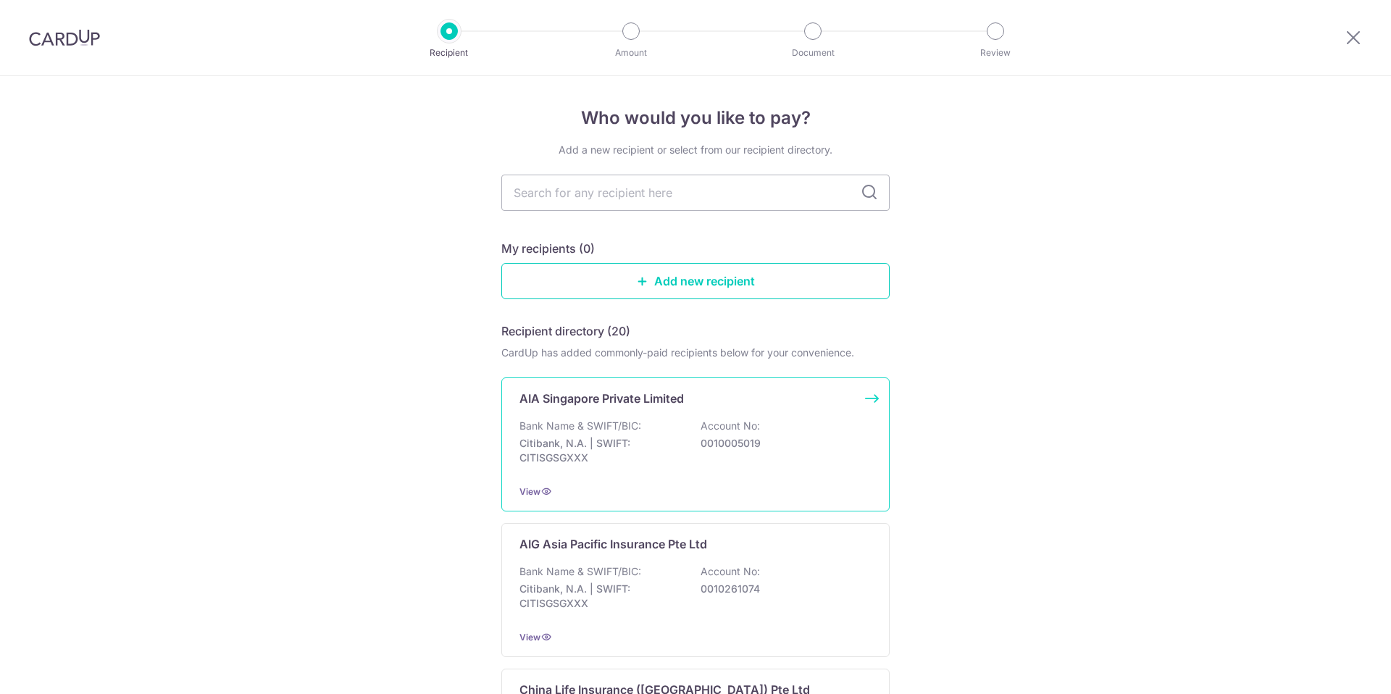
click at [573, 446] on p "Citibank, N.A. | SWIFT: CITISGSGXXX" at bounding box center [601, 450] width 162 height 29
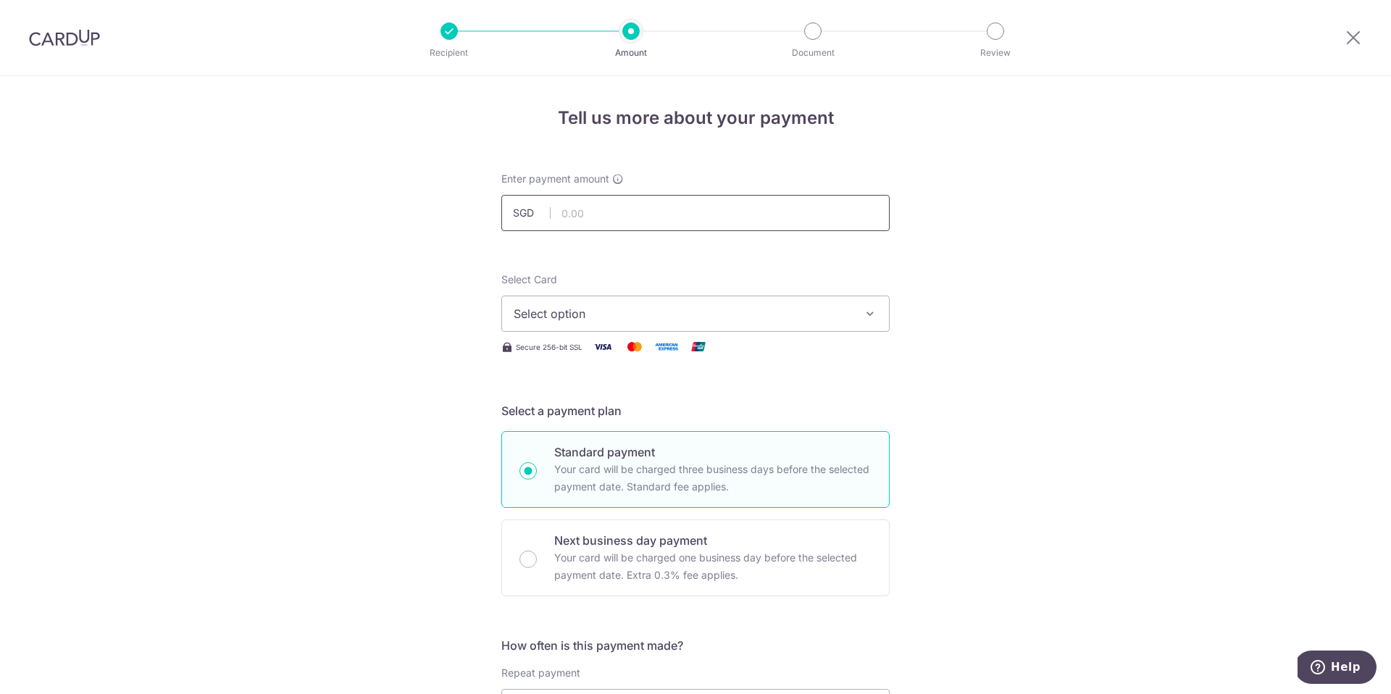
click at [614, 216] on input "text" at bounding box center [695, 213] width 388 height 36
type input "215.96"
click at [625, 323] on button "Select option" at bounding box center [695, 314] width 388 height 36
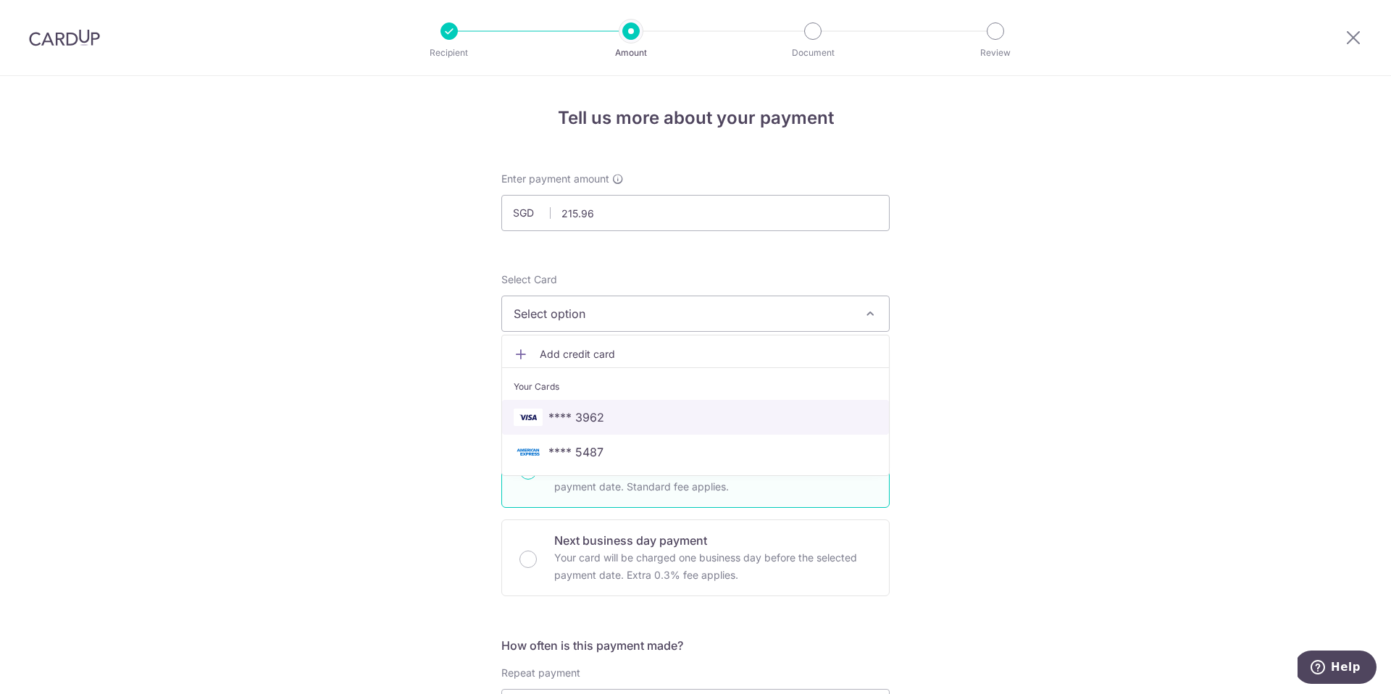
click at [602, 421] on span "**** 3962" at bounding box center [696, 417] width 364 height 17
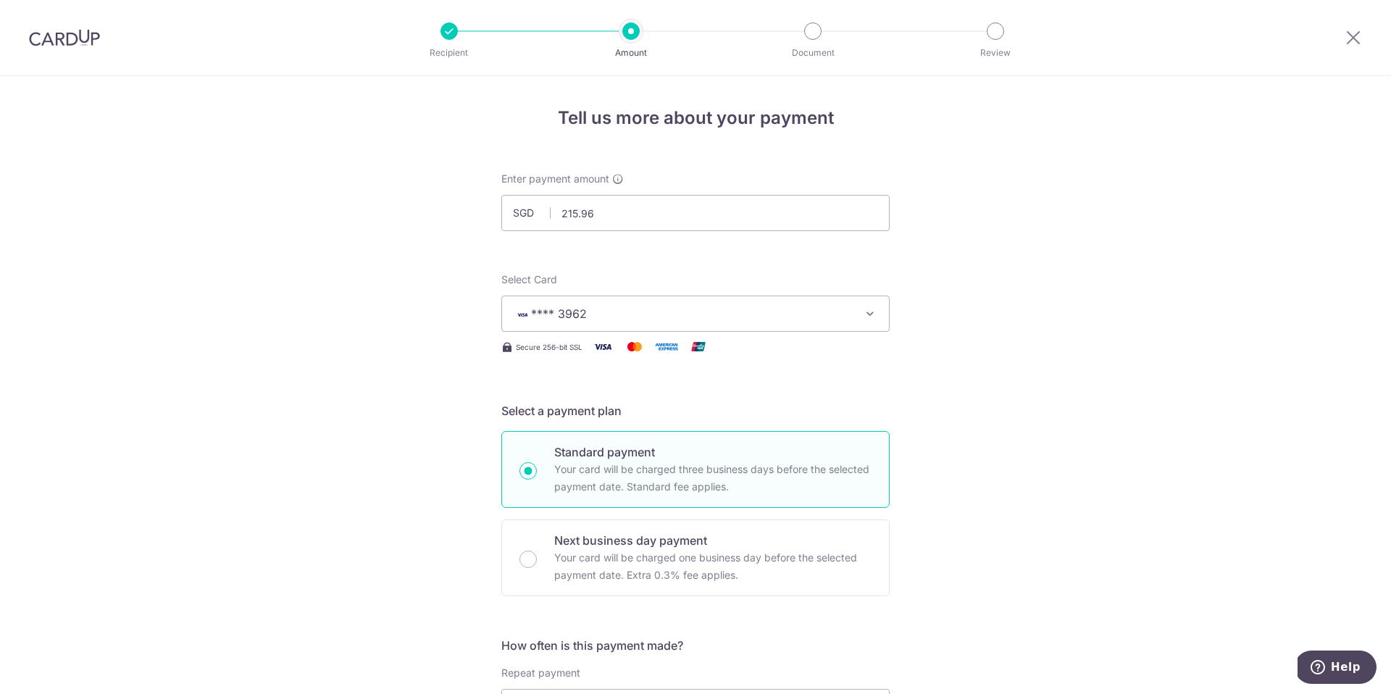
click at [709, 311] on span "**** 3962" at bounding box center [683, 313] width 338 height 17
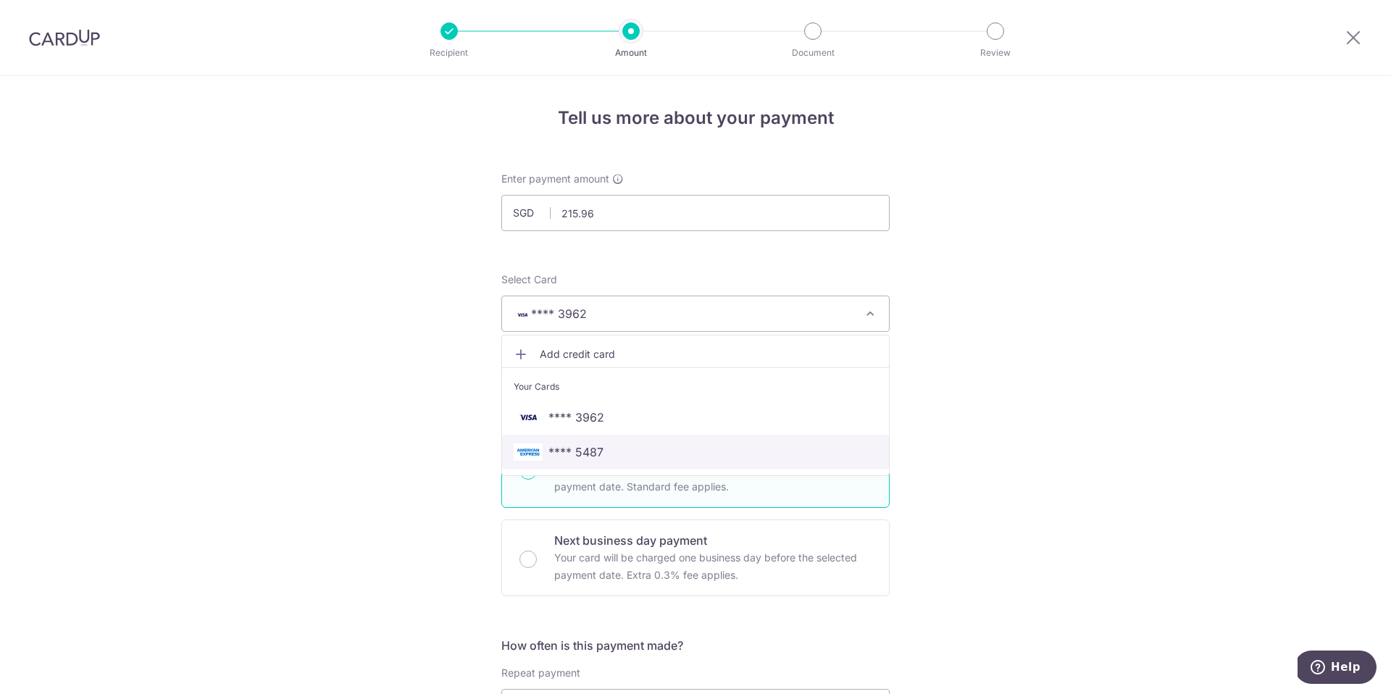
click at [675, 446] on span "**** 5487" at bounding box center [696, 452] width 364 height 17
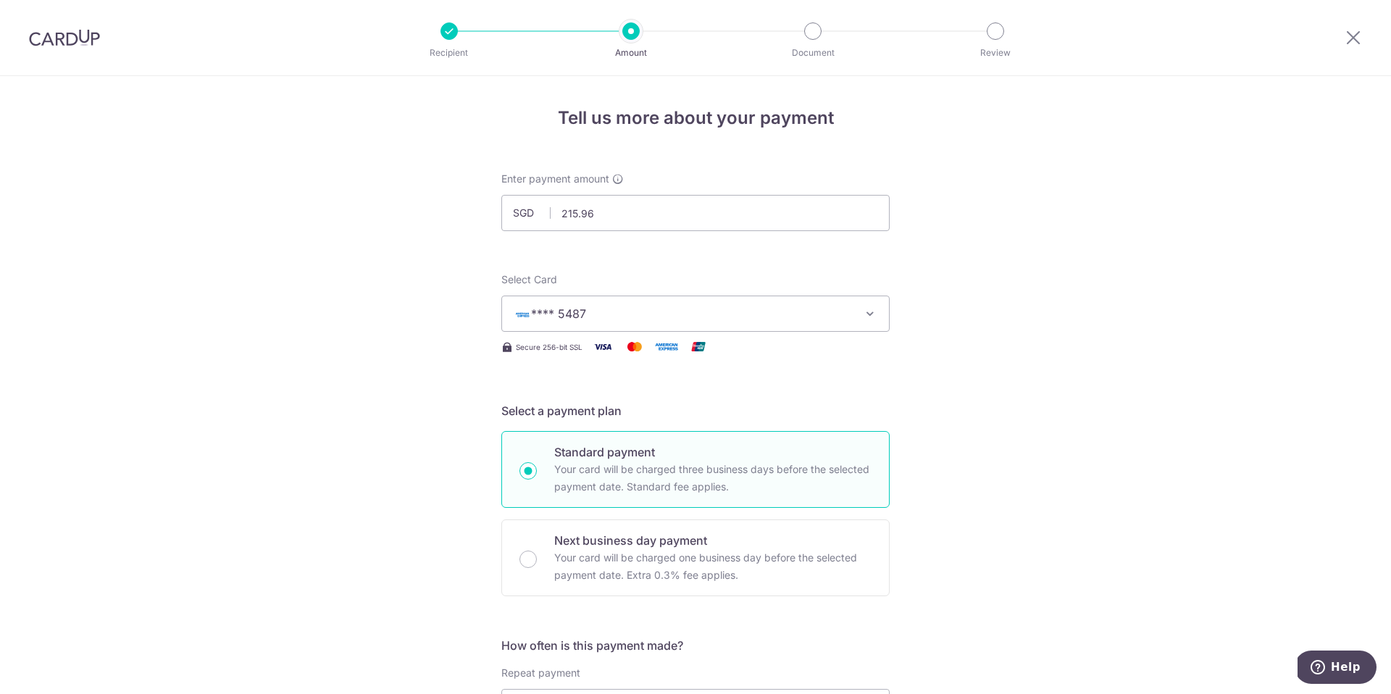
click at [681, 317] on span "**** 5487" at bounding box center [683, 313] width 338 height 17
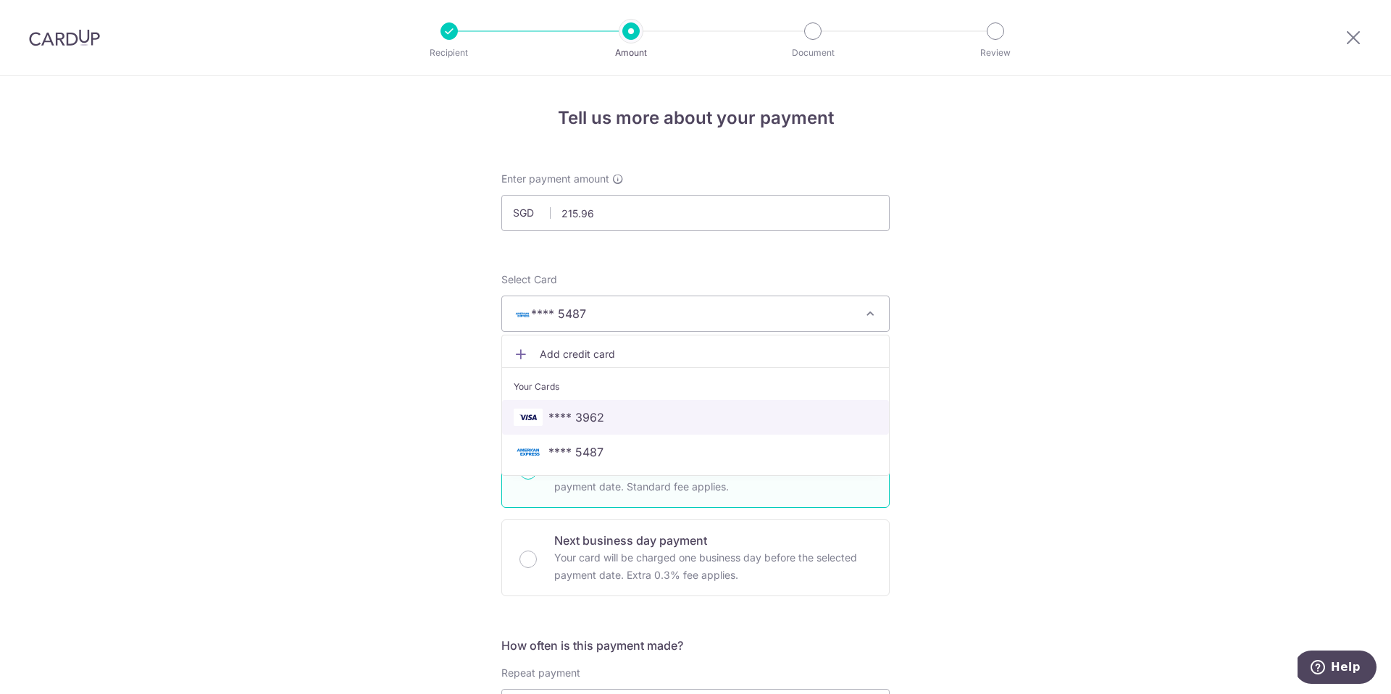
click at [627, 423] on span "**** 3962" at bounding box center [696, 417] width 364 height 17
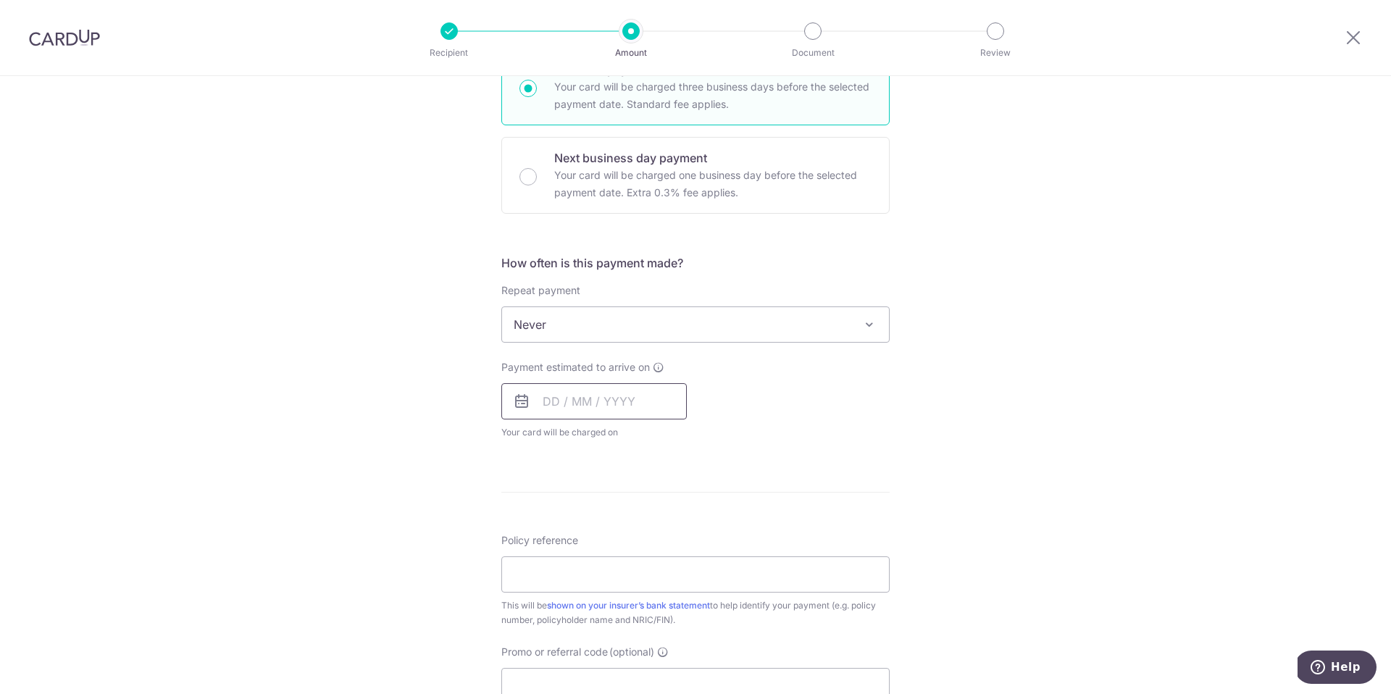
scroll to position [388, 0]
click at [663, 322] on span "Never" at bounding box center [695, 319] width 387 height 35
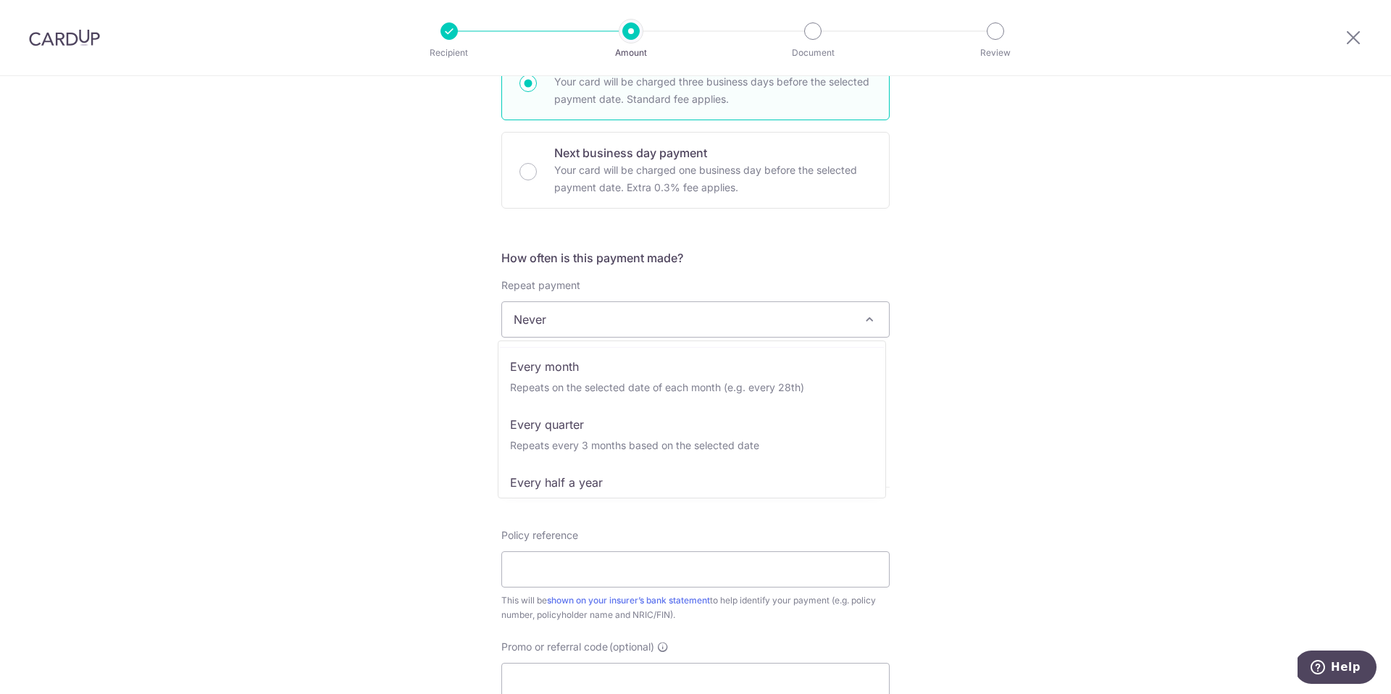
scroll to position [203, 0]
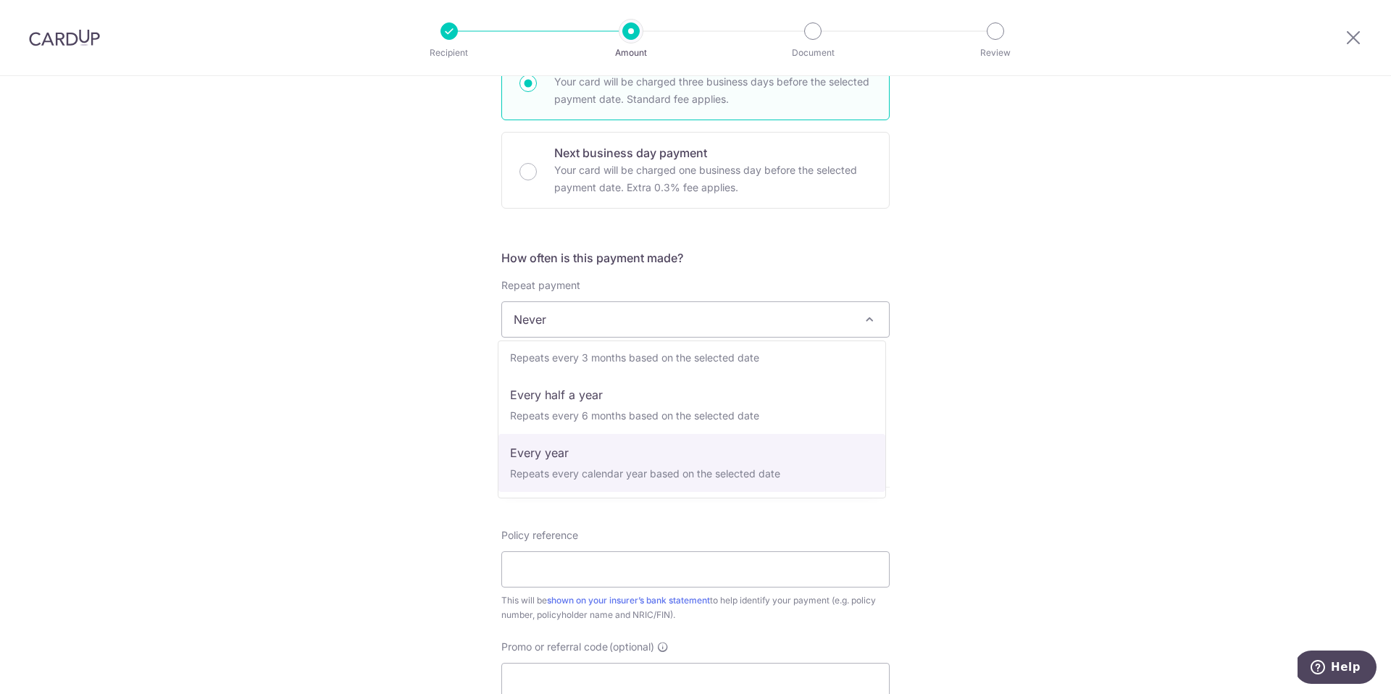
select select "6"
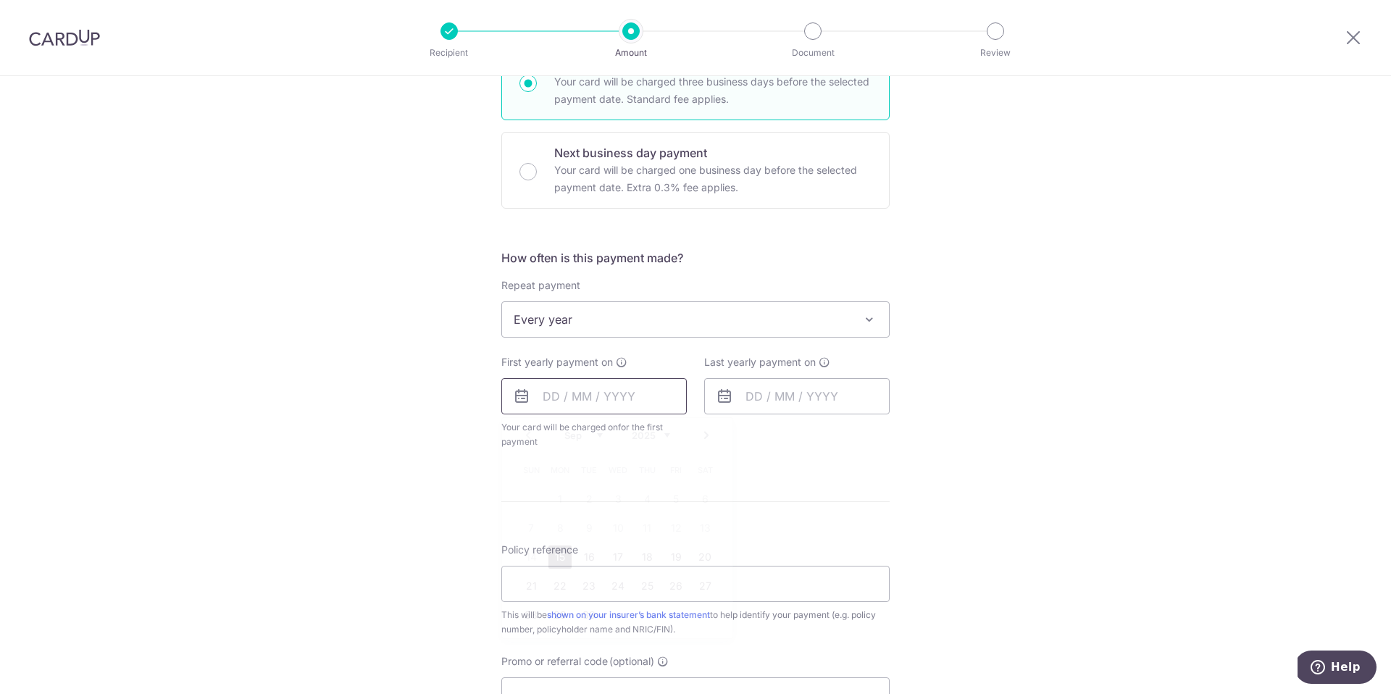
click at [606, 388] on input "text" at bounding box center [594, 396] width 186 height 36
click at [558, 556] on link "15" at bounding box center [560, 557] width 23 height 23
type input "[DATE]"
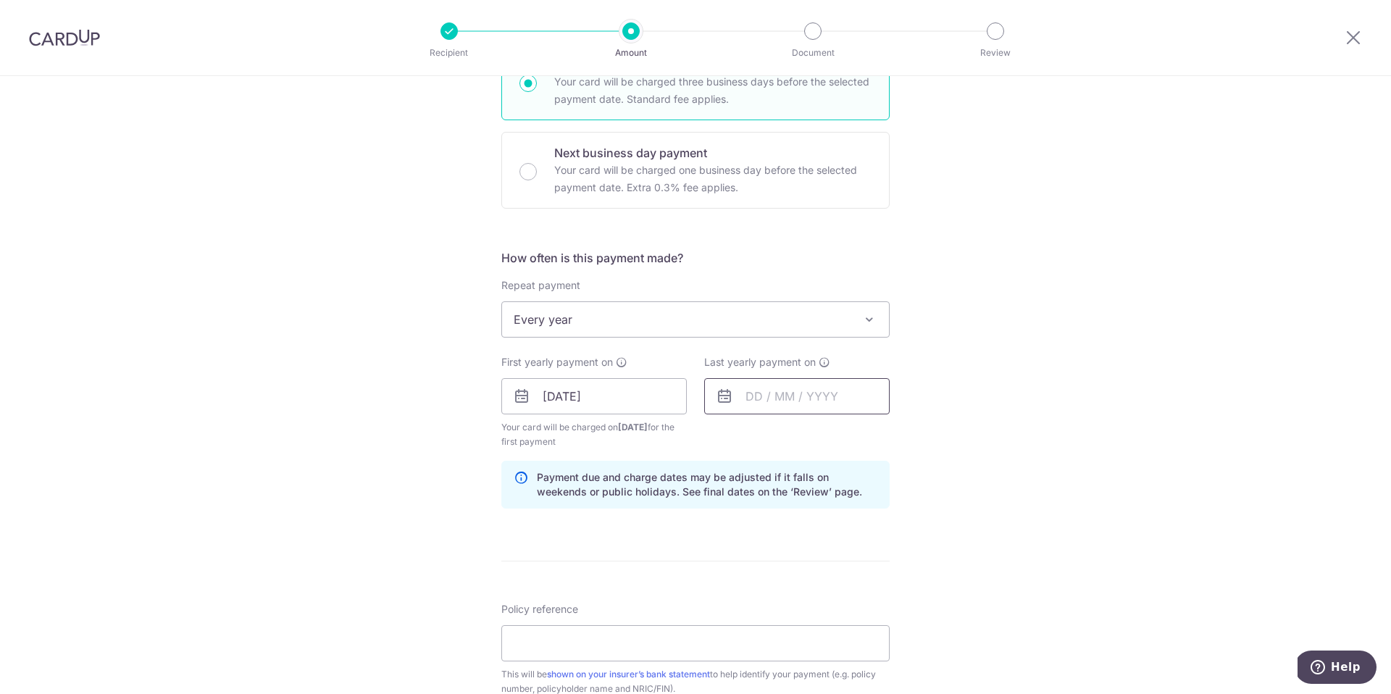
click at [783, 394] on input "text" at bounding box center [797, 396] width 186 height 36
click at [865, 435] on select "2025 2026 2027 2028 2029 2030 2031 2032 2033 2034 2035" at bounding box center [854, 436] width 38 height 12
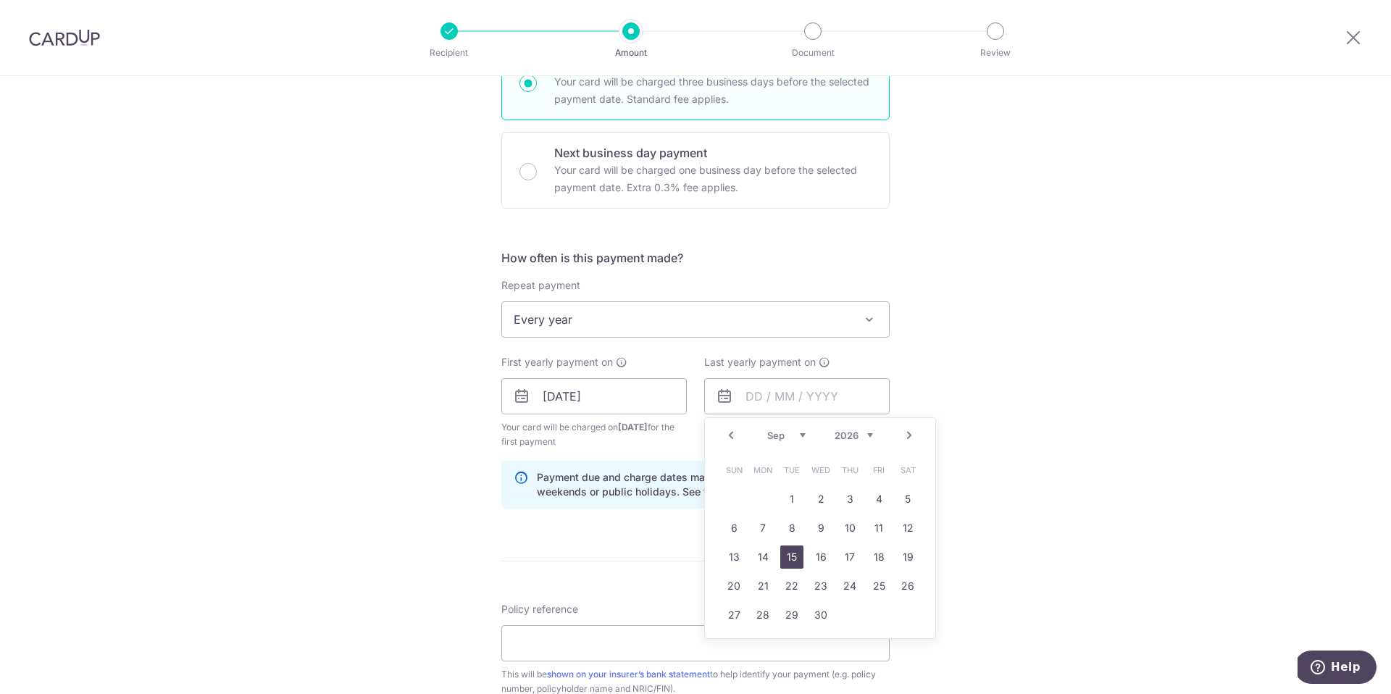
click at [795, 564] on link "15" at bounding box center [792, 557] width 23 height 23
type input "[DATE]"
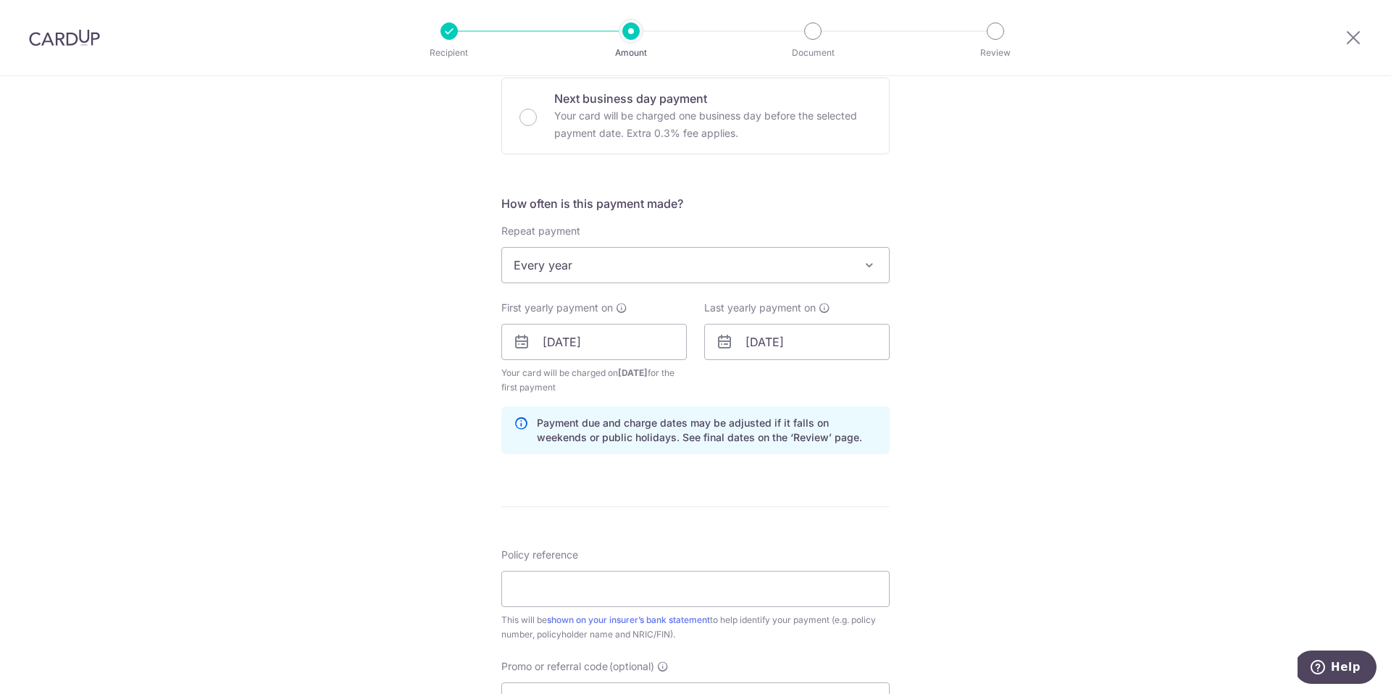
scroll to position [483, 0]
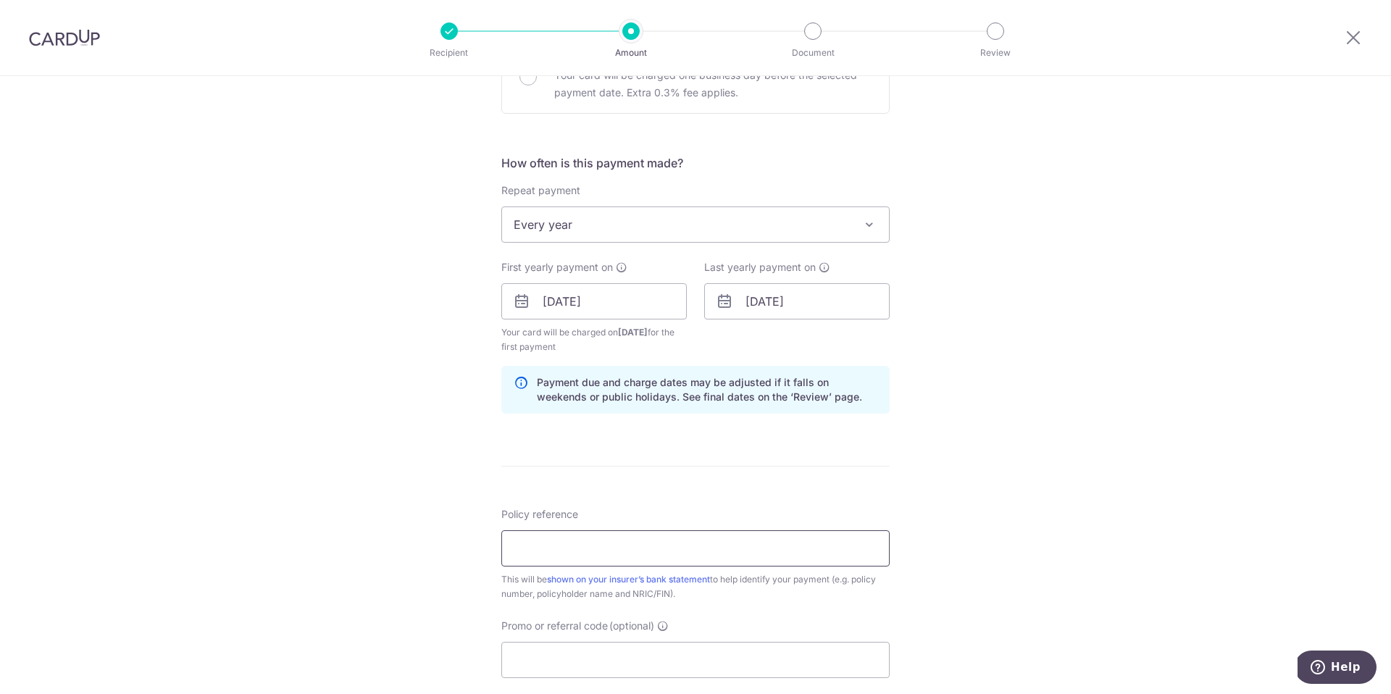
click at [601, 556] on input "Policy reference" at bounding box center [695, 548] width 388 height 36
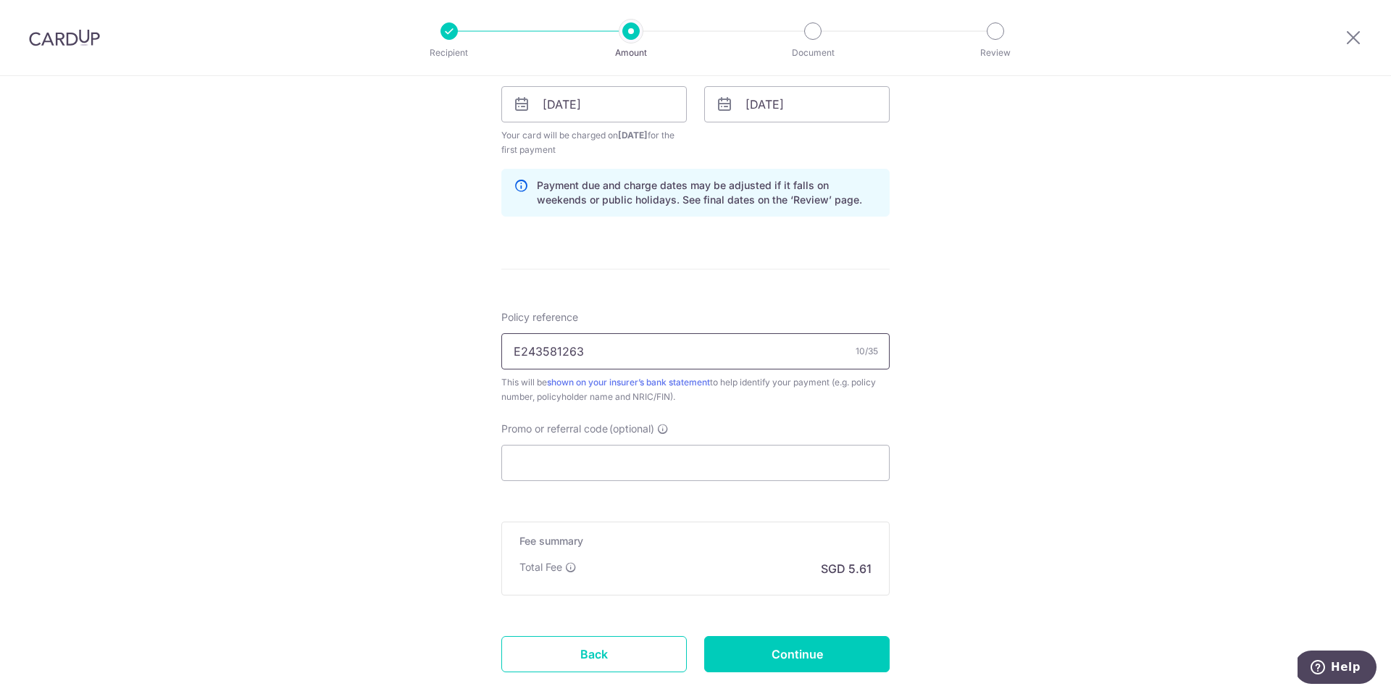
scroll to position [596, 0]
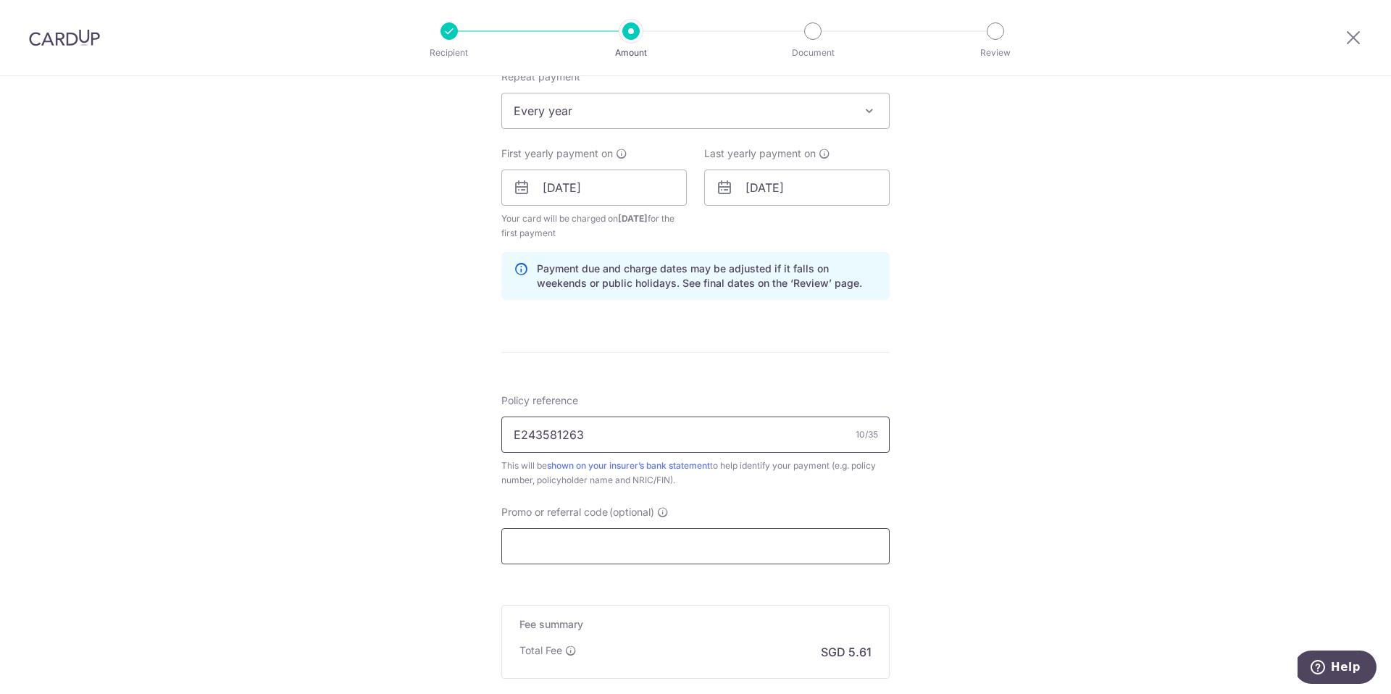
type input "E243581263"
click at [691, 546] on input "Promo or referral code (optional)" at bounding box center [695, 546] width 388 height 36
paste input "REC185"
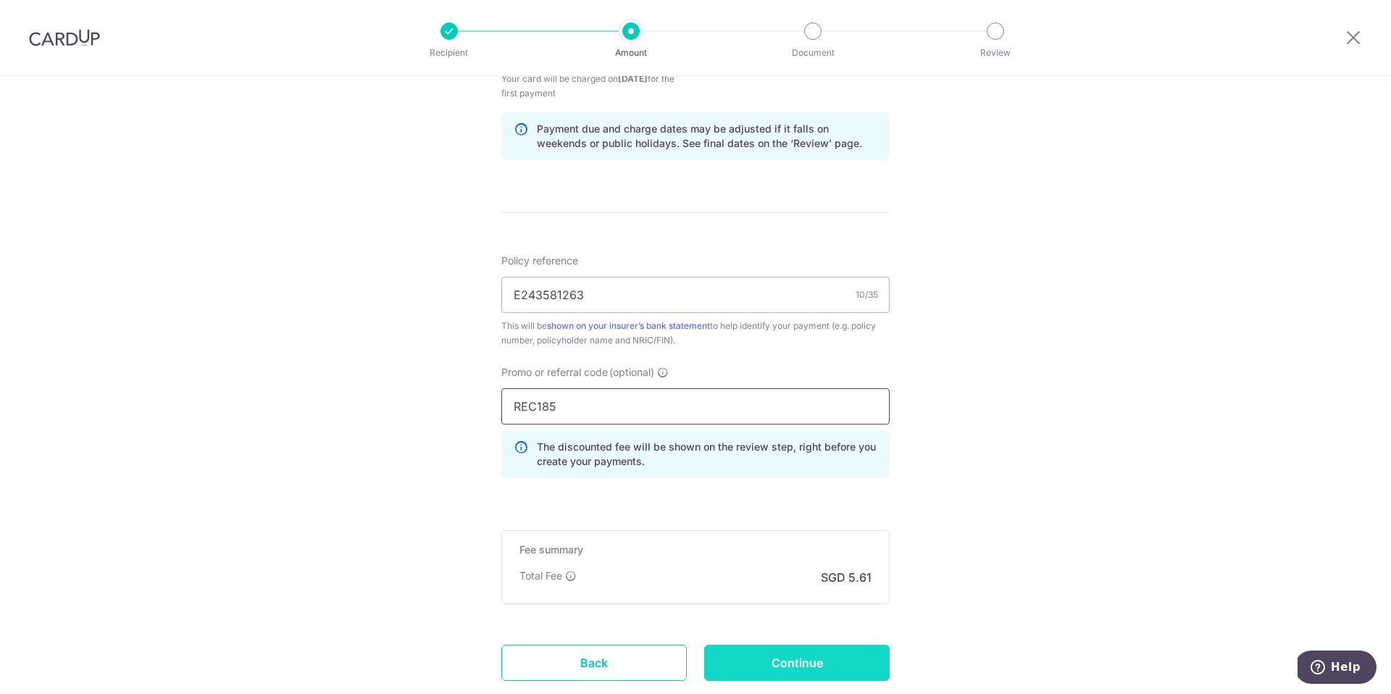
scroll to position [804, 0]
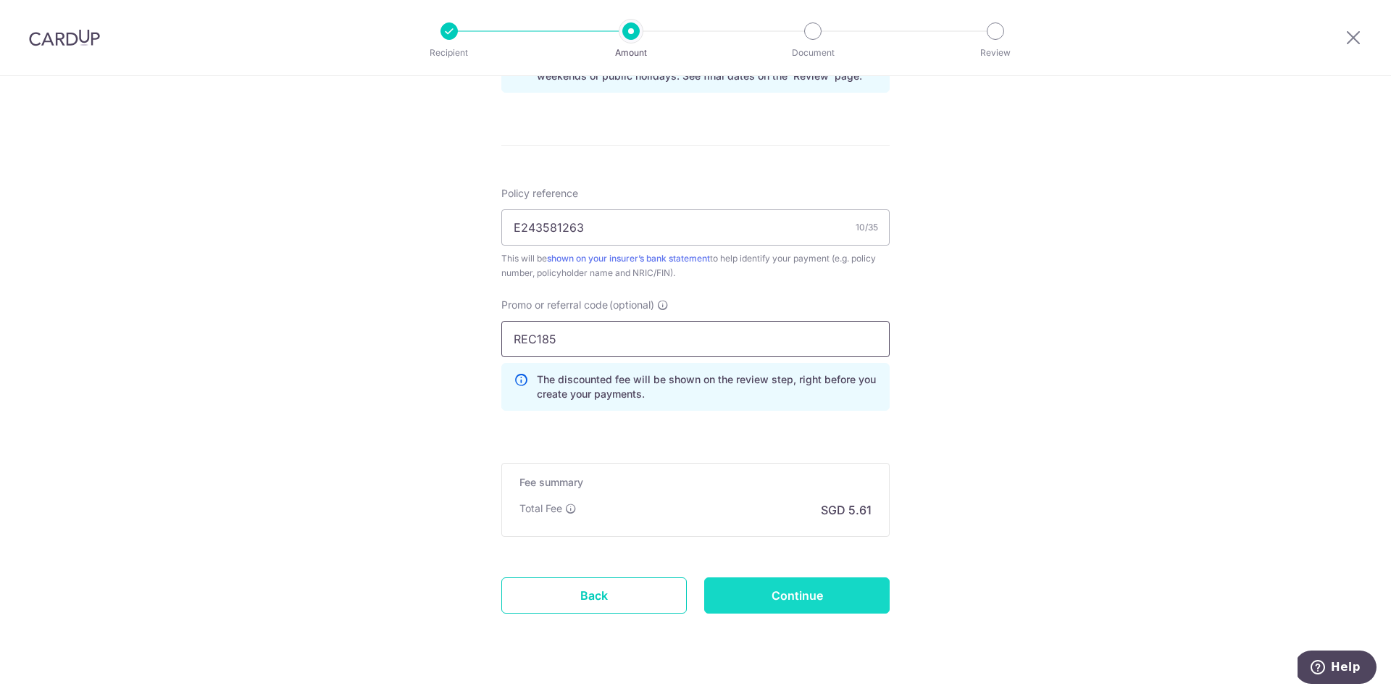
type input "REC185"
click at [841, 602] on input "Continue" at bounding box center [797, 596] width 186 height 36
type input "Create Schedule"
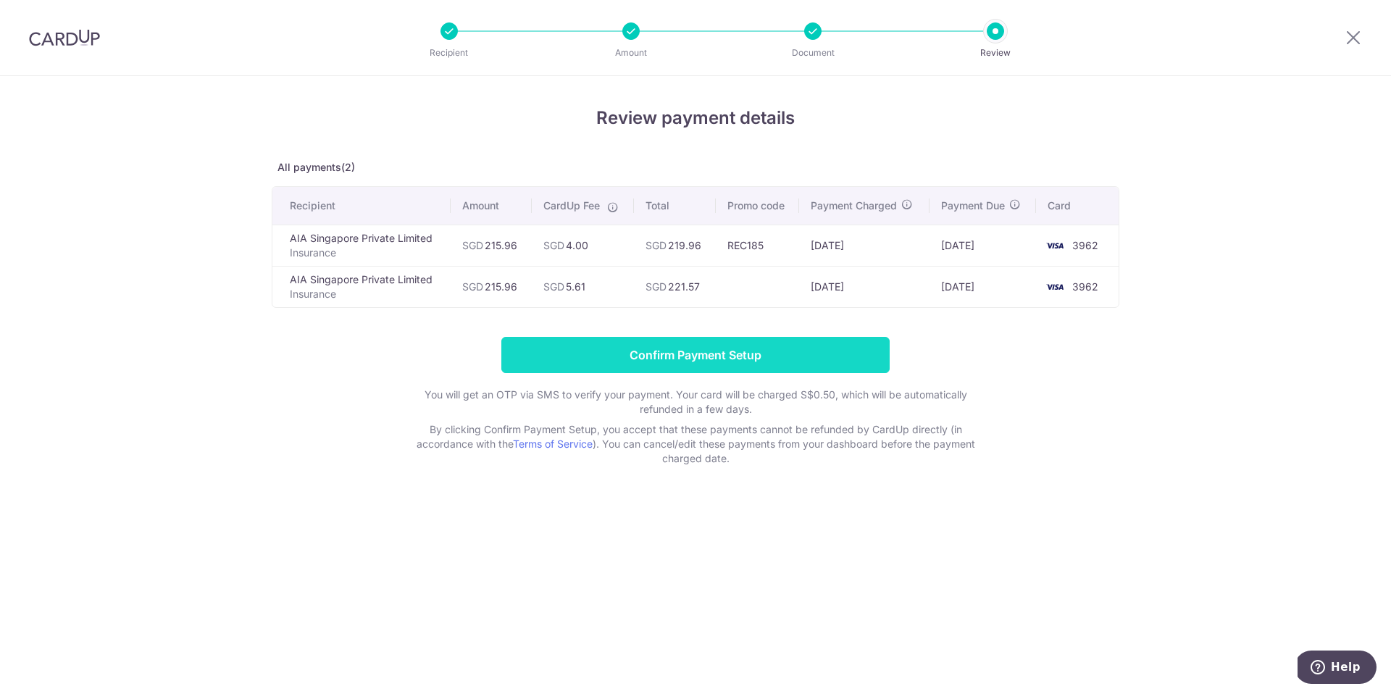
click at [688, 355] on input "Confirm Payment Setup" at bounding box center [695, 355] width 388 height 36
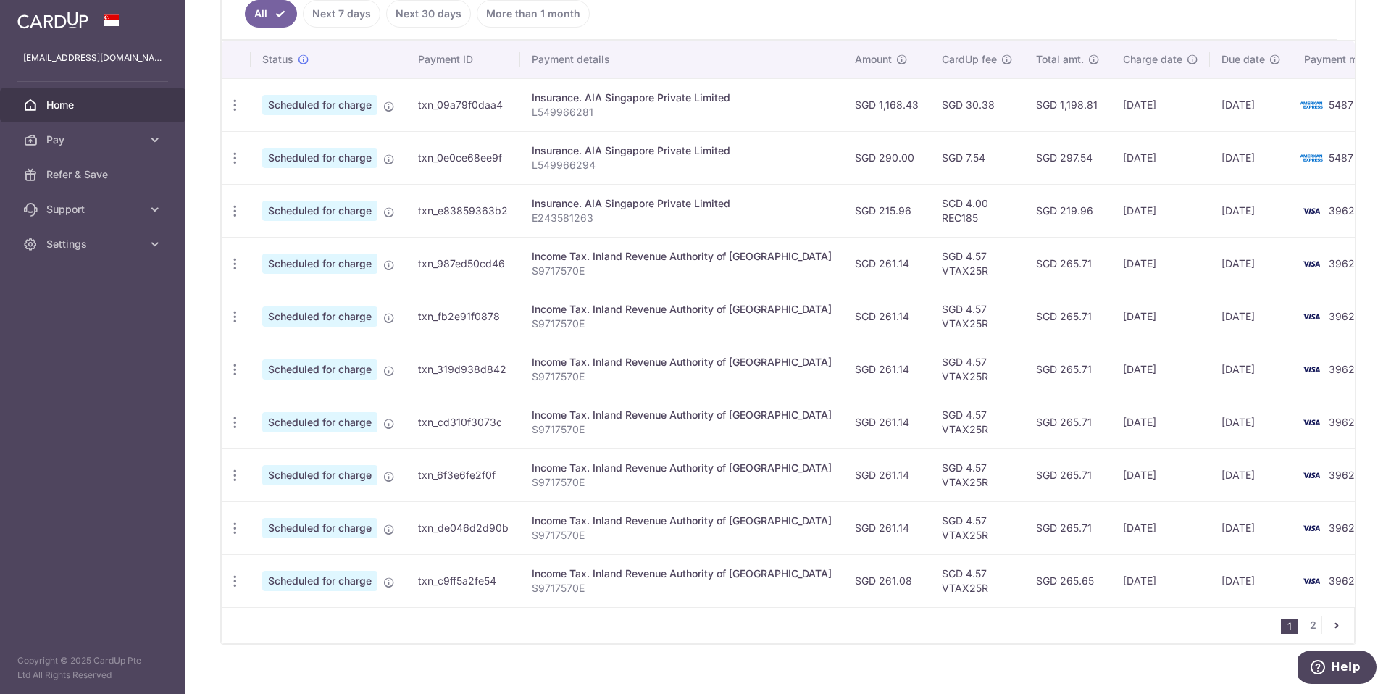
scroll to position [408, 0]
click at [1309, 628] on link "2" at bounding box center [1312, 624] width 17 height 17
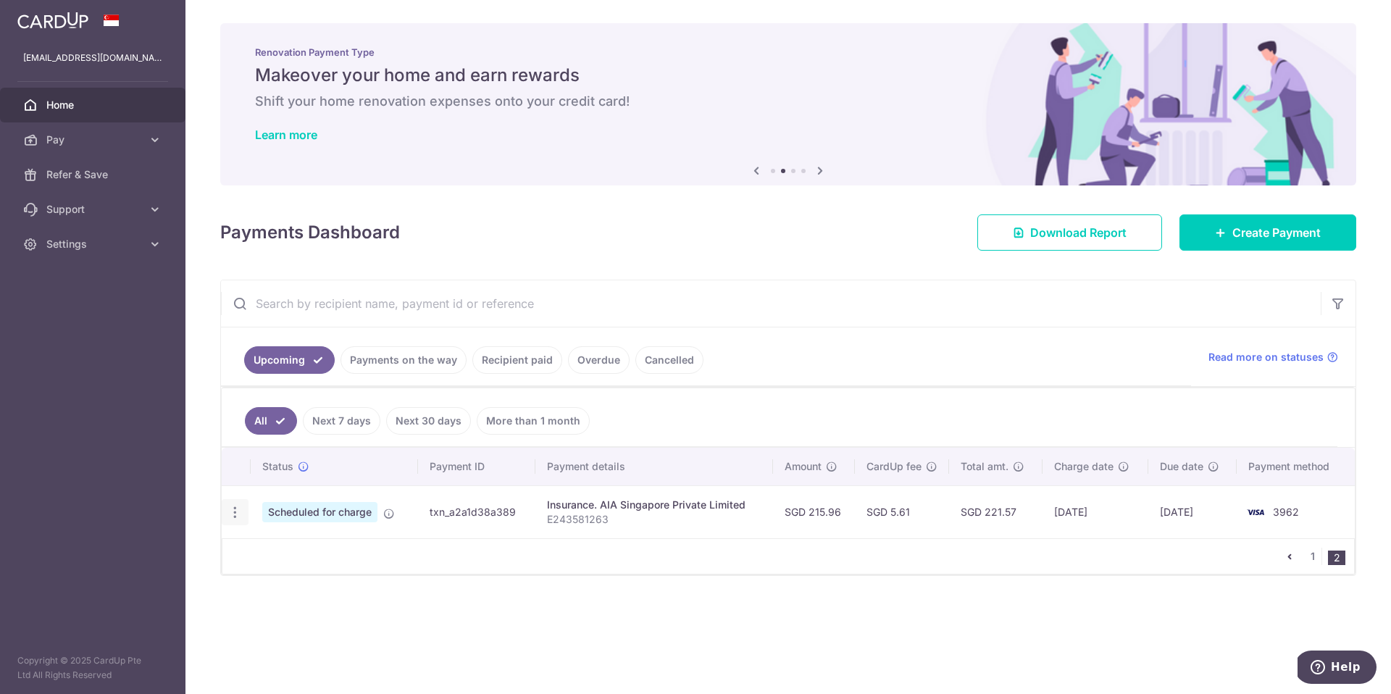
click at [240, 516] on icon "button" at bounding box center [235, 512] width 15 height 15
click at [284, 593] on span "Cancel payment" at bounding box center [312, 587] width 97 height 17
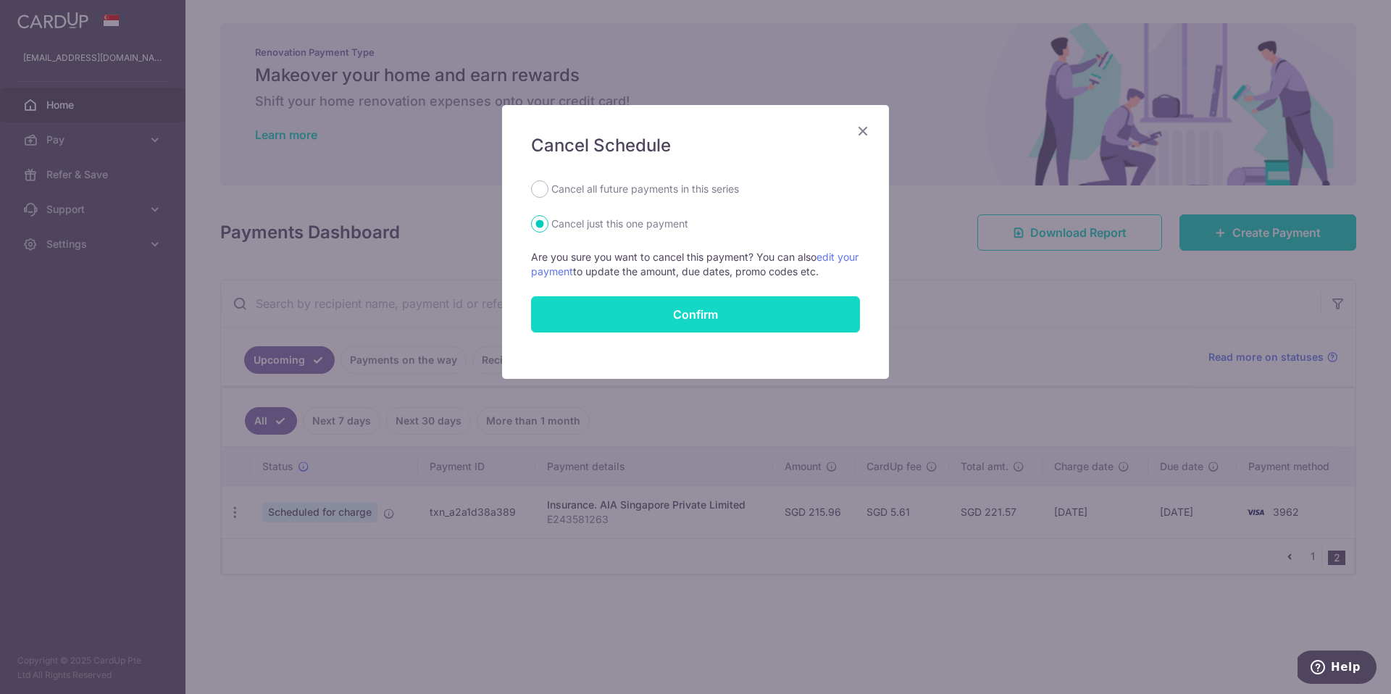
click at [720, 311] on button "Confirm" at bounding box center [695, 314] width 329 height 36
